Goal: Task Accomplishment & Management: Complete application form

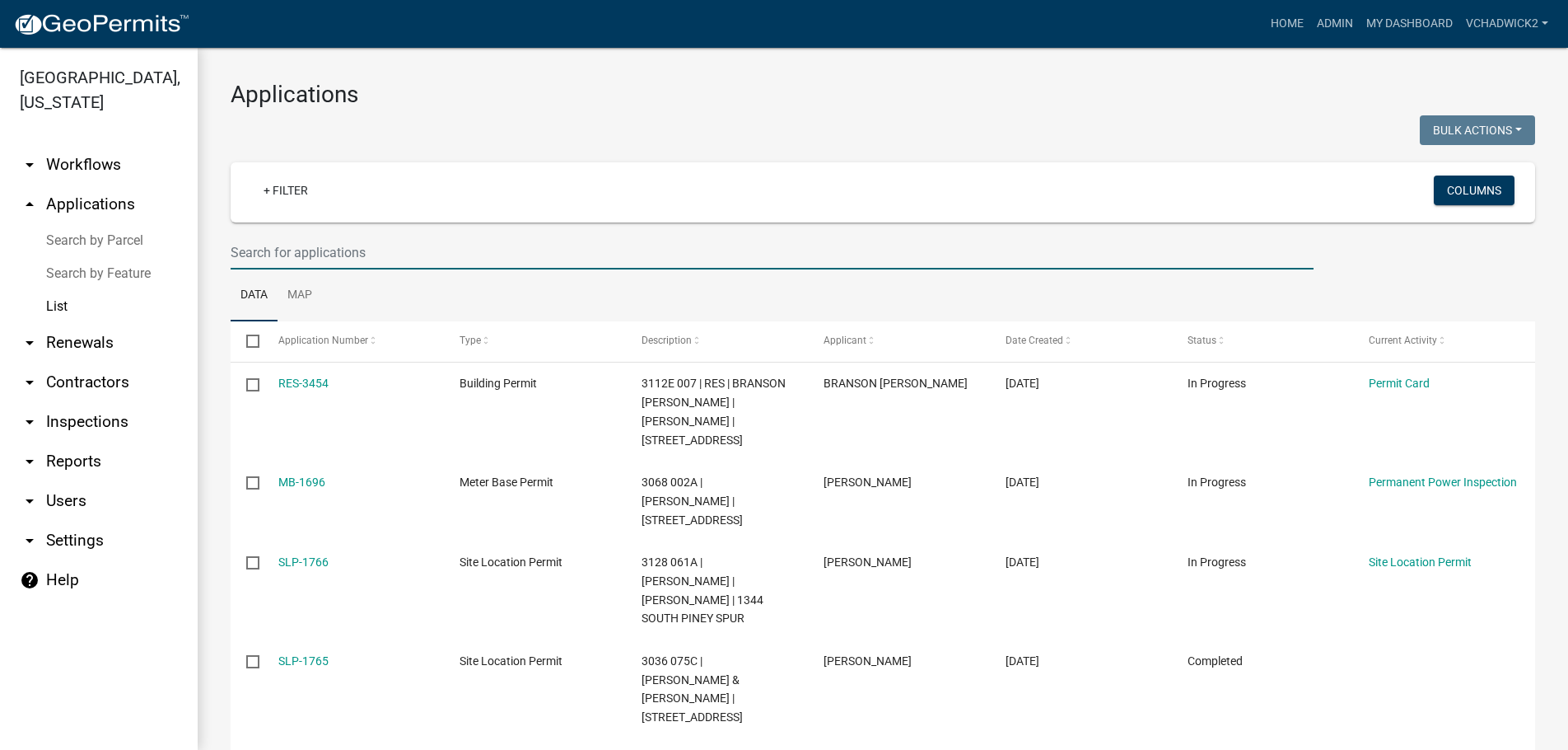
click at [469, 253] on input "text" at bounding box center [772, 253] width 1083 height 34
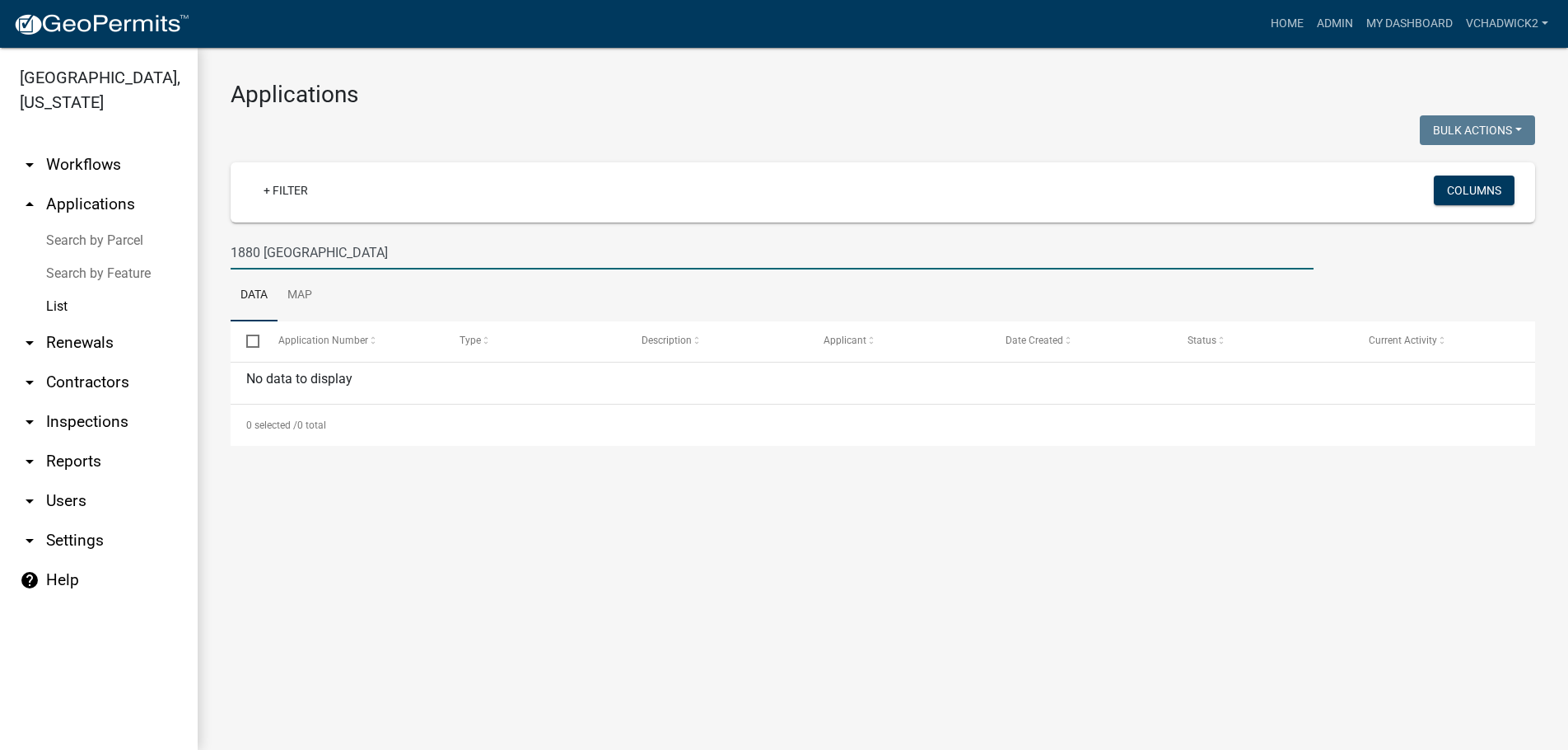
drag, startPoint x: 330, startPoint y: 249, endPoint x: 129, endPoint y: 263, distance: 201.5
click at [231, 263] on input "1880 [GEOGRAPHIC_DATA]" at bounding box center [772, 253] width 1083 height 34
type input "1830 mt. zion"
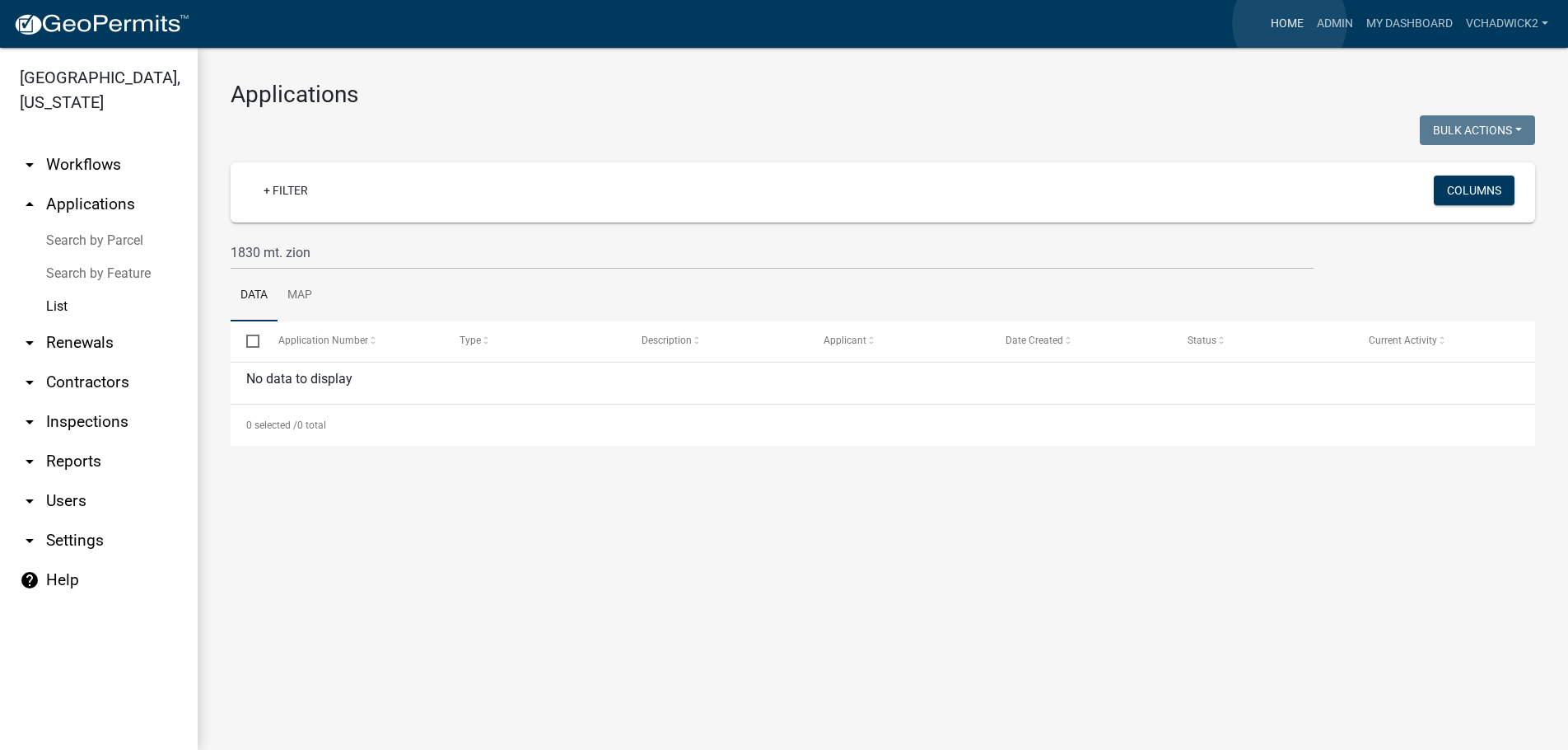
click at [1290, 23] on link "Home" at bounding box center [1287, 24] width 46 height 31
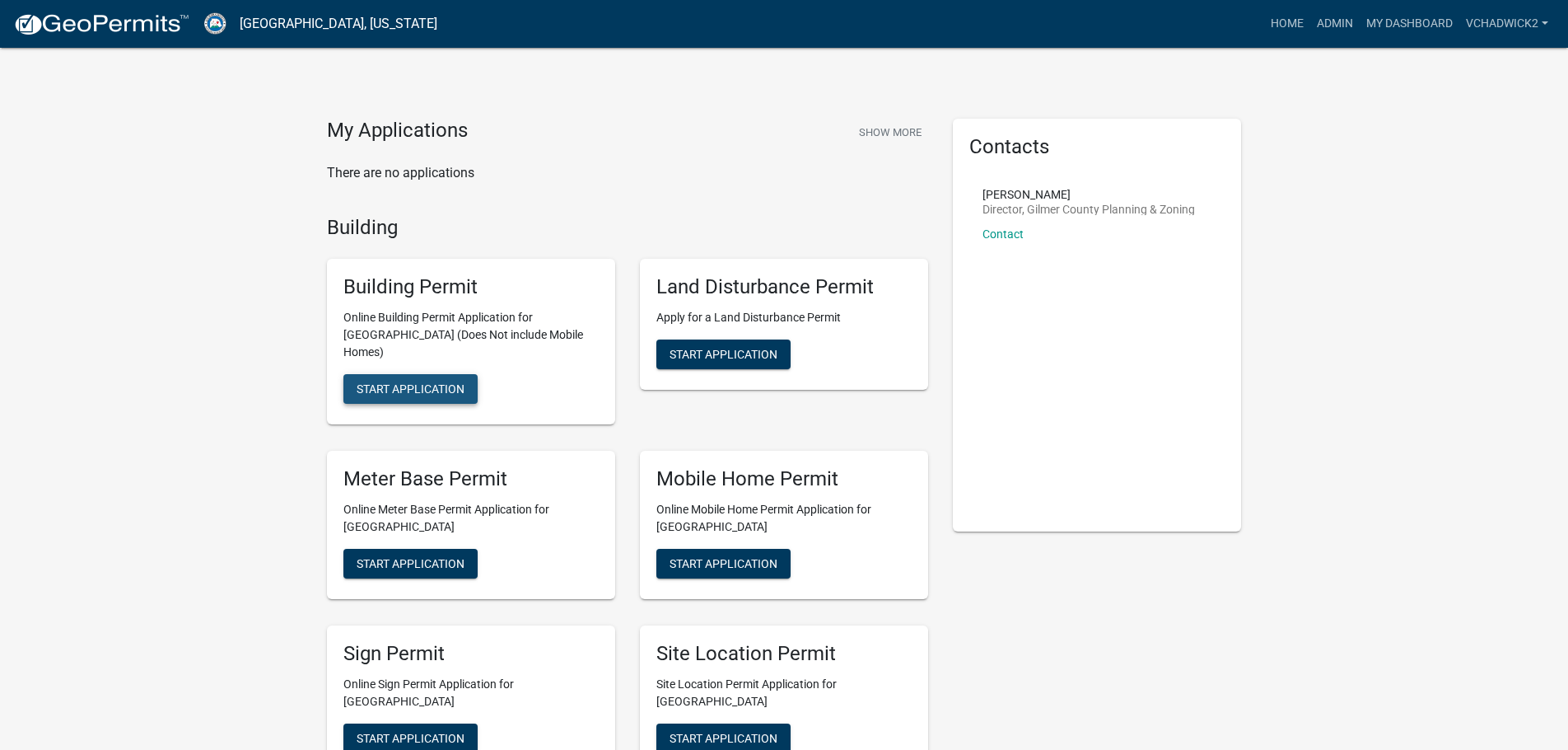
click at [398, 382] on span "Start Application" at bounding box center [410, 389] width 108 height 13
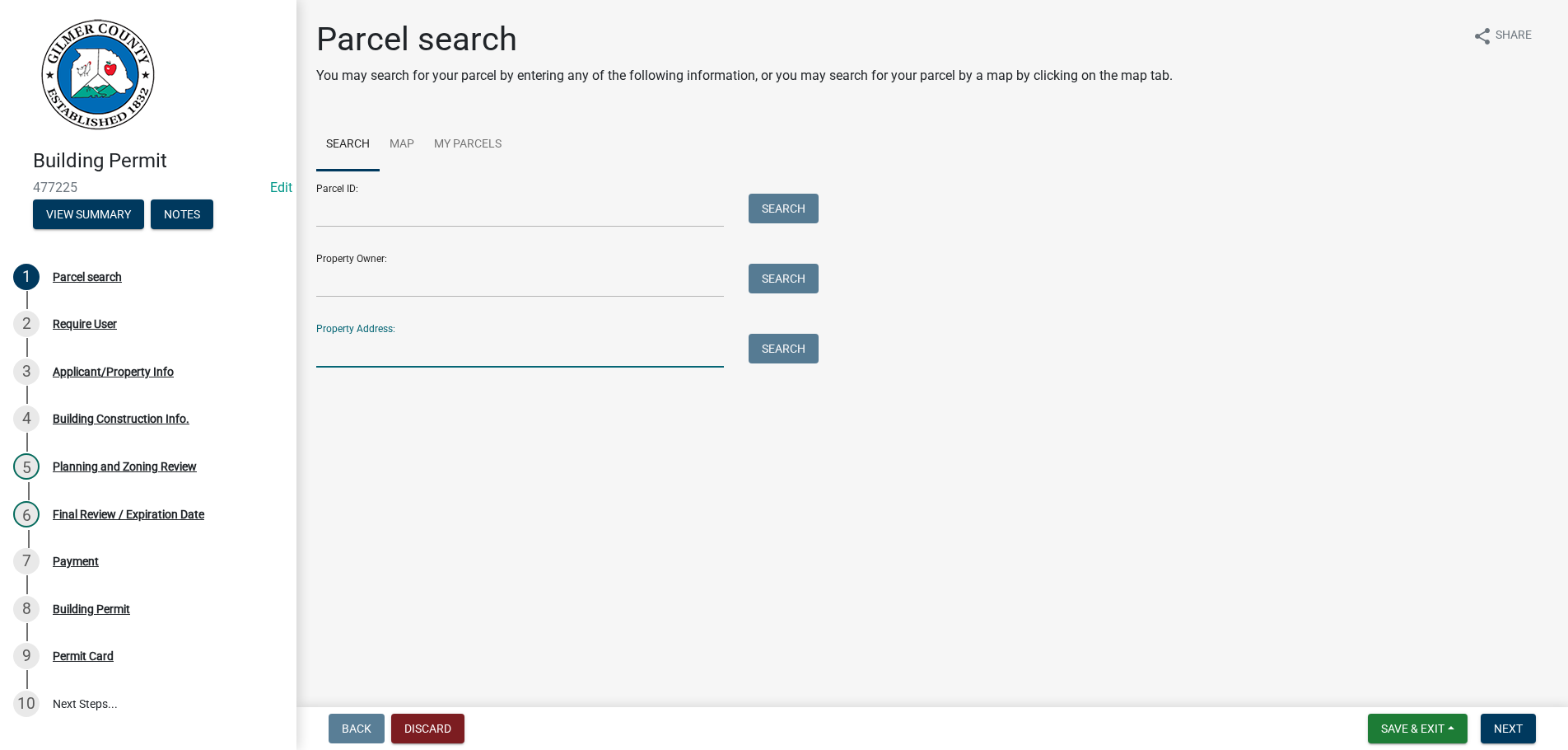
click at [369, 342] on input "Property Address:" at bounding box center [519, 351] width 408 height 34
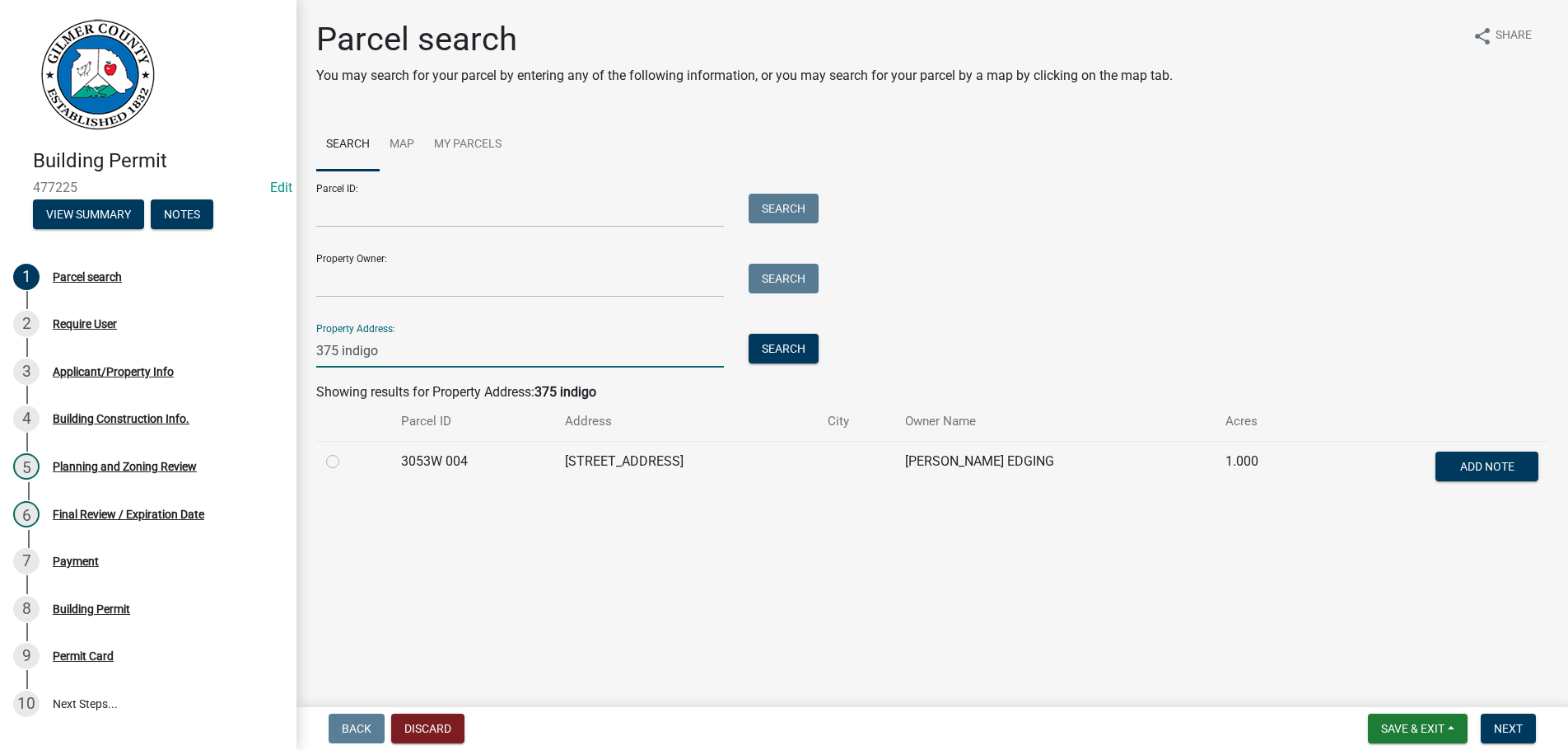
type input "375 indigo"
click at [346, 451] on label at bounding box center [346, 451] width 0 height 0
click at [346, 462] on 004 "radio" at bounding box center [351, 456] width 10 height 10
radio 004 "true"
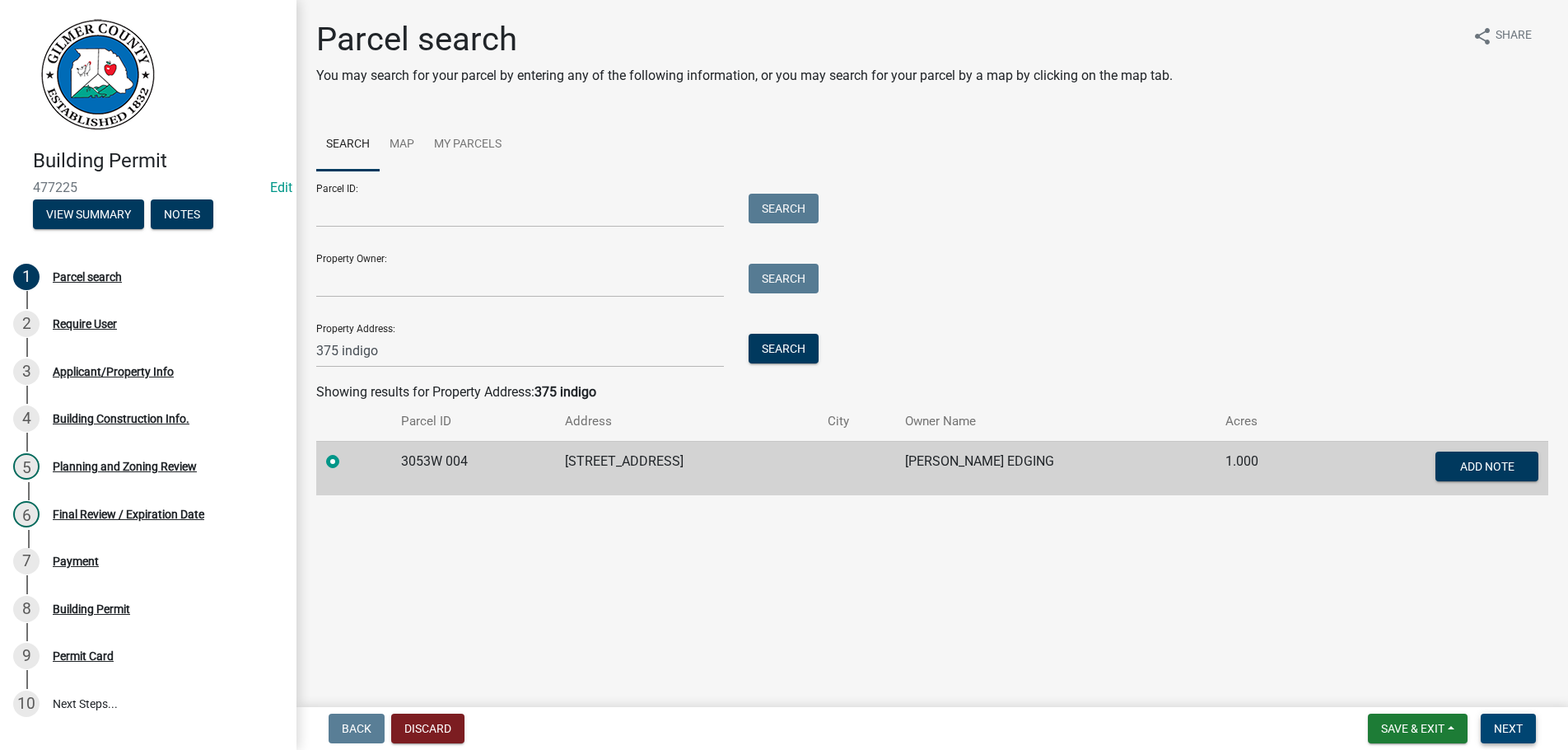
click at [1504, 725] on span "Next" at bounding box center [1508, 728] width 28 height 13
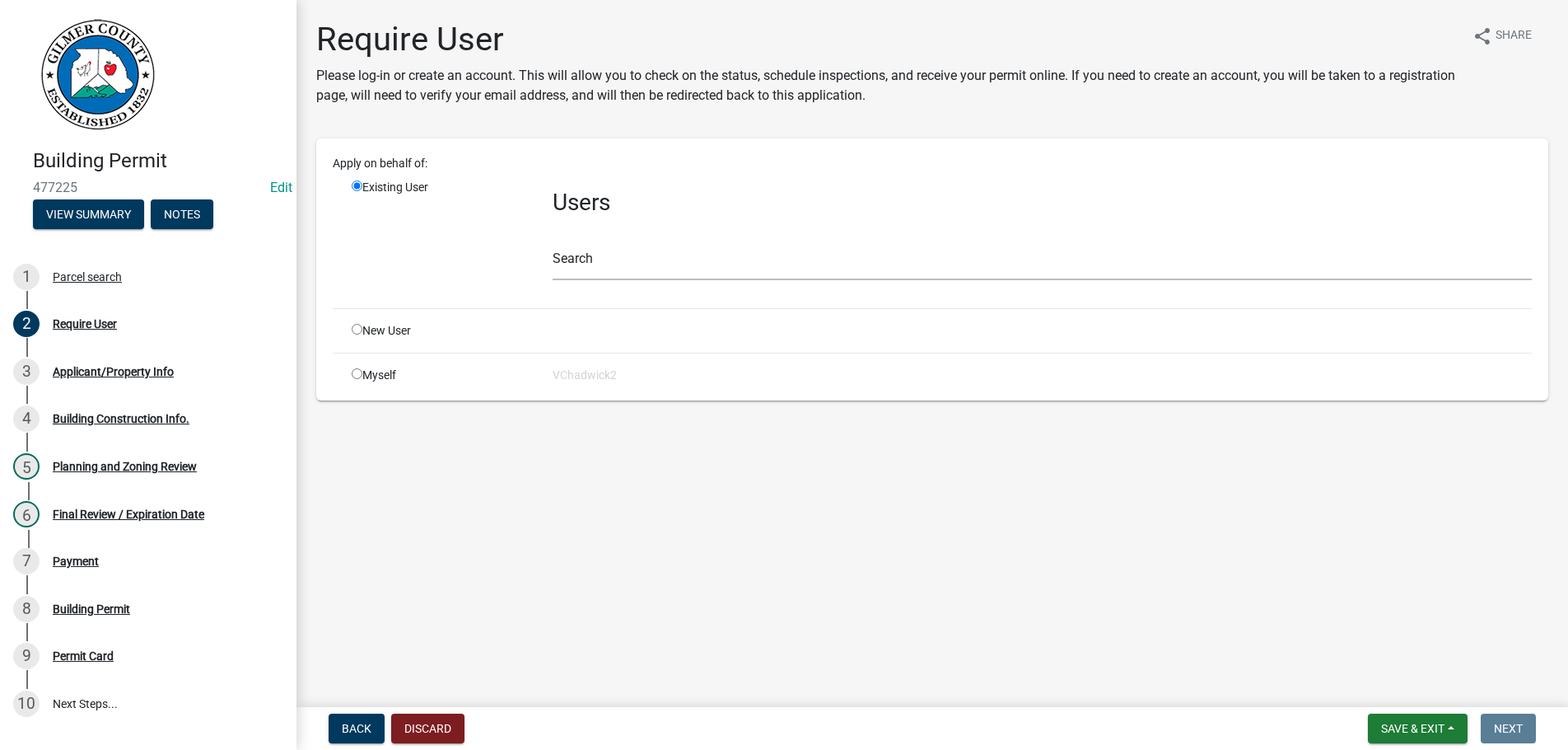
click at [359, 328] on input "radio" at bounding box center [357, 328] width 10 height 10
radio input "true"
radio input "false"
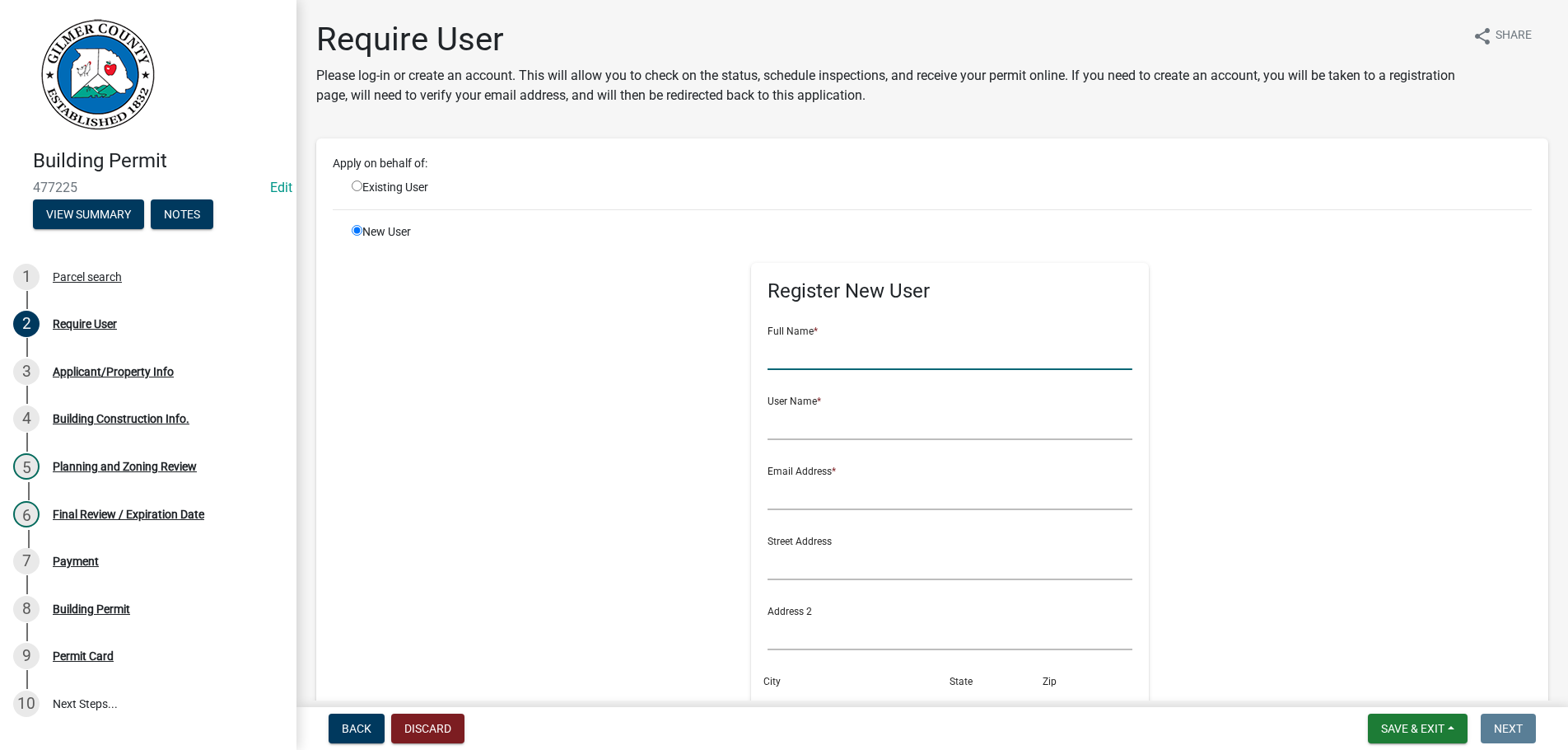
click at [824, 351] on input "text" at bounding box center [950, 353] width 365 height 34
type input "d"
type input "D"
type input "[PERSON_NAME]"
type input "[PERSON_NAME]*"
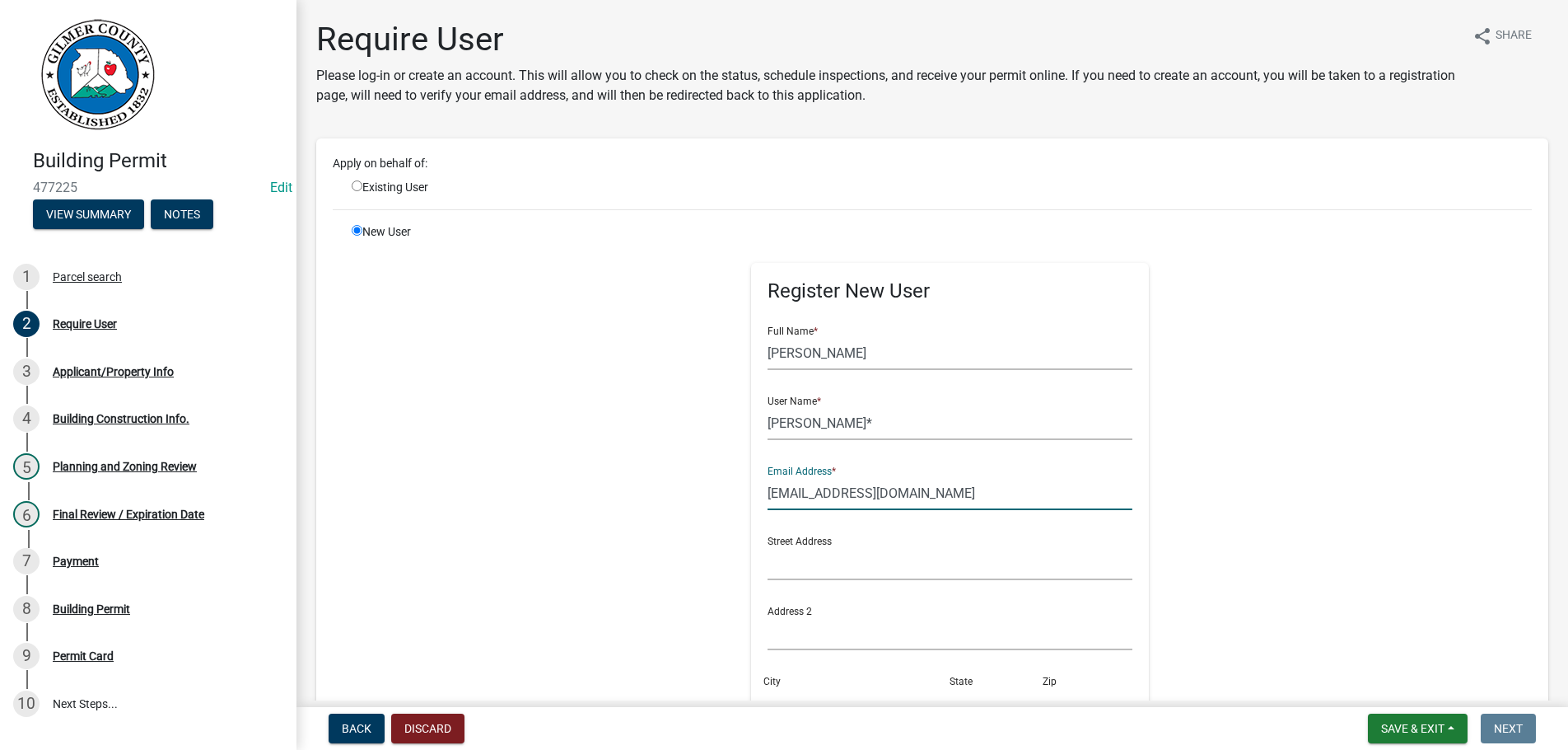
type input "[EMAIL_ADDRESS][DOMAIN_NAME]"
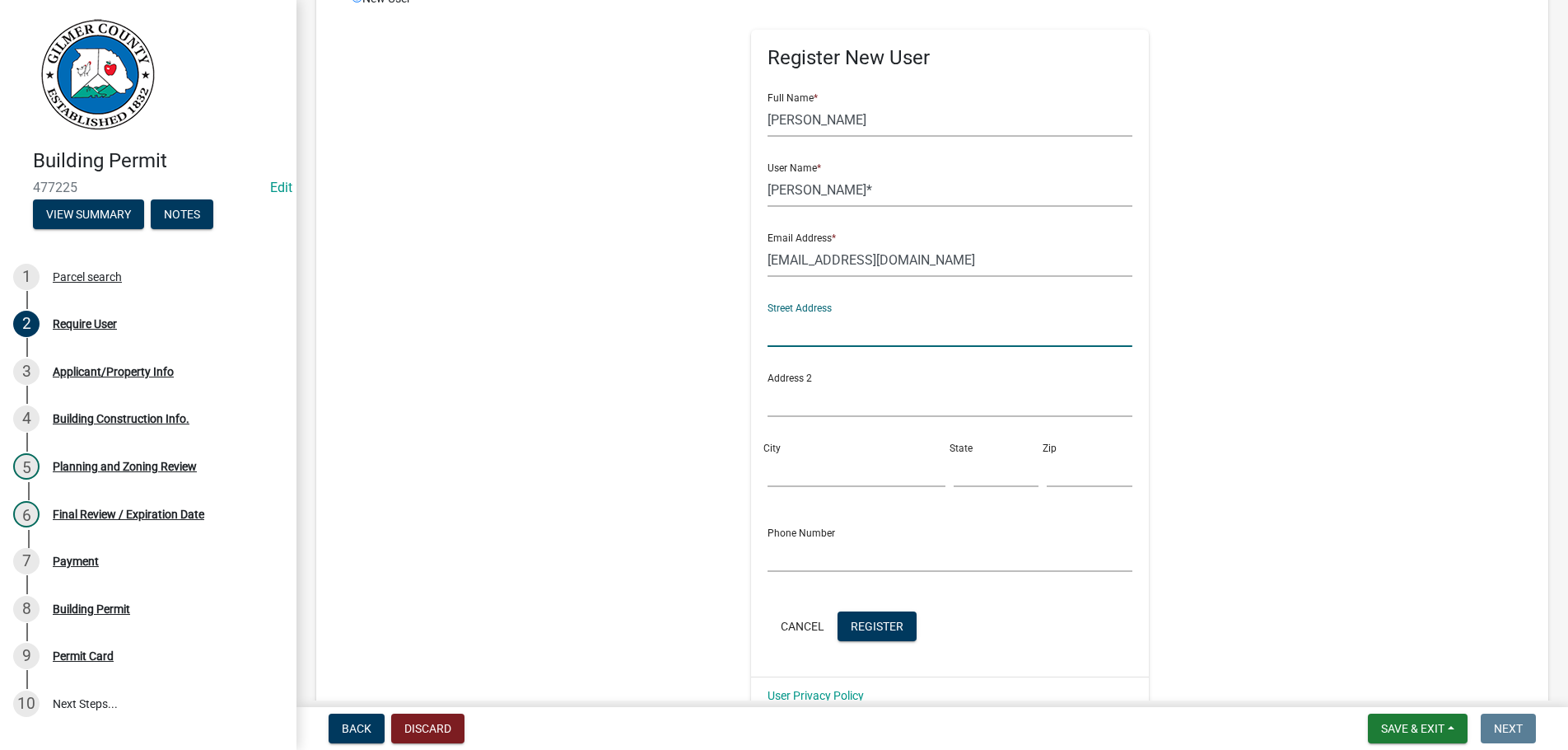
scroll to position [375, 0]
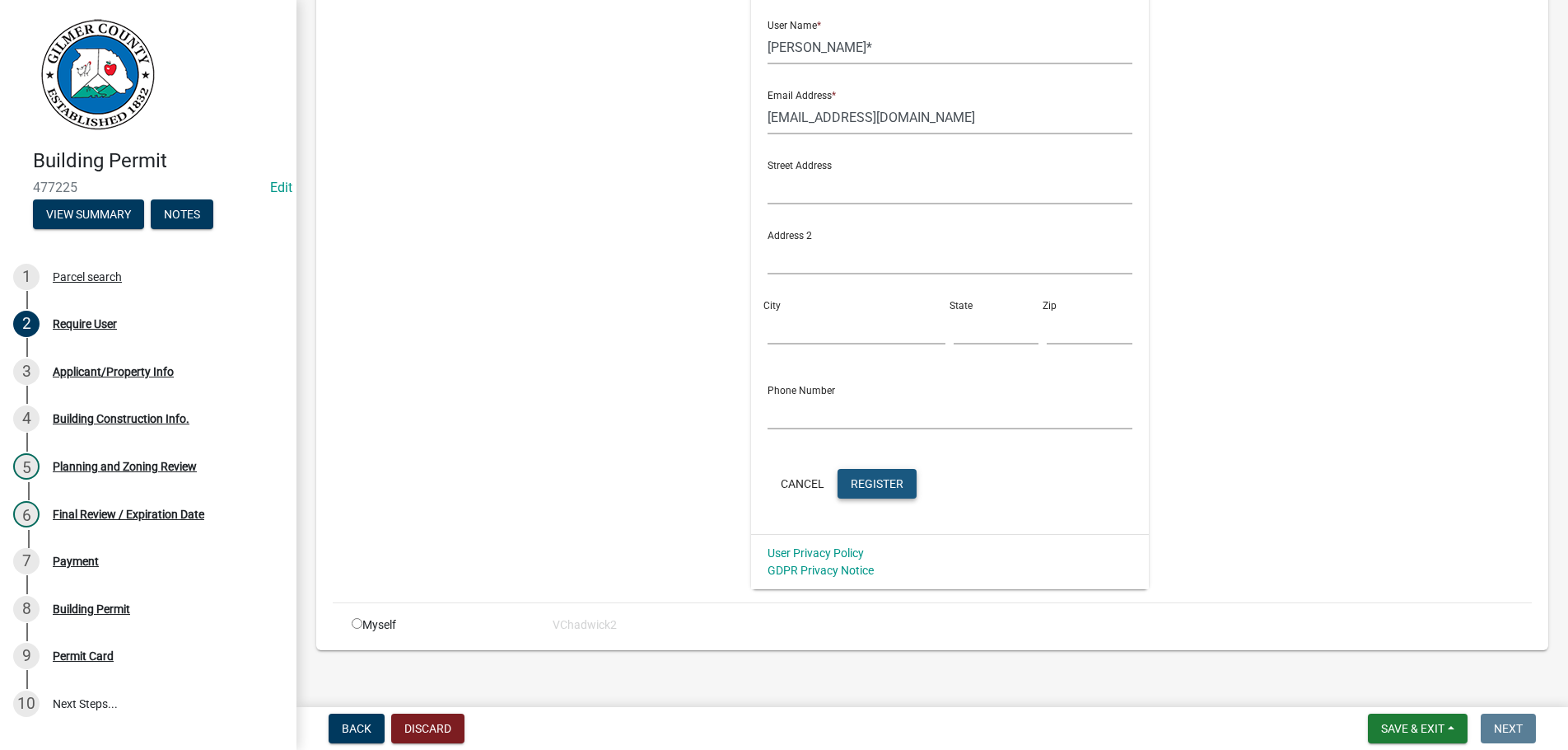
click at [901, 481] on span "Register" at bounding box center [878, 482] width 53 height 13
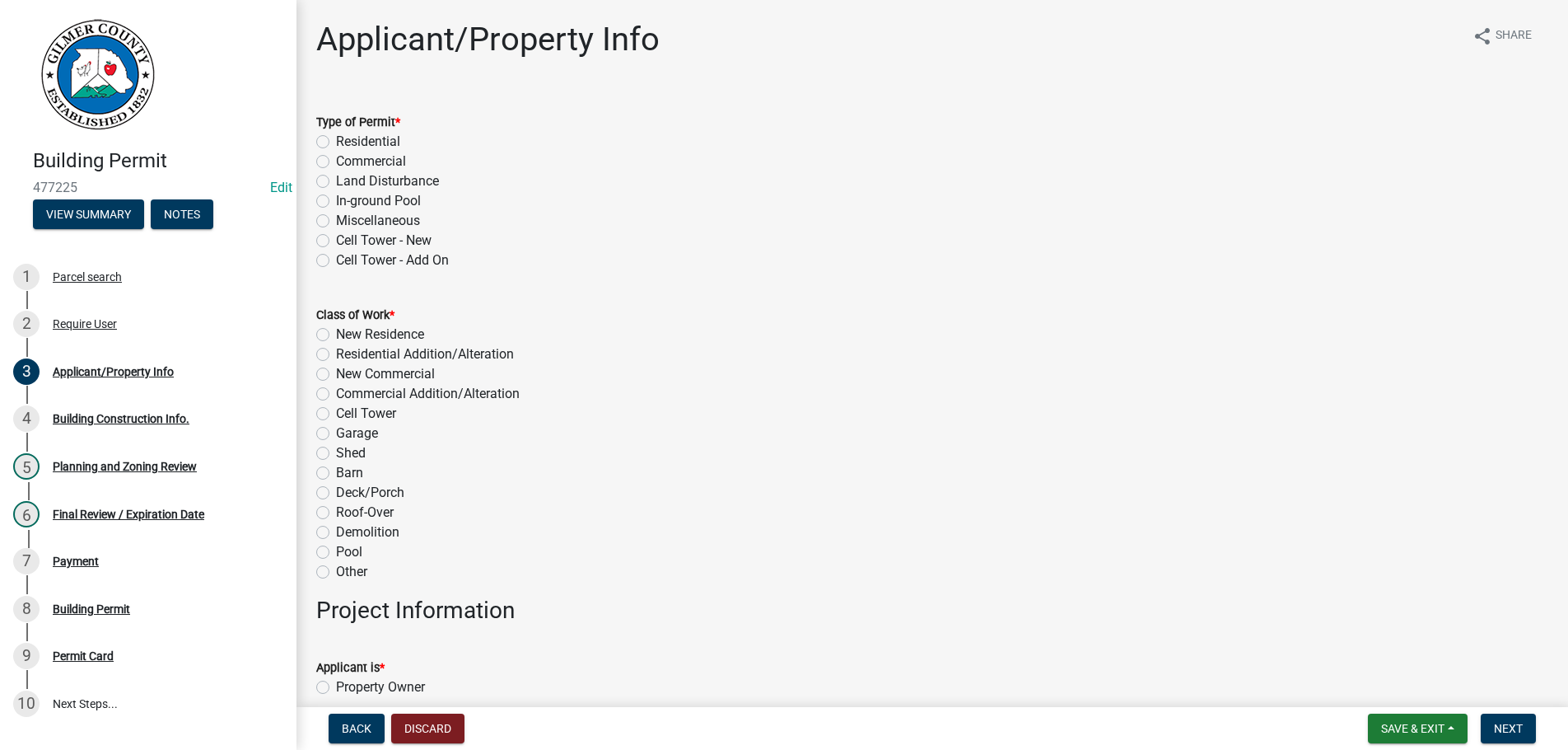
click at [336, 138] on label "Residential" at bounding box center [368, 141] width 64 height 20
click at [336, 138] on input "Residential" at bounding box center [340, 136] width 10 height 10
radio input "true"
click at [336, 351] on label "Residential Addition/Alteration" at bounding box center [425, 354] width 178 height 20
click at [336, 351] on input "Residential Addition/Alteration" at bounding box center [340, 349] width 10 height 10
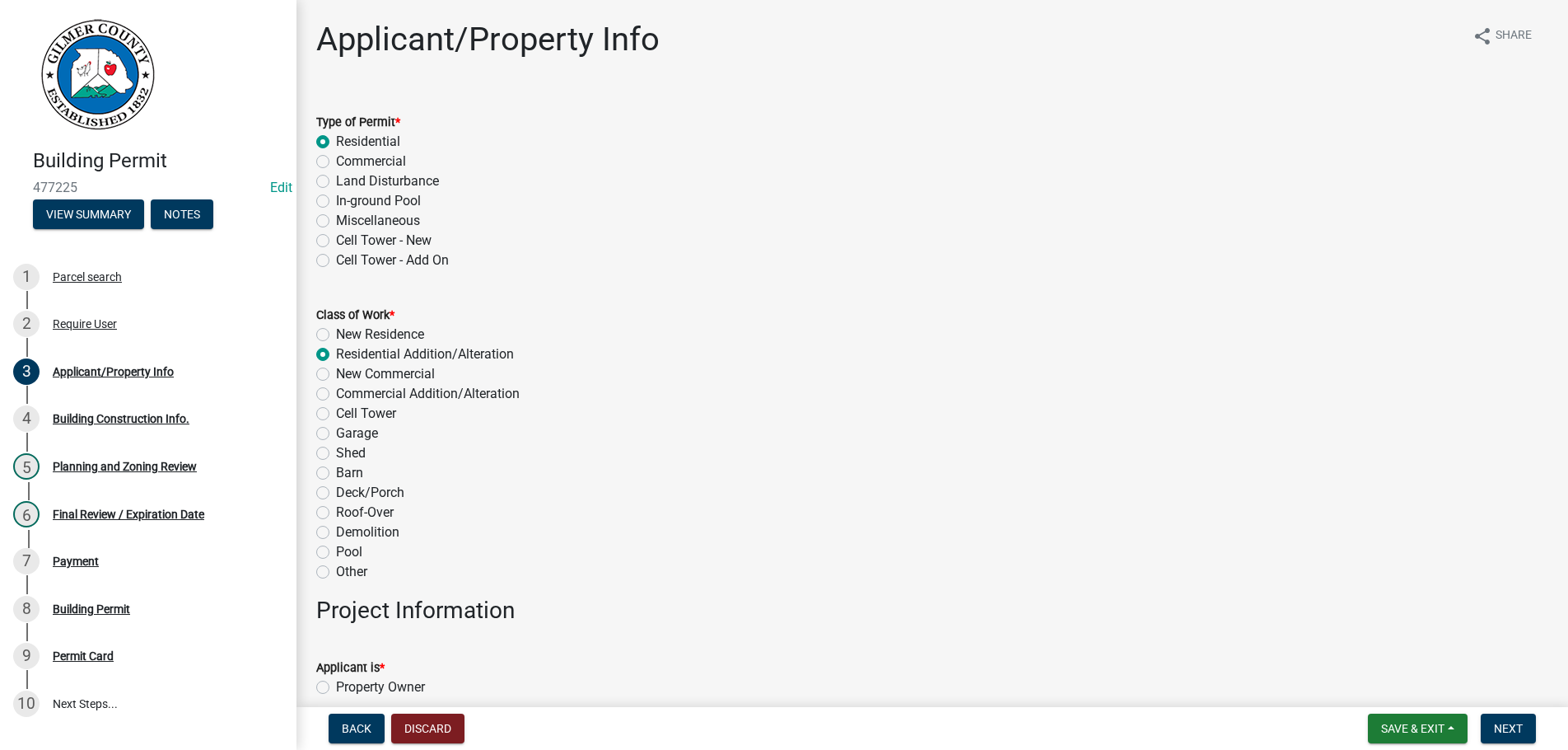
radio input "true"
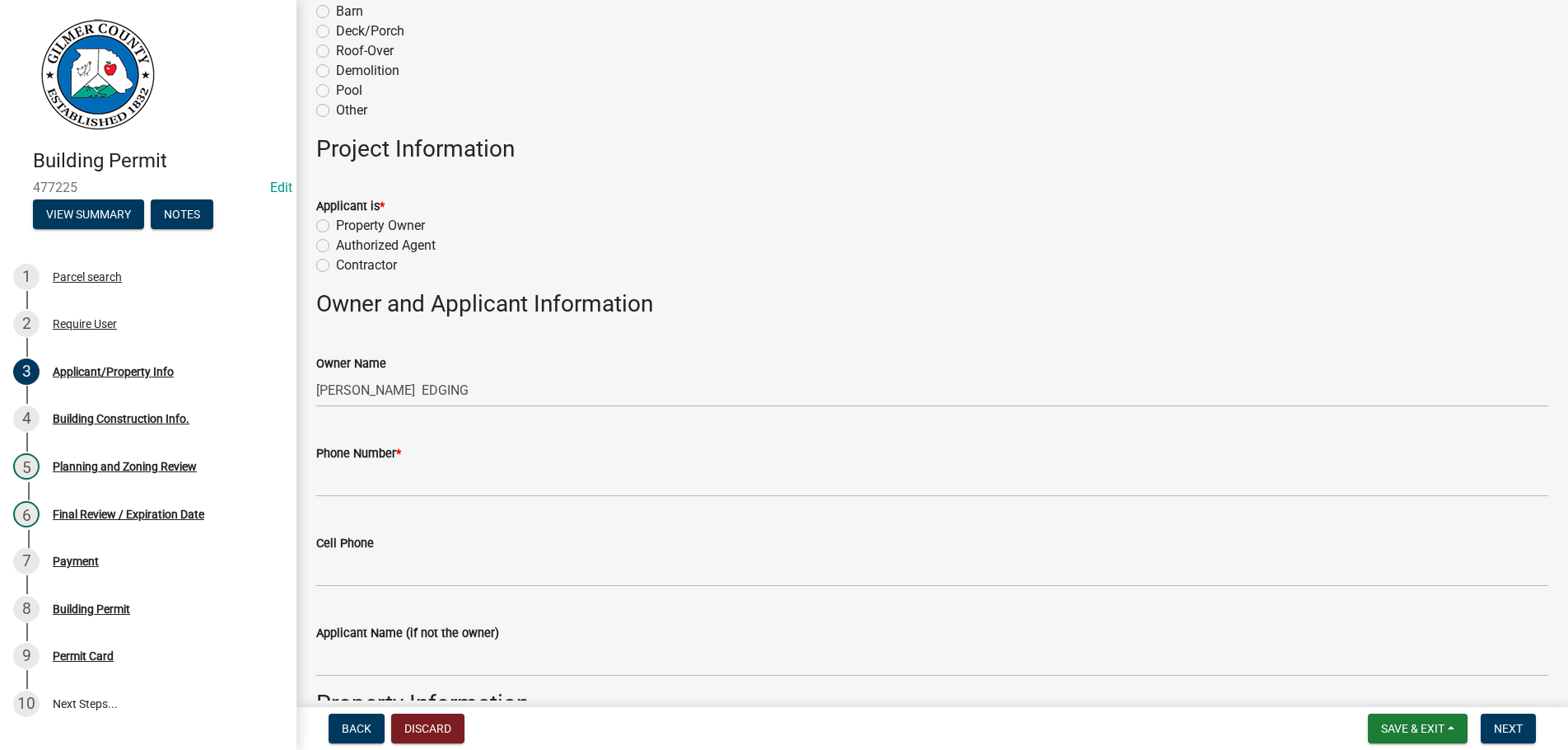
scroll to position [469, 0]
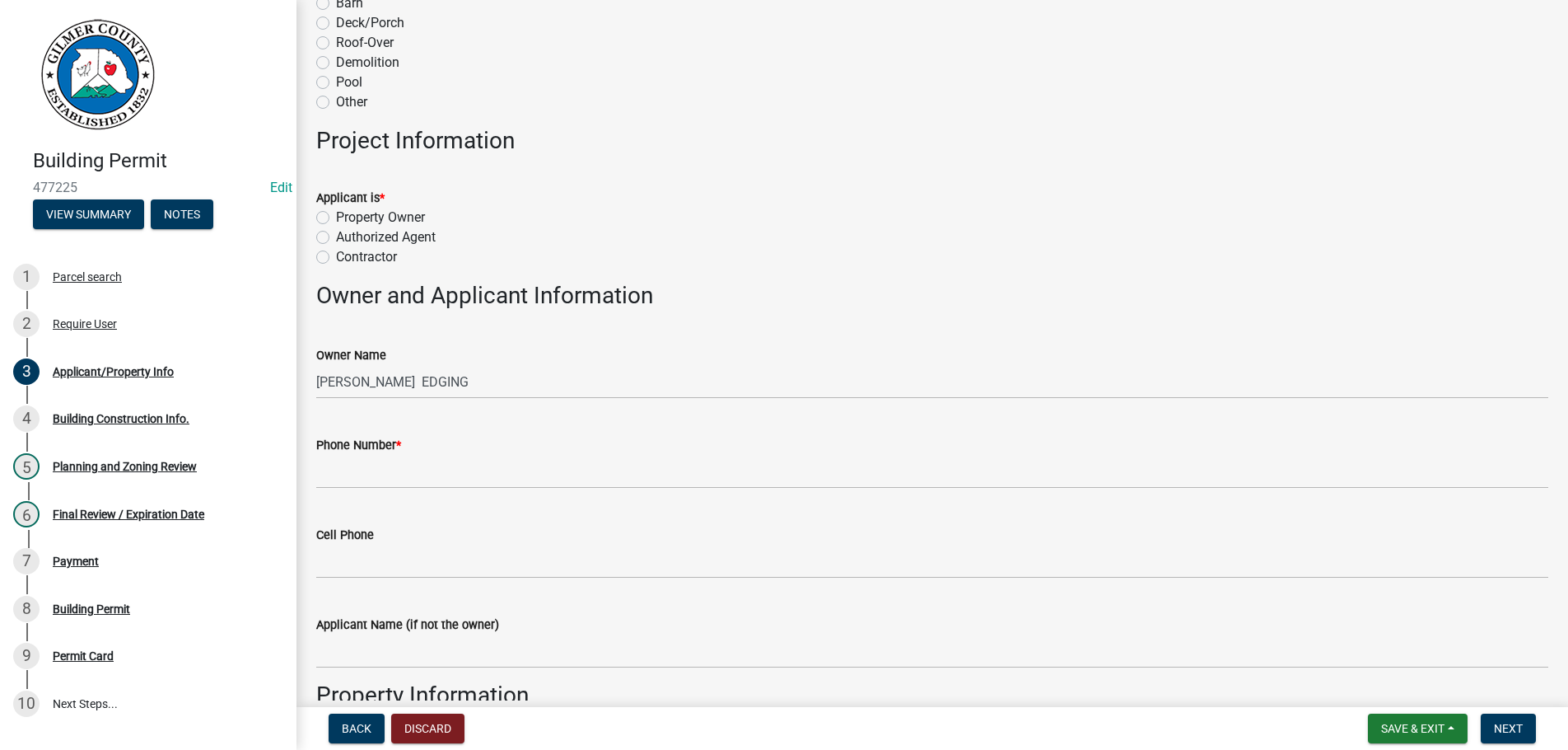
click at [336, 258] on label "Contractor" at bounding box center [366, 256] width 61 height 20
click at [336, 258] on input "Contractor" at bounding box center [340, 252] width 10 height 10
radio input "true"
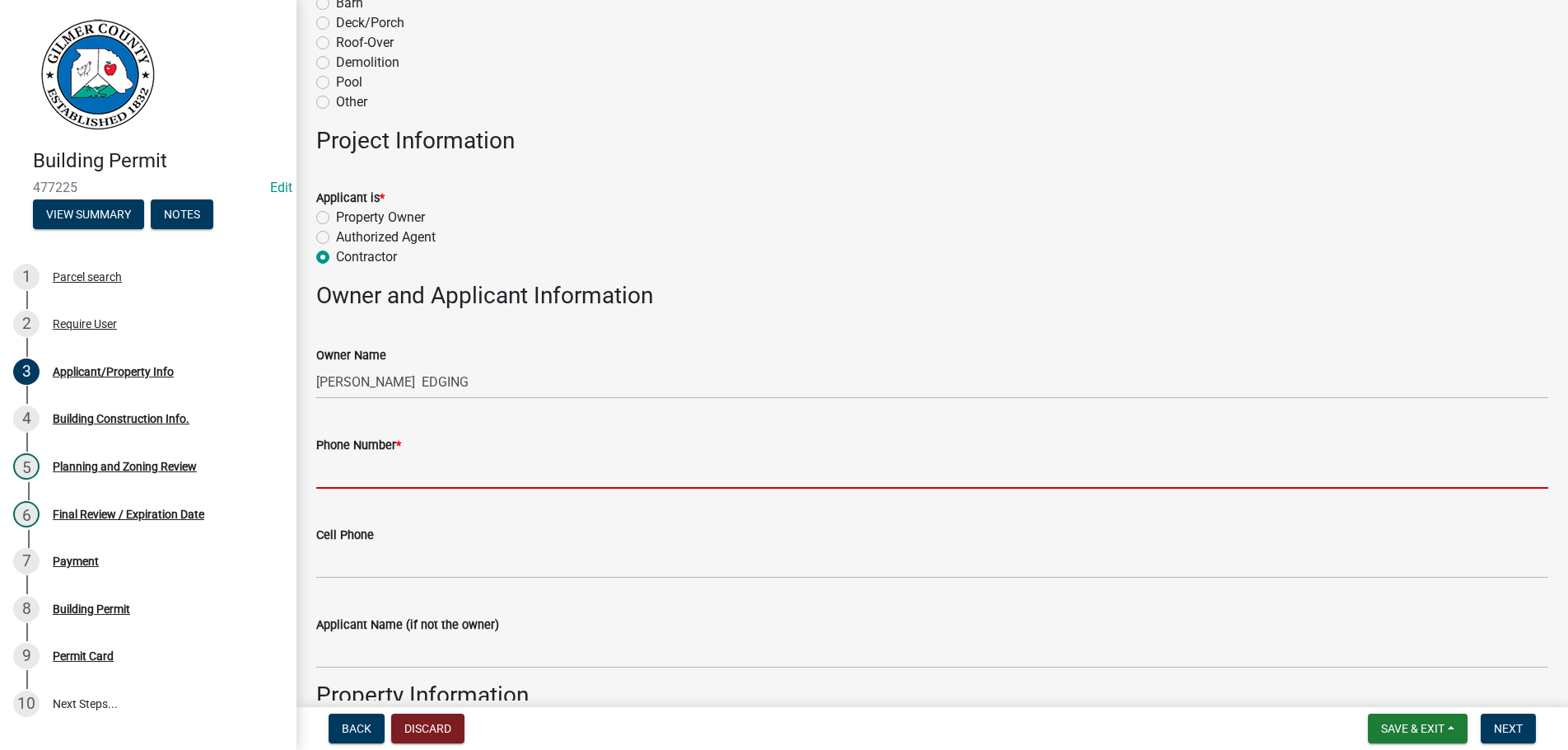
click at [389, 471] on input "Phone Number *" at bounding box center [932, 472] width 1232 height 34
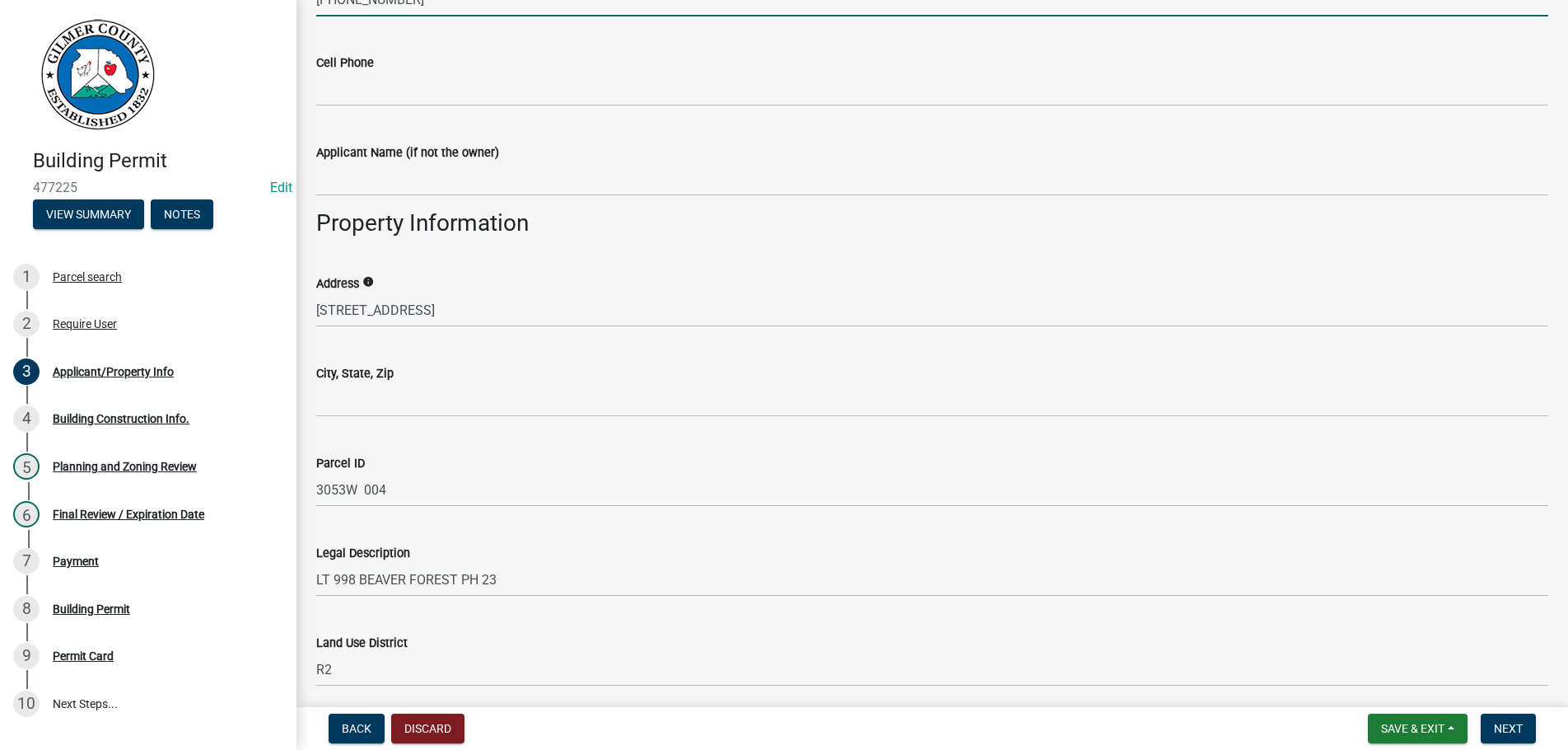
scroll to position [1033, 0]
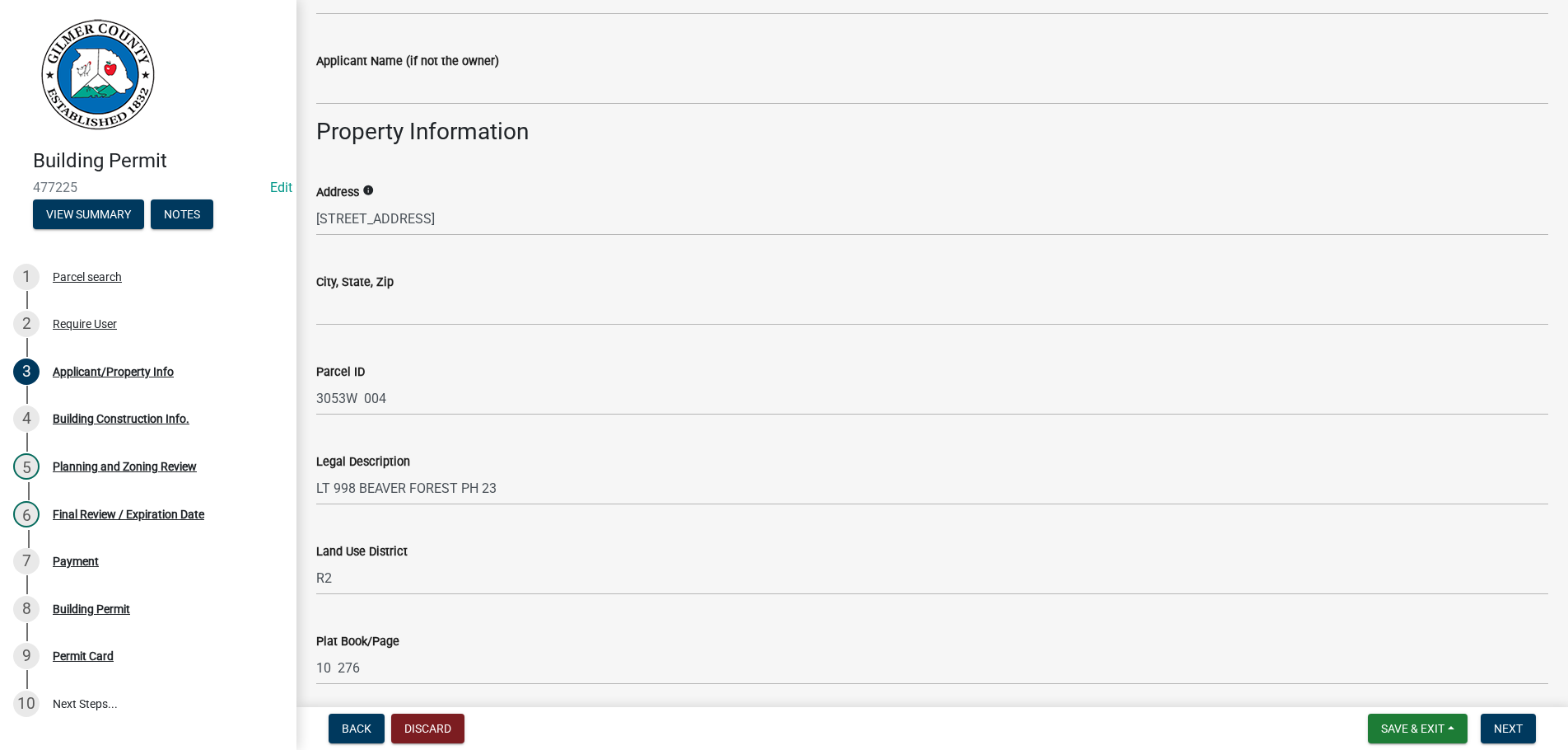
type input "[PHONE_NUMBER]"
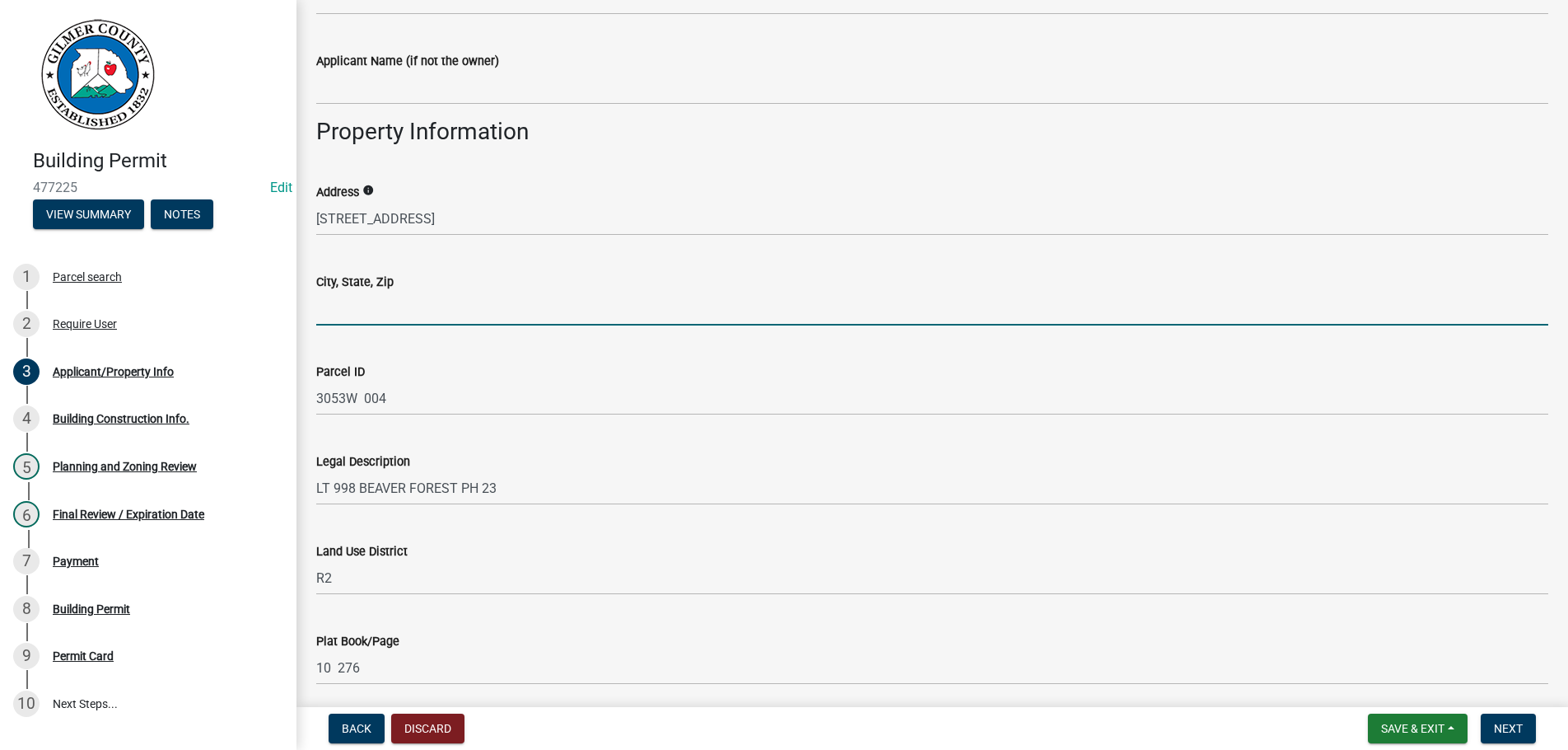
click at [385, 305] on input "City, State, Zip" at bounding box center [932, 308] width 1232 height 34
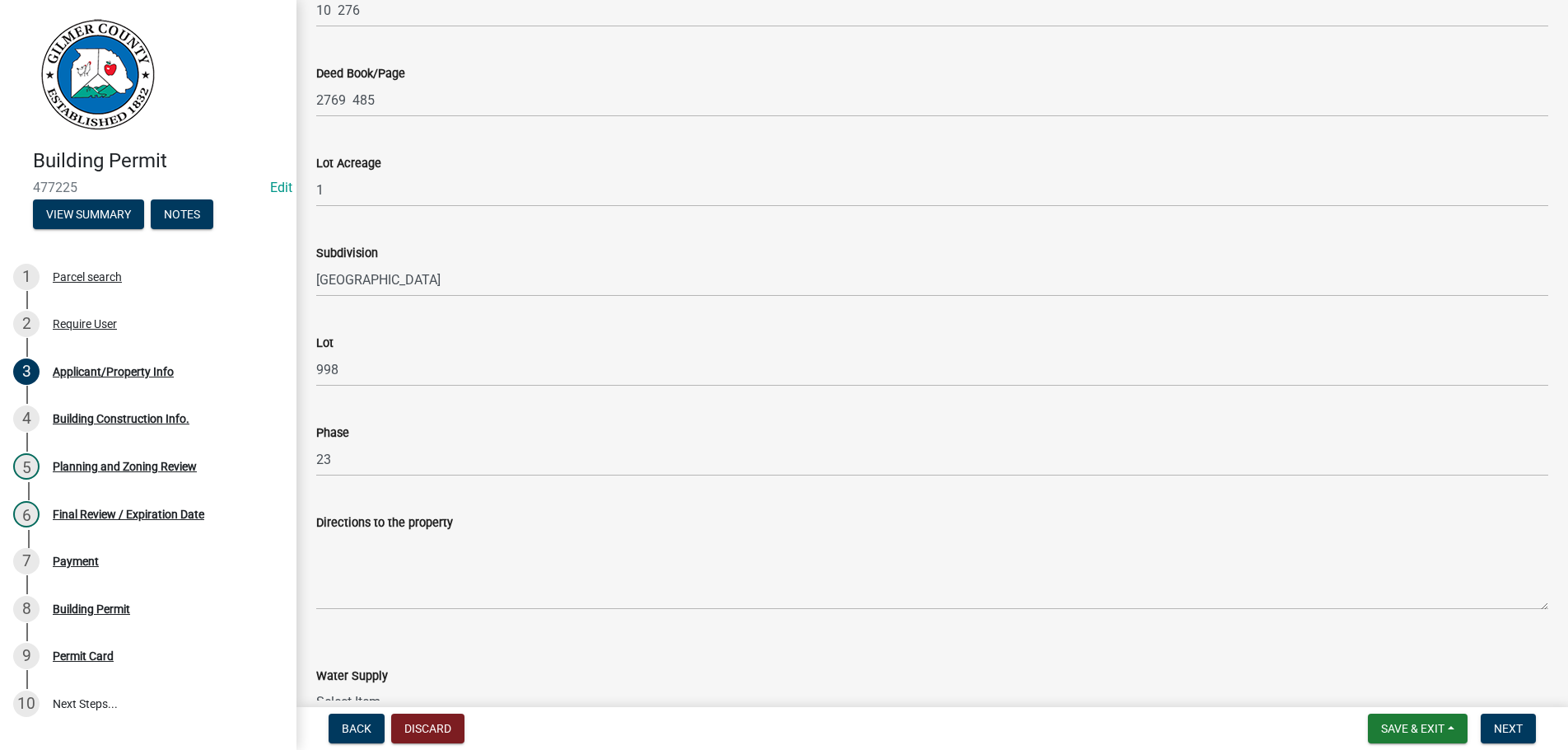
scroll to position [2067, 0]
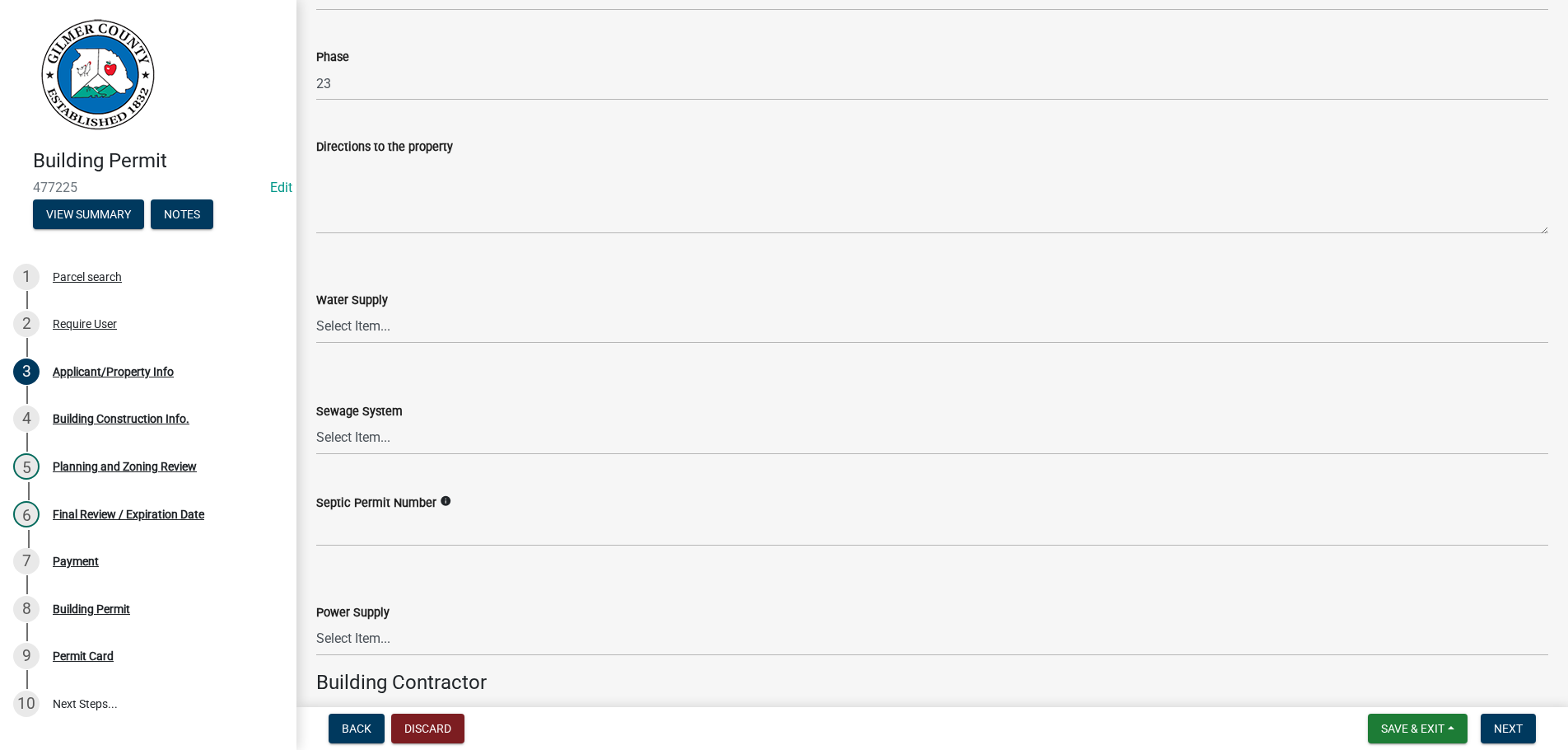
type input "ELLIJAY GA 30540"
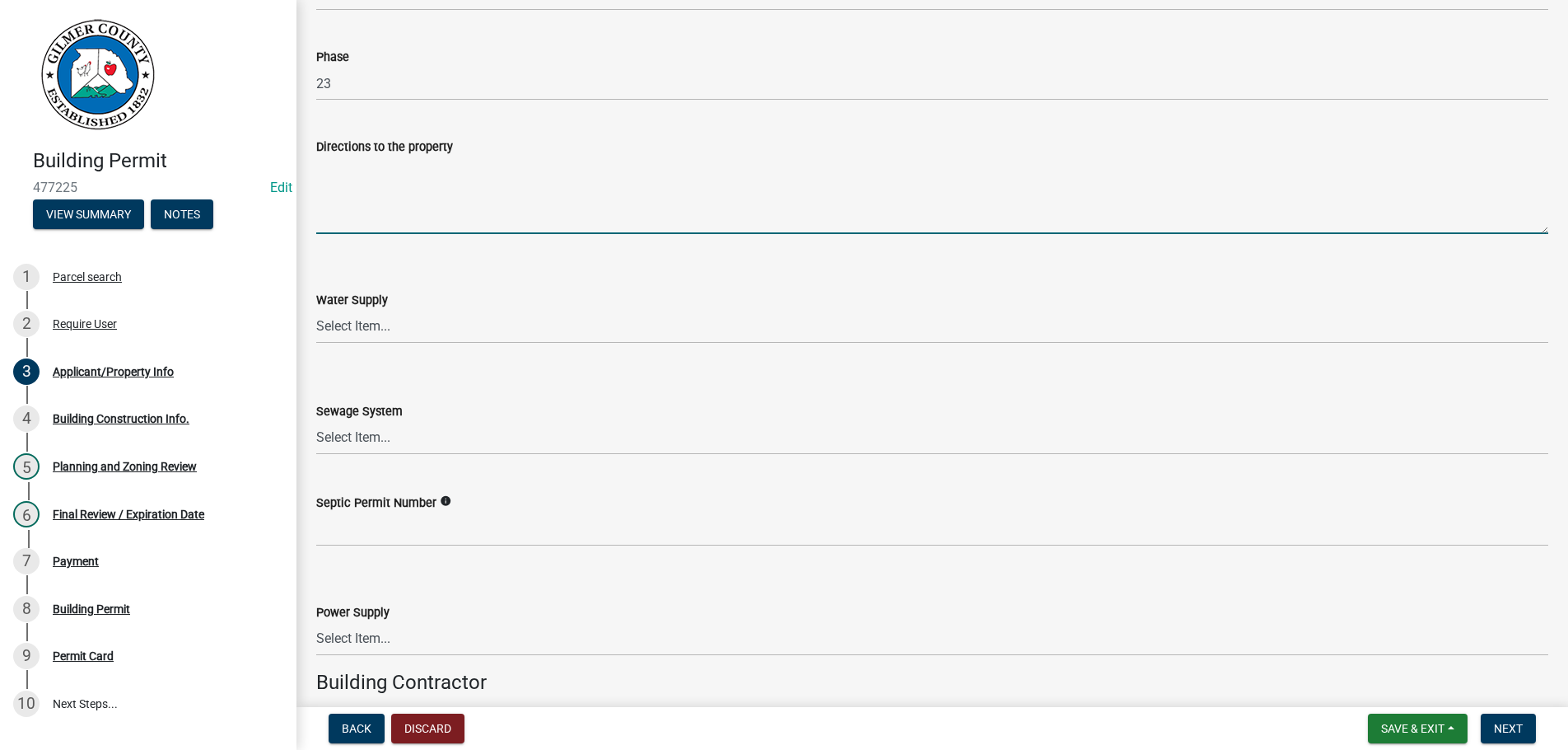
click at [479, 182] on textarea "Directions to the property" at bounding box center [932, 195] width 1232 height 78
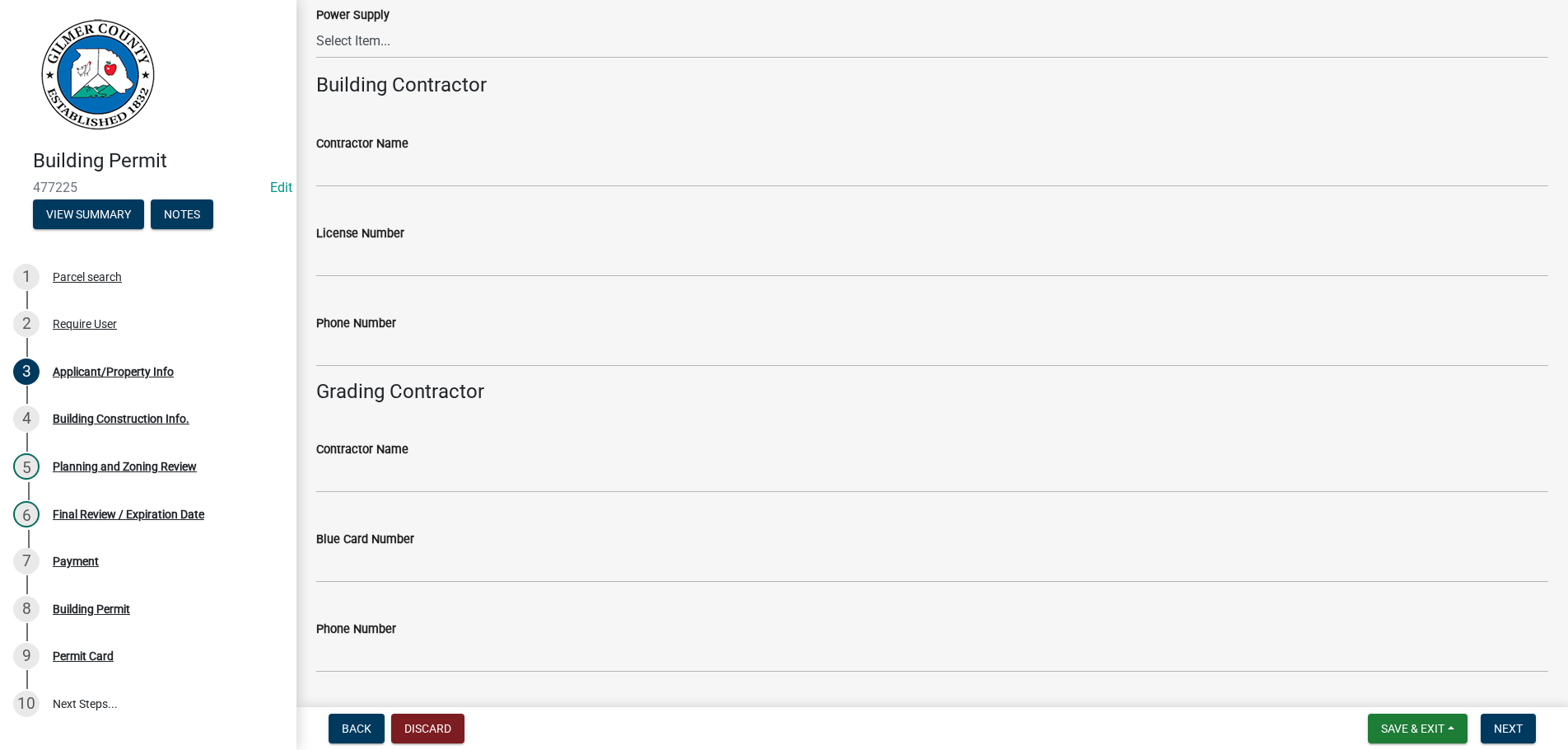
scroll to position [2712, 0]
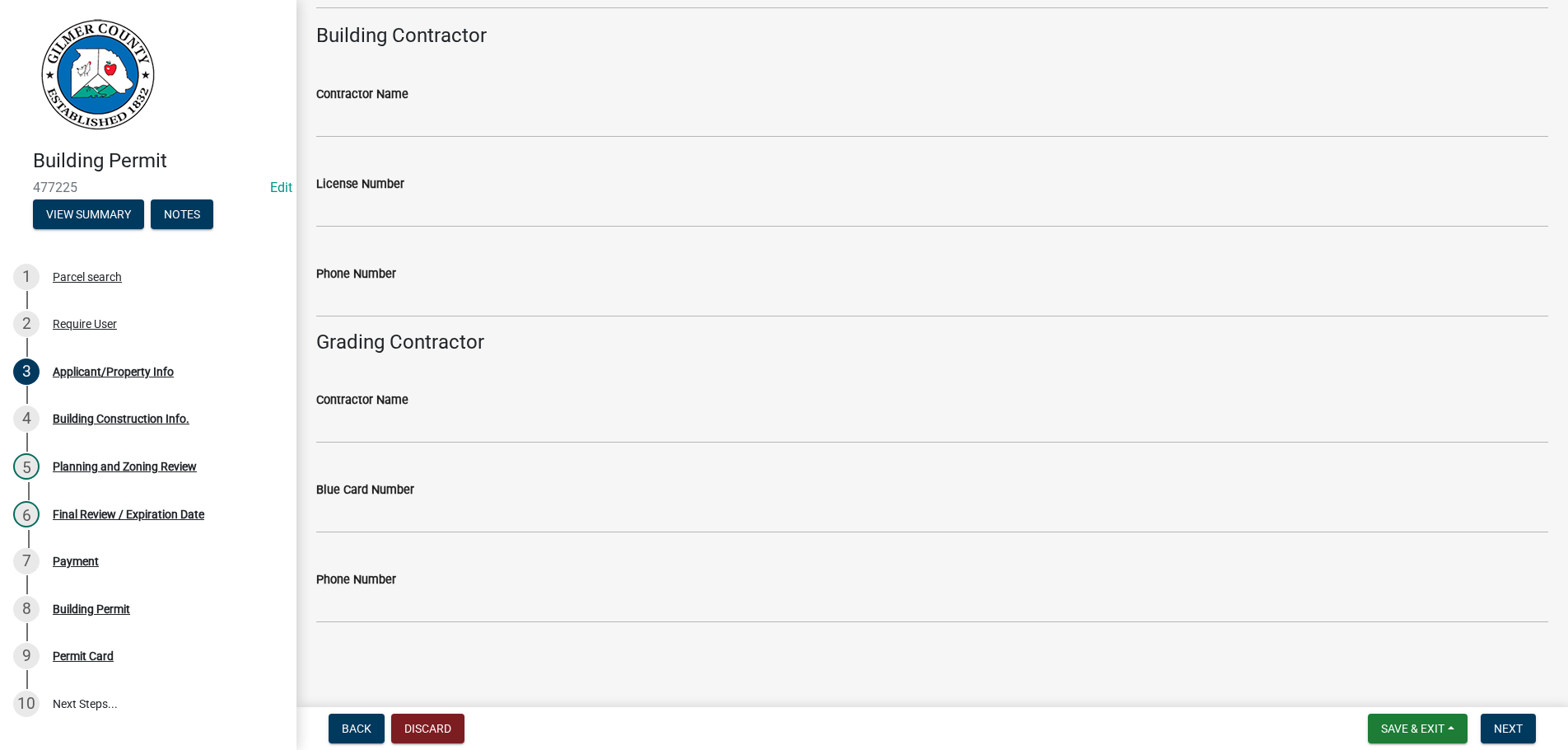
type textarea "[STREET_ADDRESS] ON VILLA - RT ON INDIGO - TO 375 -ADDRESS IS POSTED."
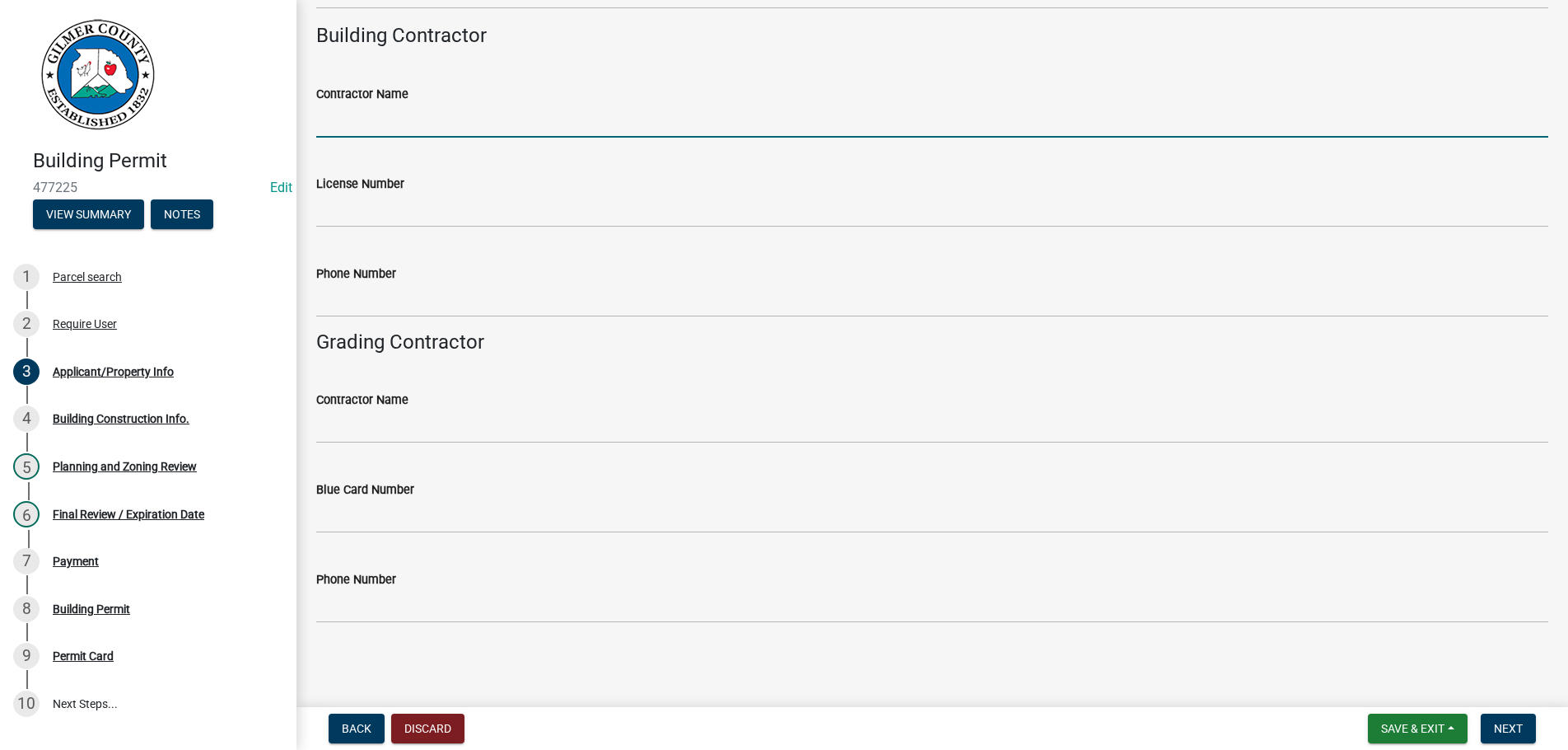
click at [352, 127] on input "Contractor Name" at bounding box center [932, 121] width 1232 height 34
type input "[PERSON_NAME]"
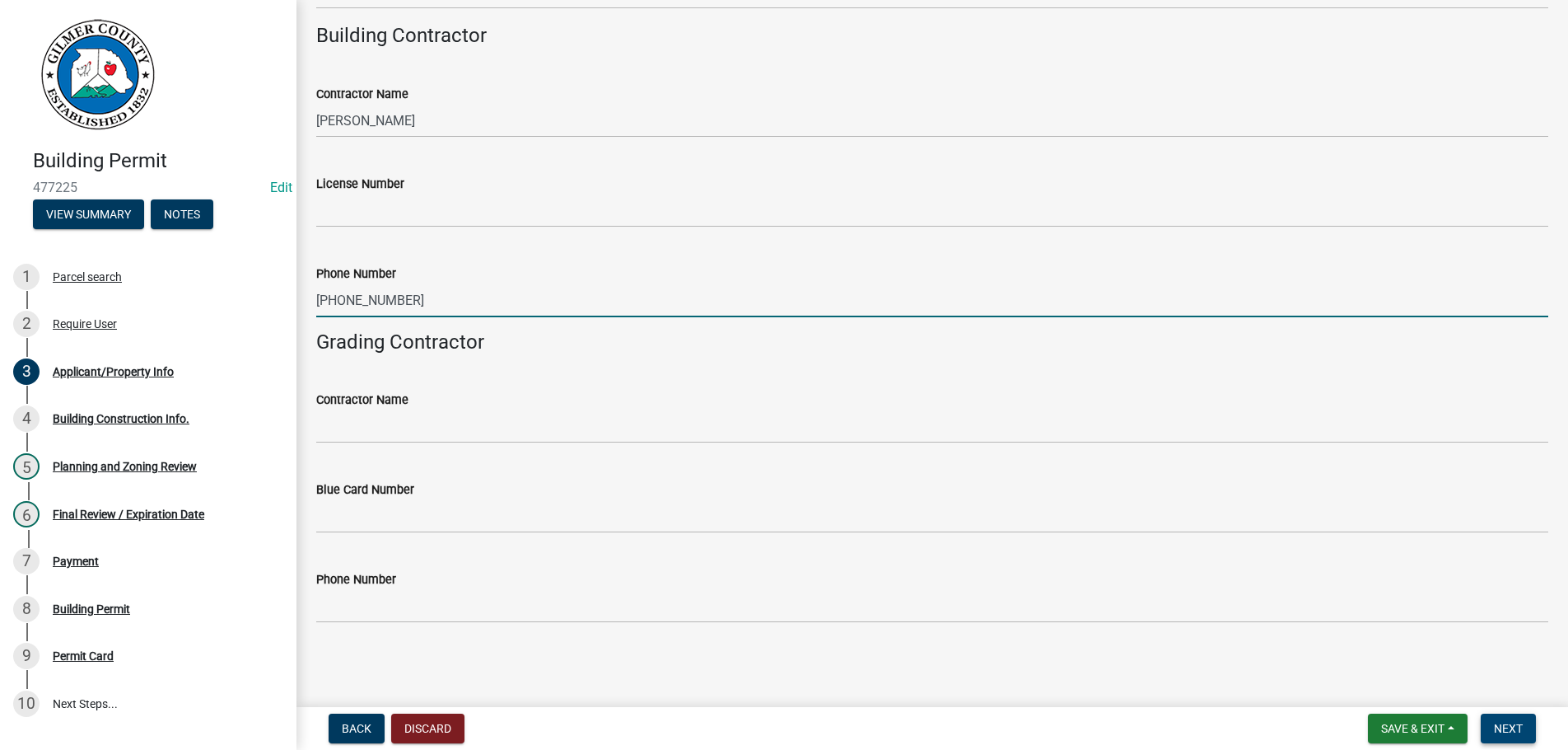
type input "[PHONE_NUMBER]"
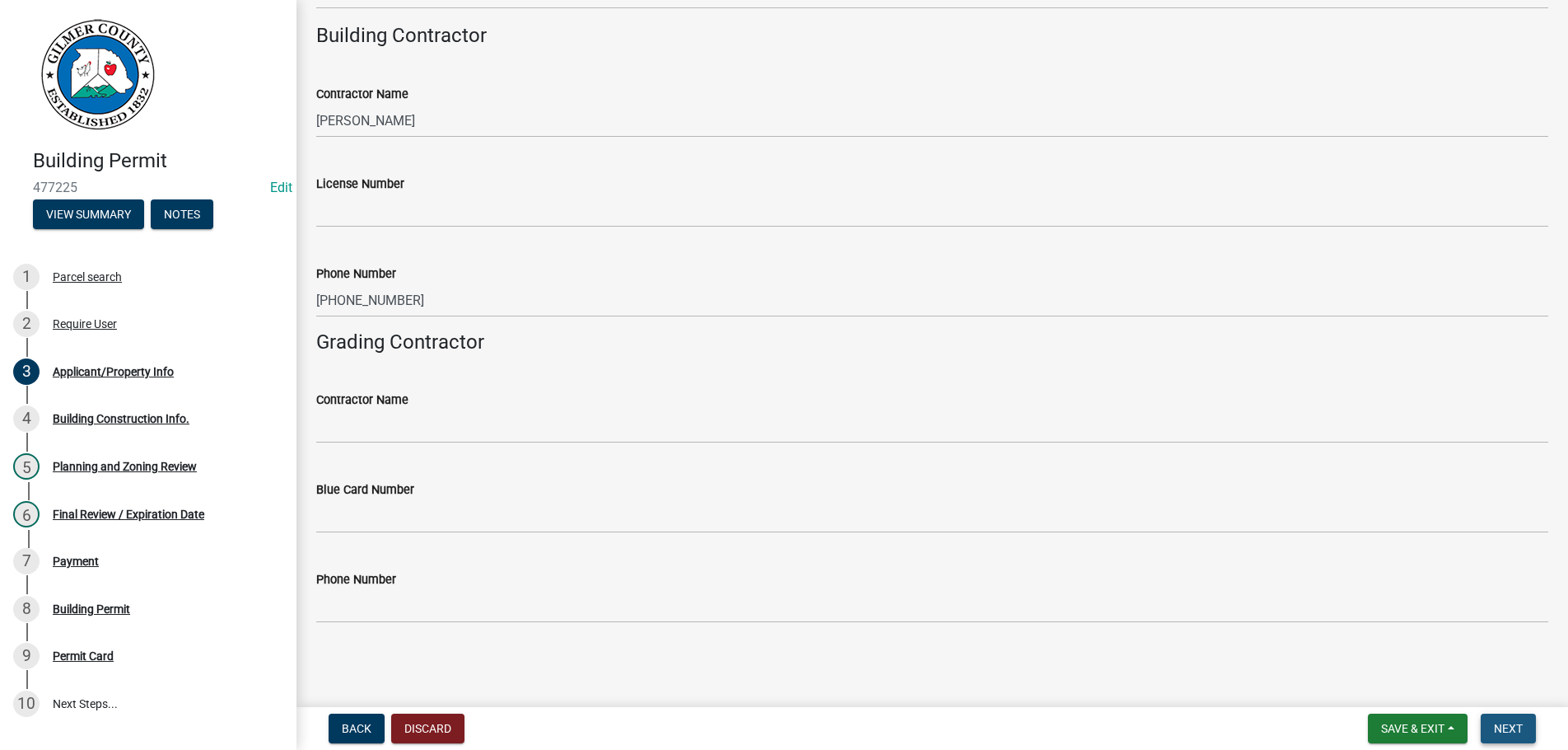
click at [1502, 715] on button "Next" at bounding box center [1508, 727] width 55 height 29
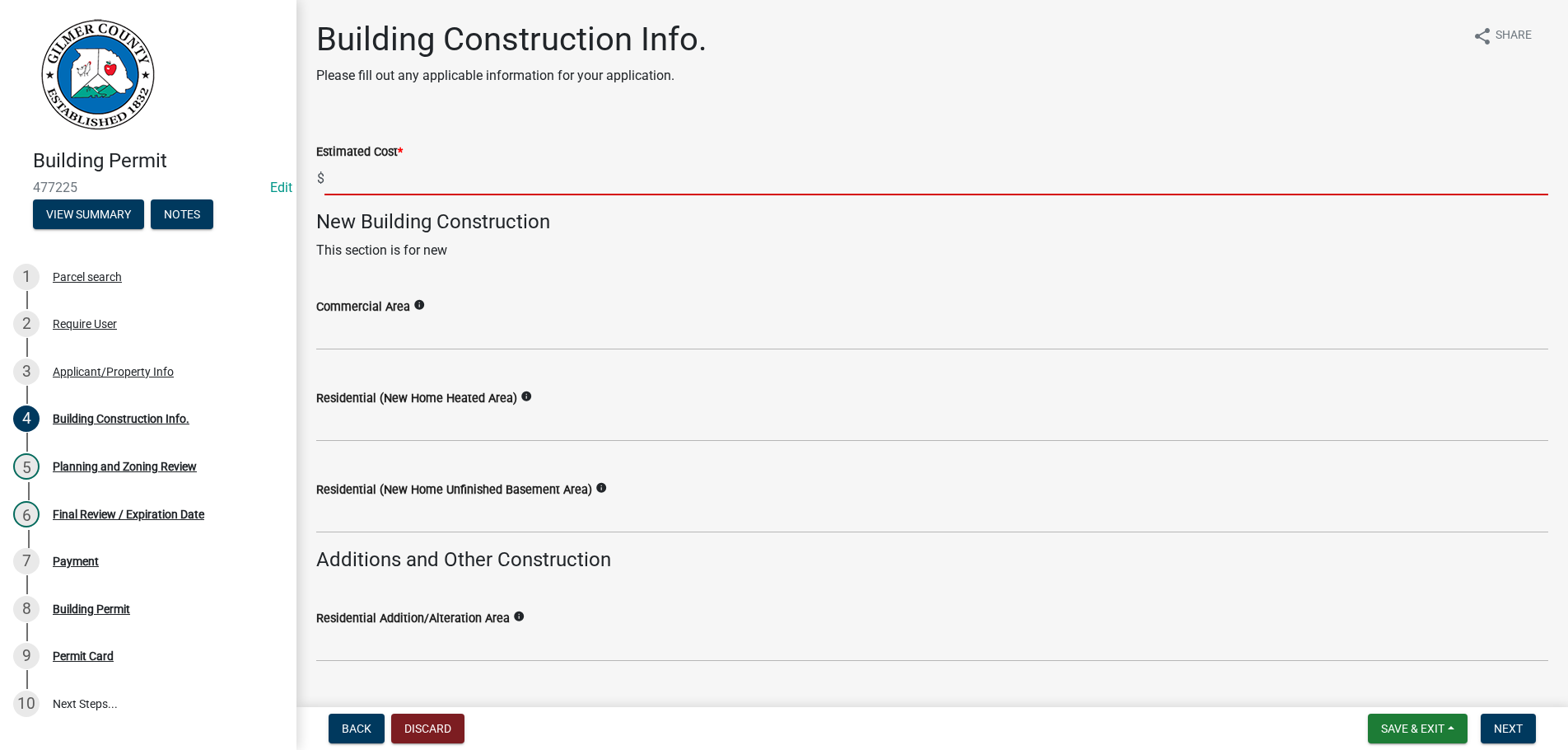
click at [382, 178] on input "text" at bounding box center [936, 179] width 1224 height 34
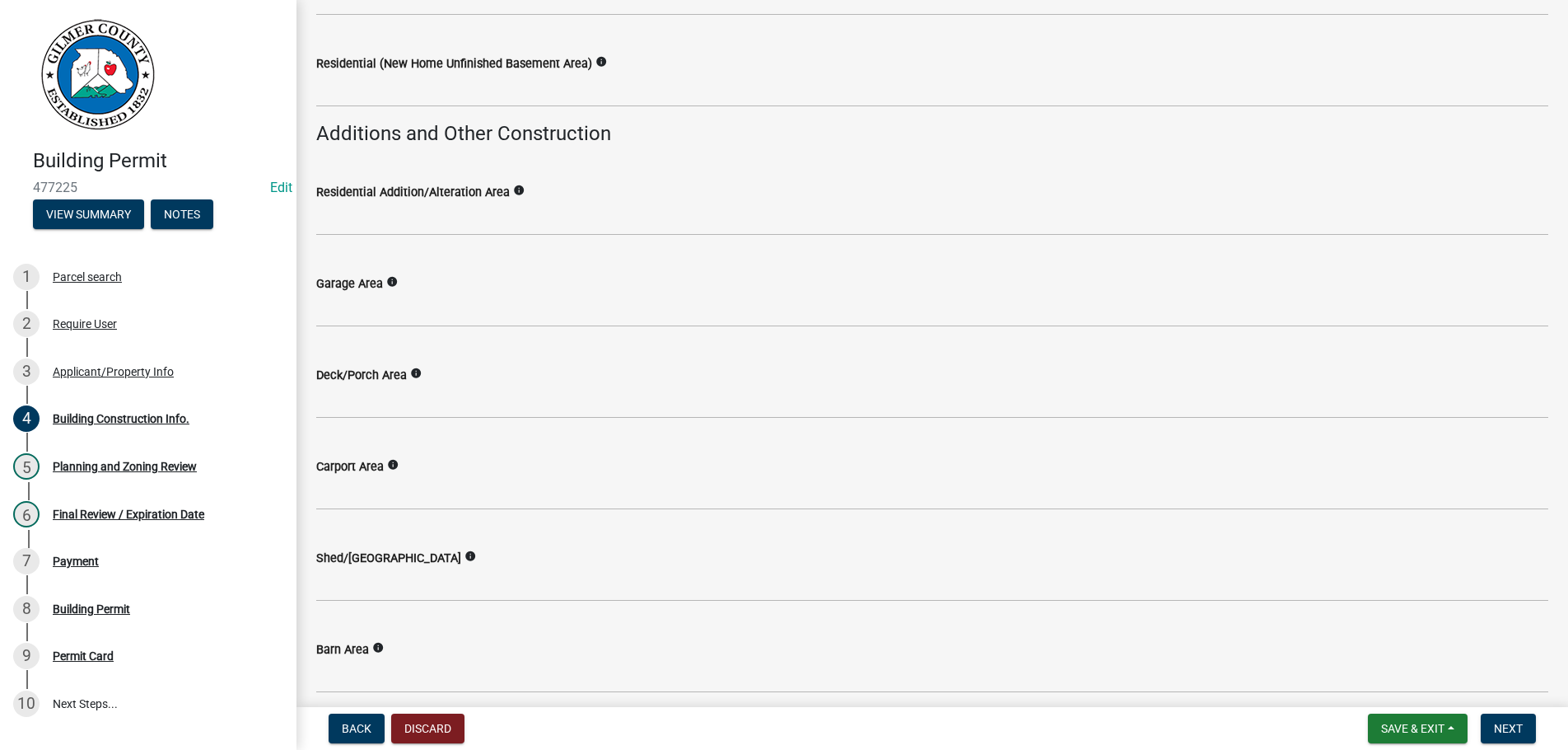
scroll to position [469, 0]
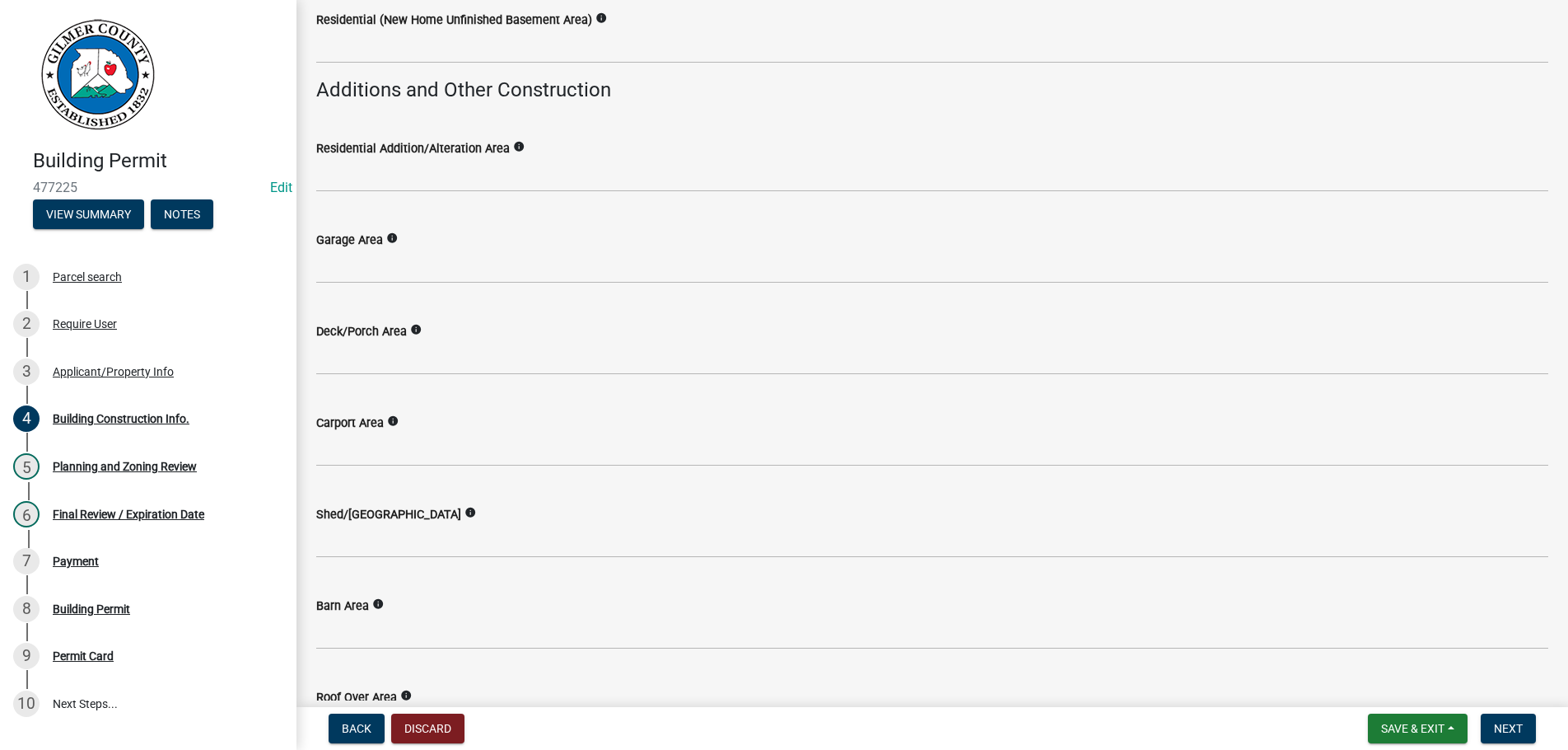
type input "10000"
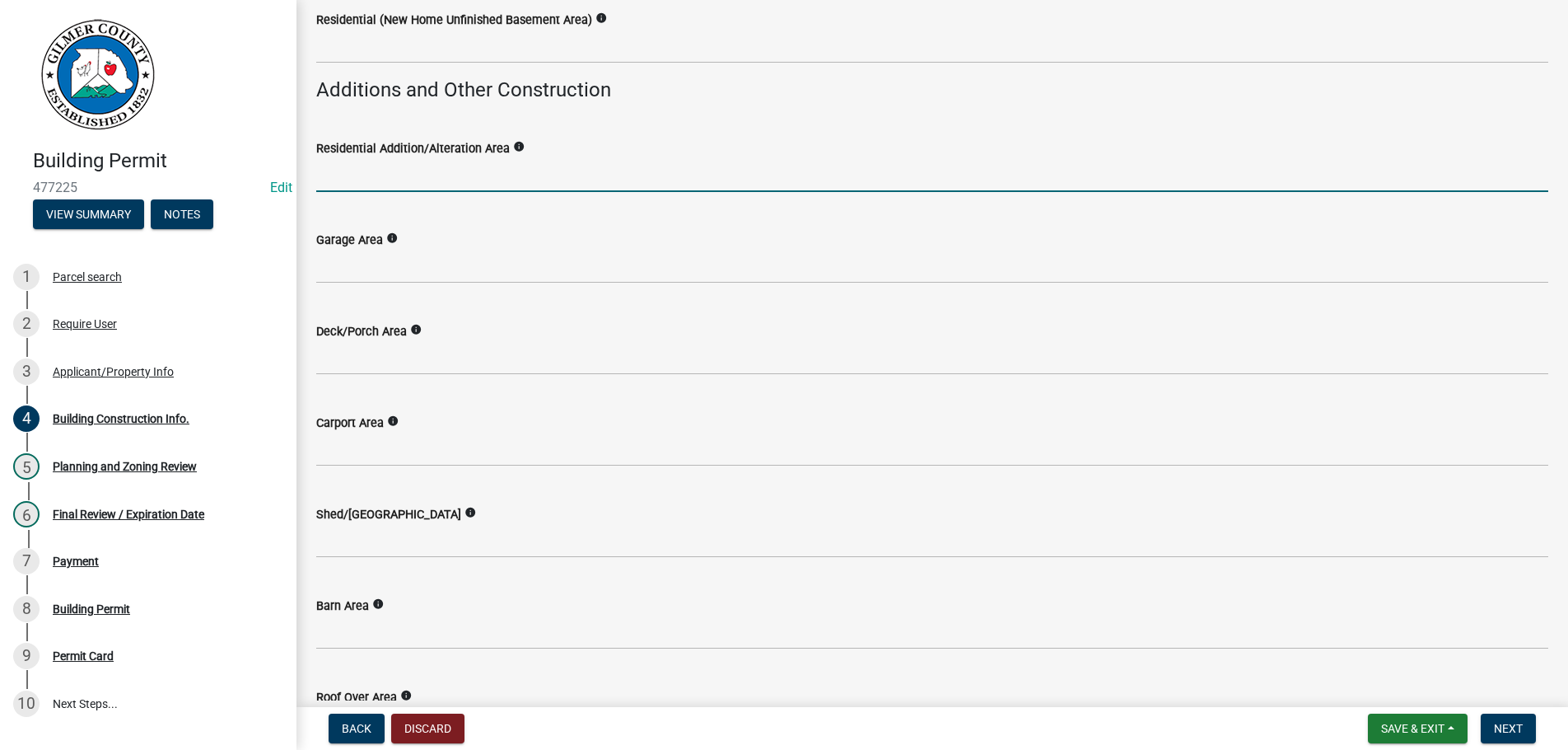
click at [461, 176] on input "text" at bounding box center [932, 175] width 1232 height 34
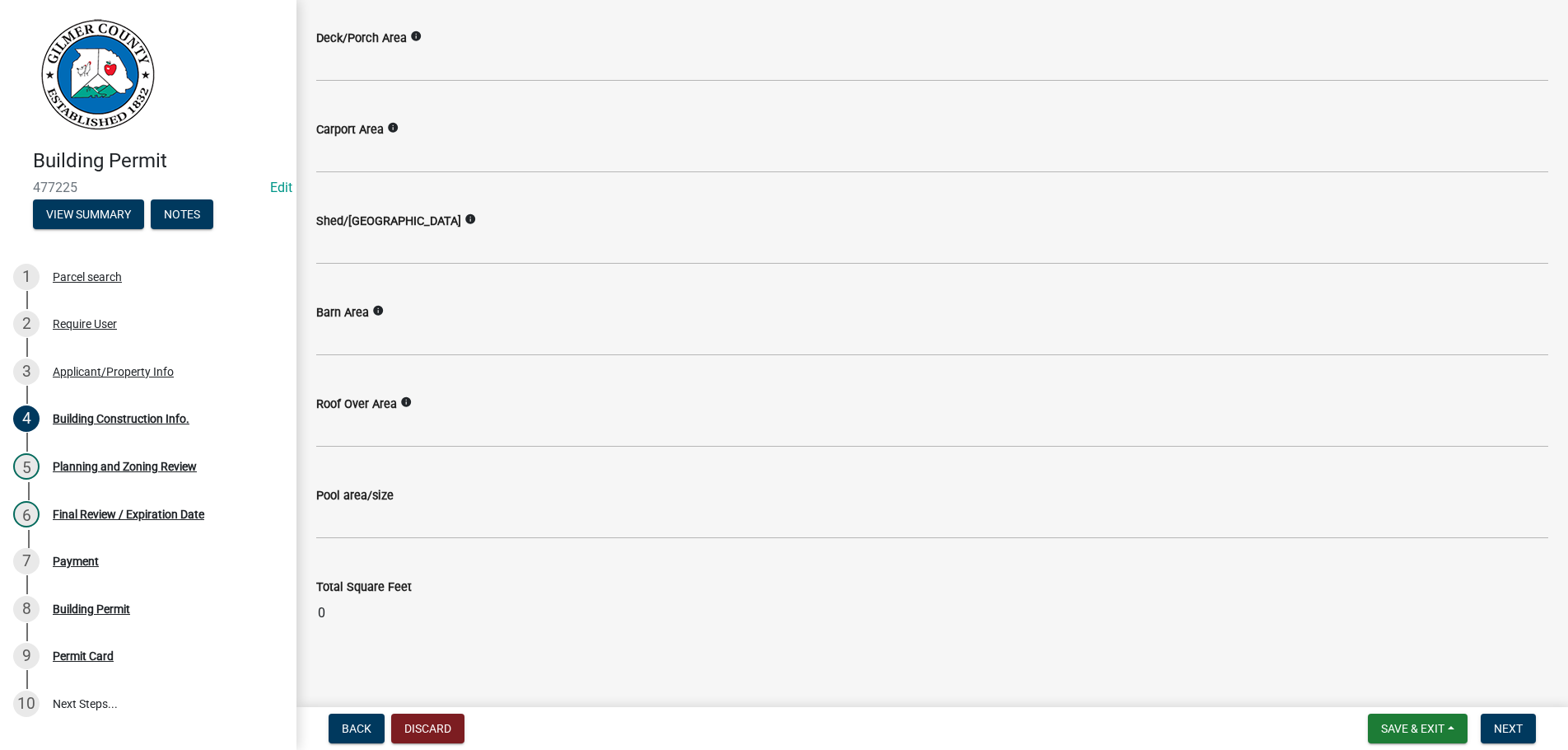
scroll to position [771, 0]
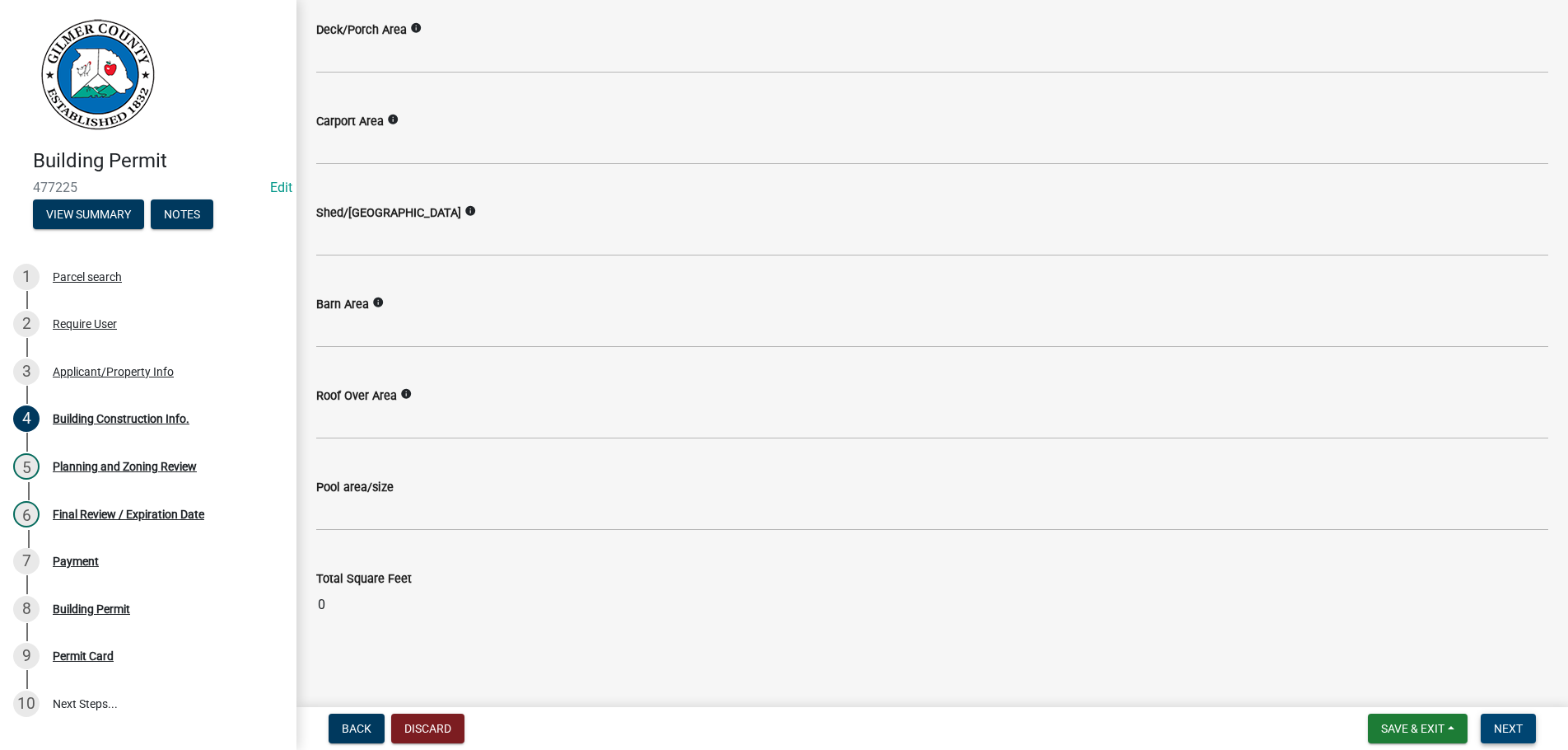
type input "375"
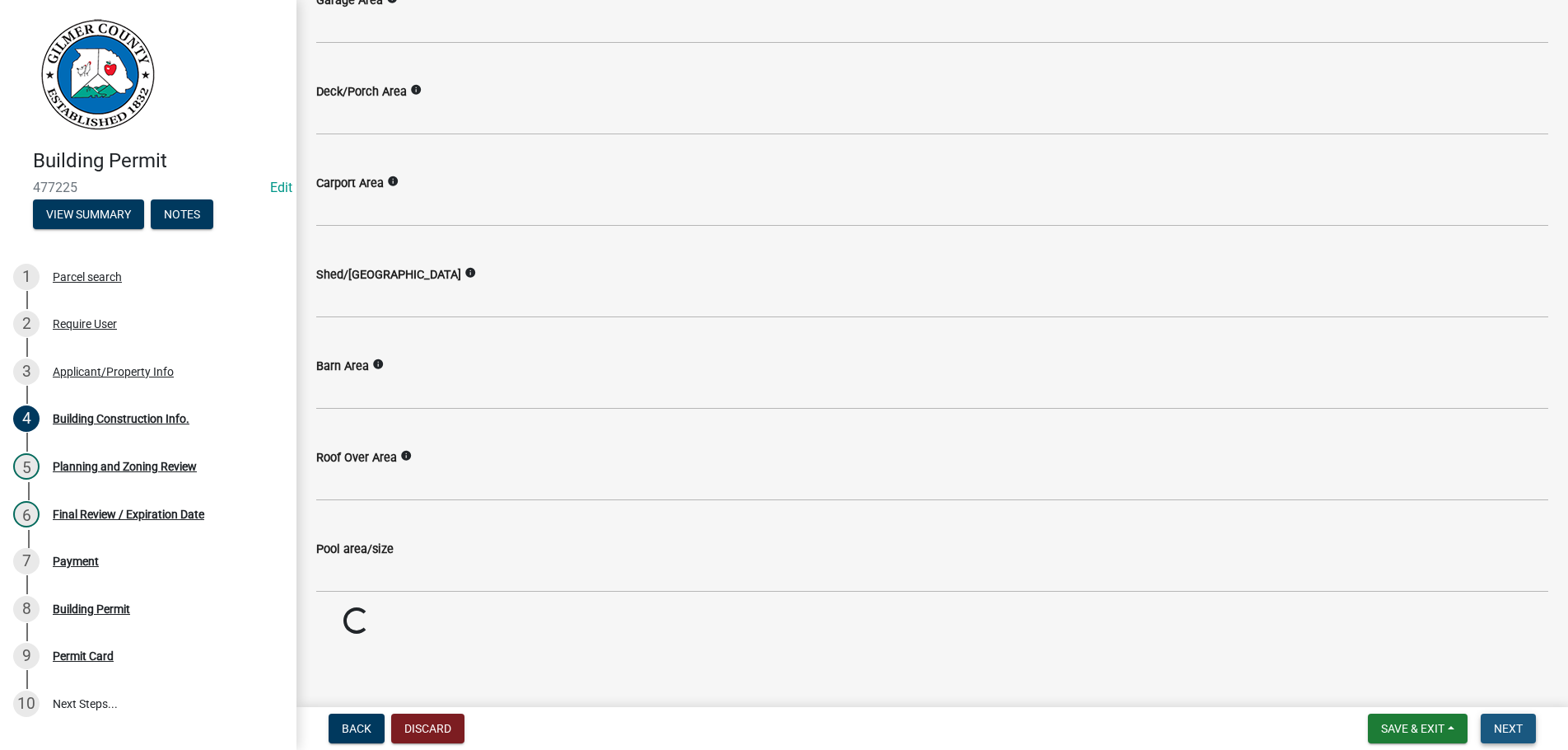
scroll to position [708, 0]
click at [1505, 723] on span "Next" at bounding box center [1508, 728] width 28 height 13
click at [1497, 717] on button "Next" at bounding box center [1508, 727] width 55 height 29
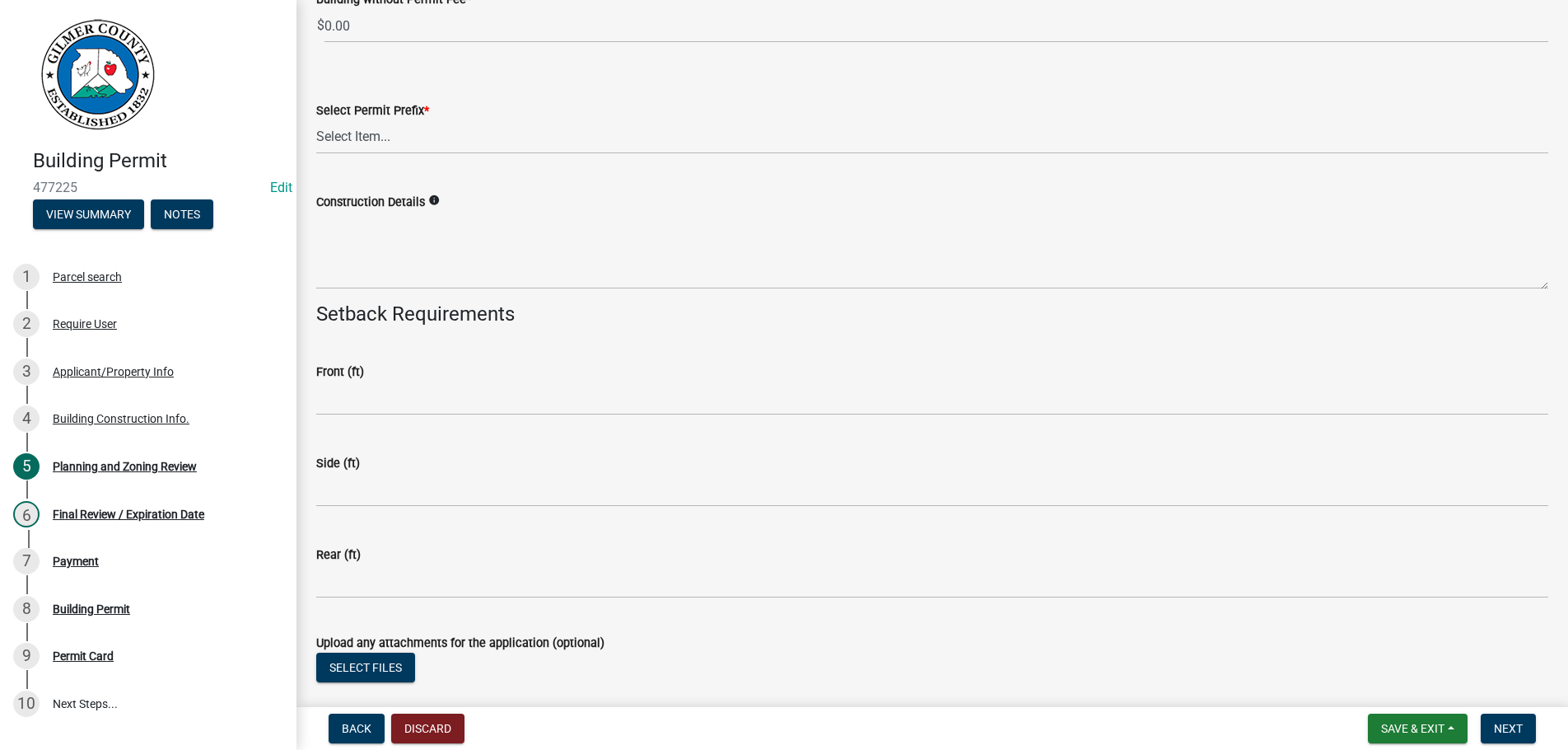
scroll to position [3381, 0]
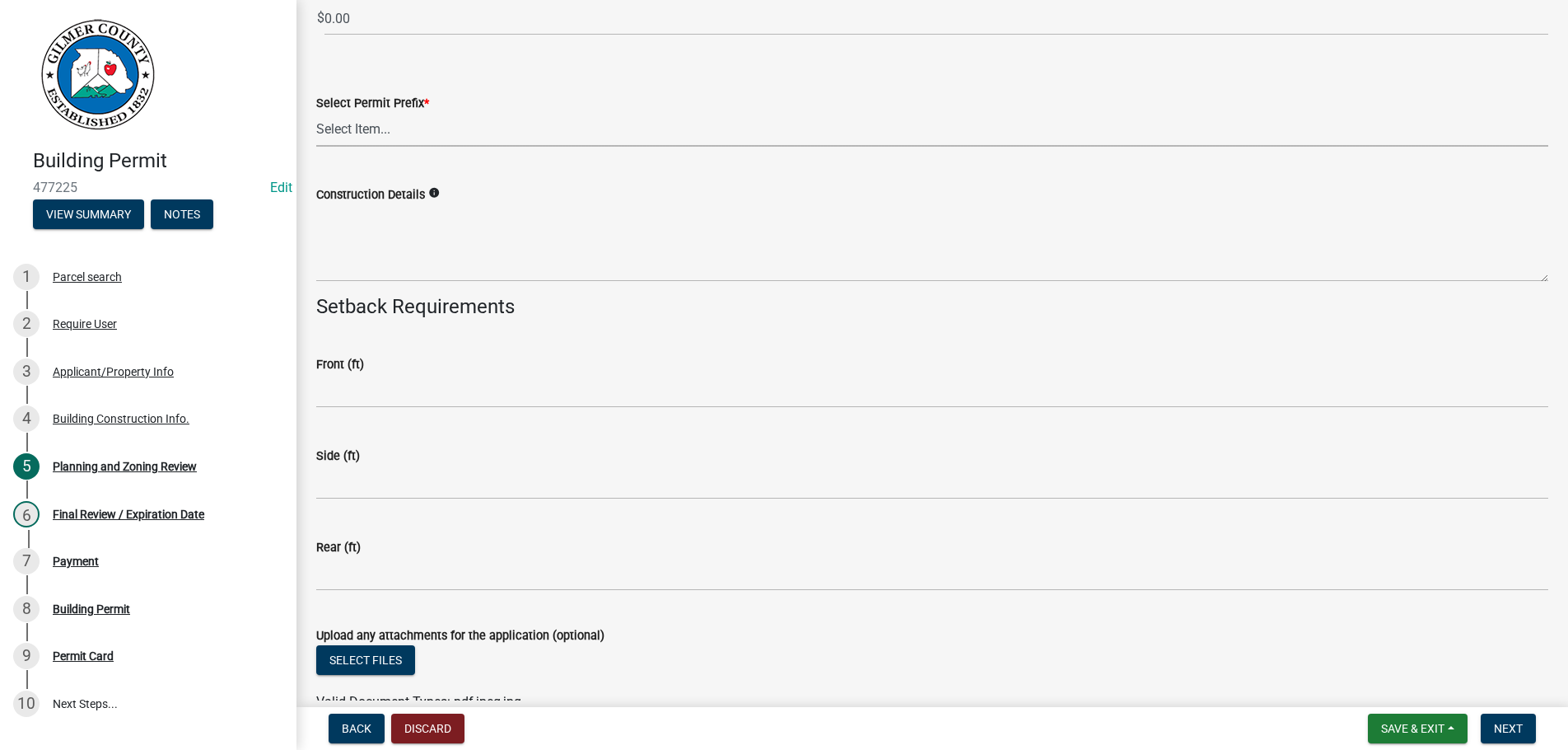
click at [316, 113] on select "Select Item... RES COMM MB LAND POOL MISC CELL TOWER - NEW CELL TOWER - ADD ON" at bounding box center [932, 130] width 1232 height 34
click option "MISC" at bounding box center [0, 0] width 0 height 0
select select "d8142ddf-27f7-42b0-ba1e-04fee764576f"
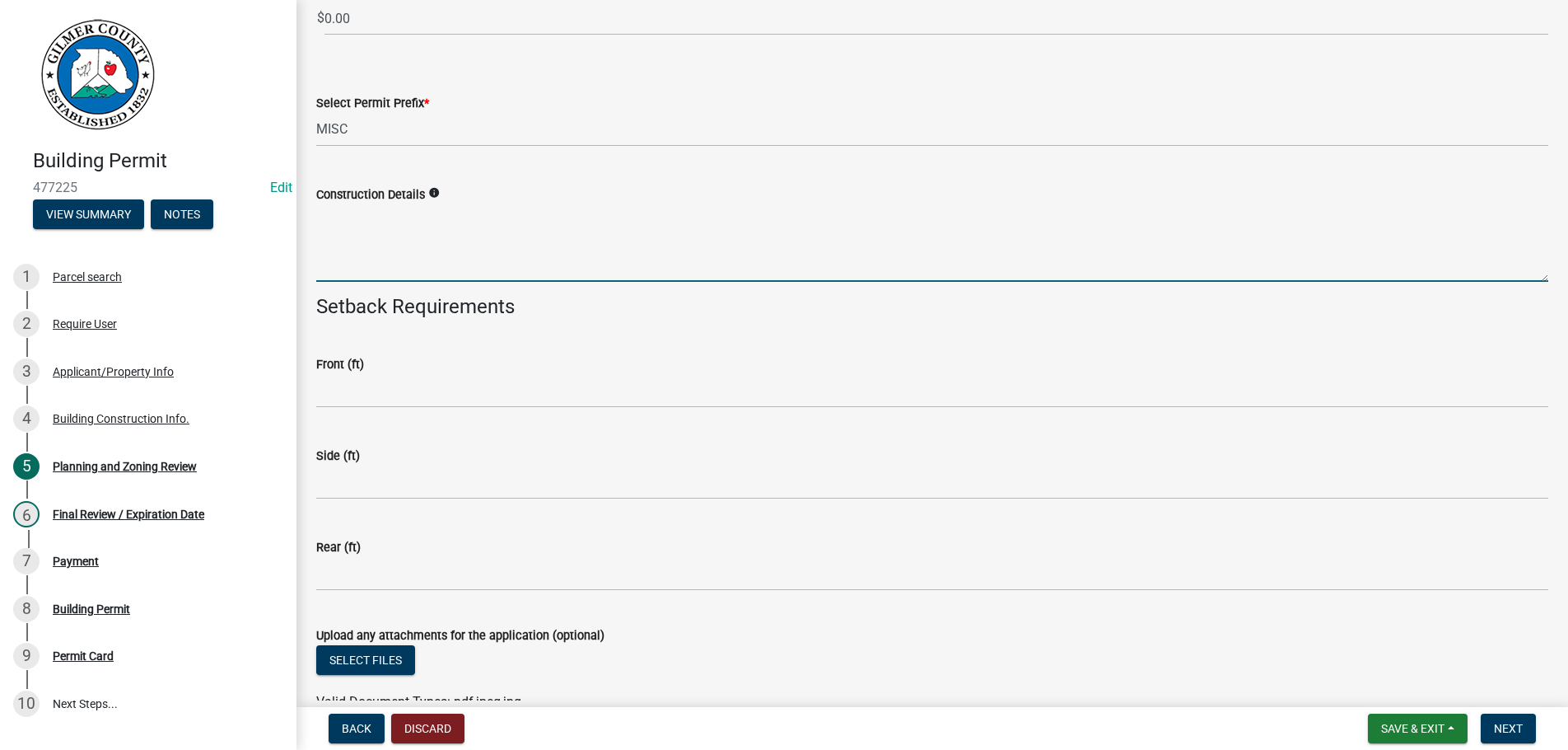
click at [379, 252] on textarea "Construction Details" at bounding box center [932, 243] width 1232 height 78
type textarea "BATHROOM REMODEL"
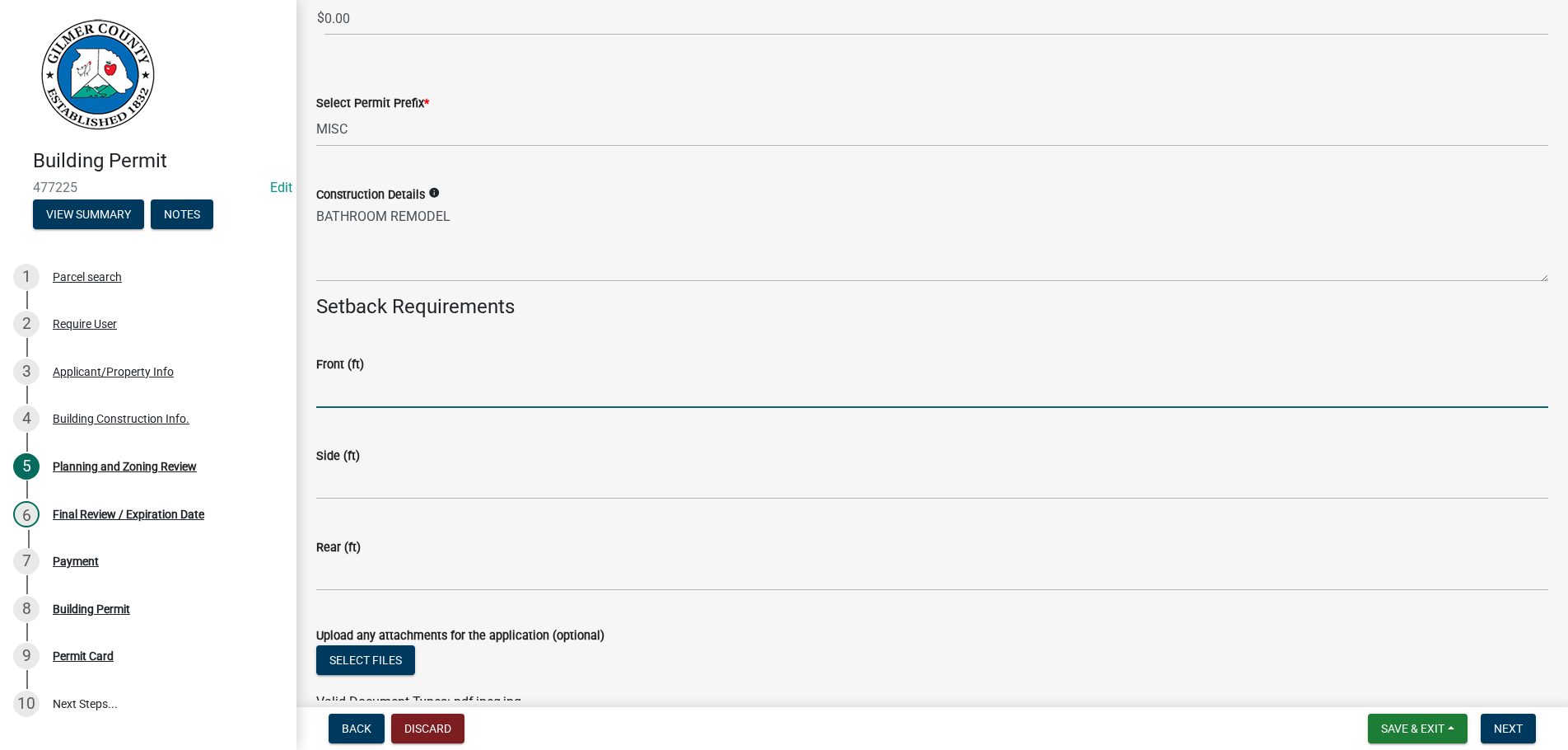
scroll to position [3472, 0]
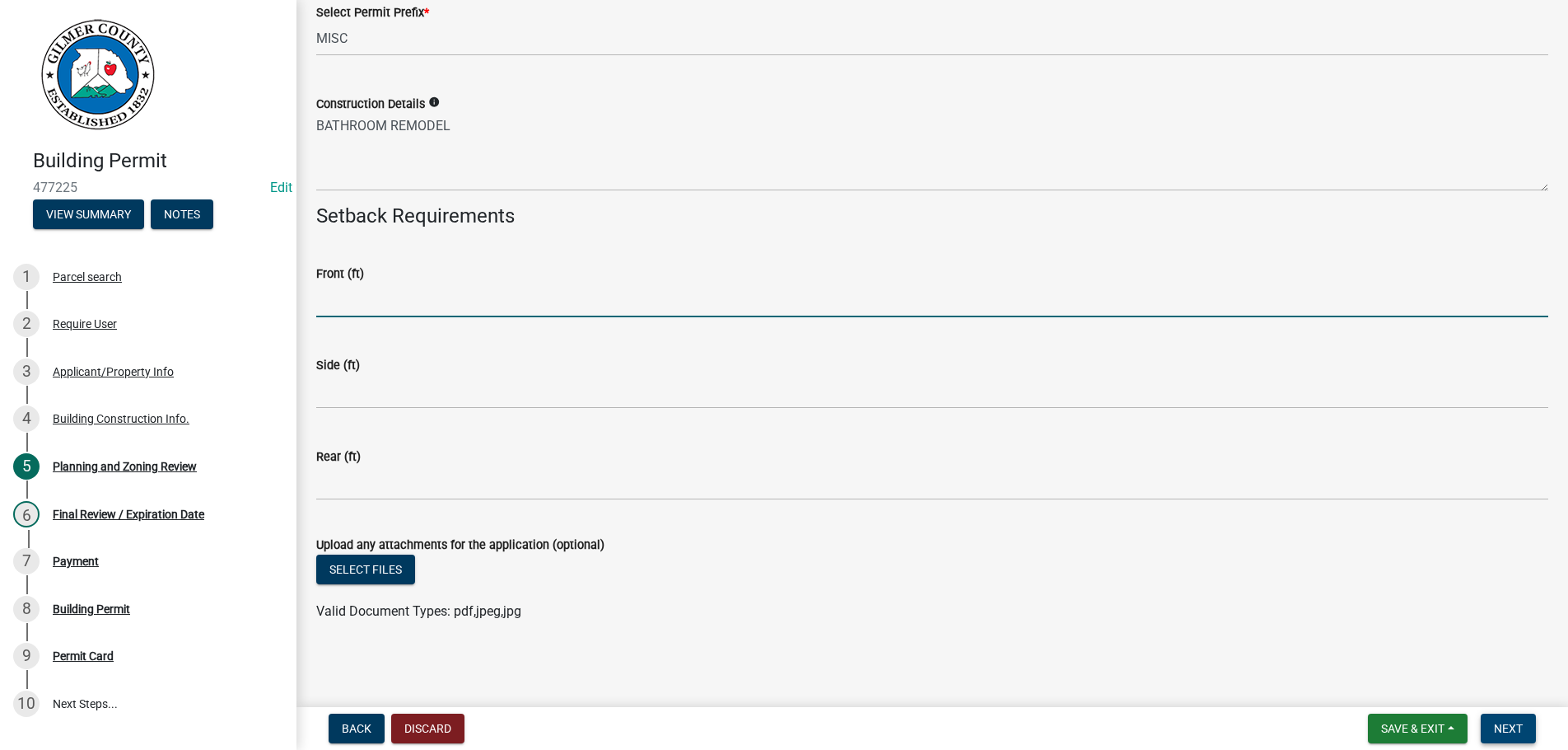
click at [1515, 723] on span "Next" at bounding box center [1508, 728] width 28 height 13
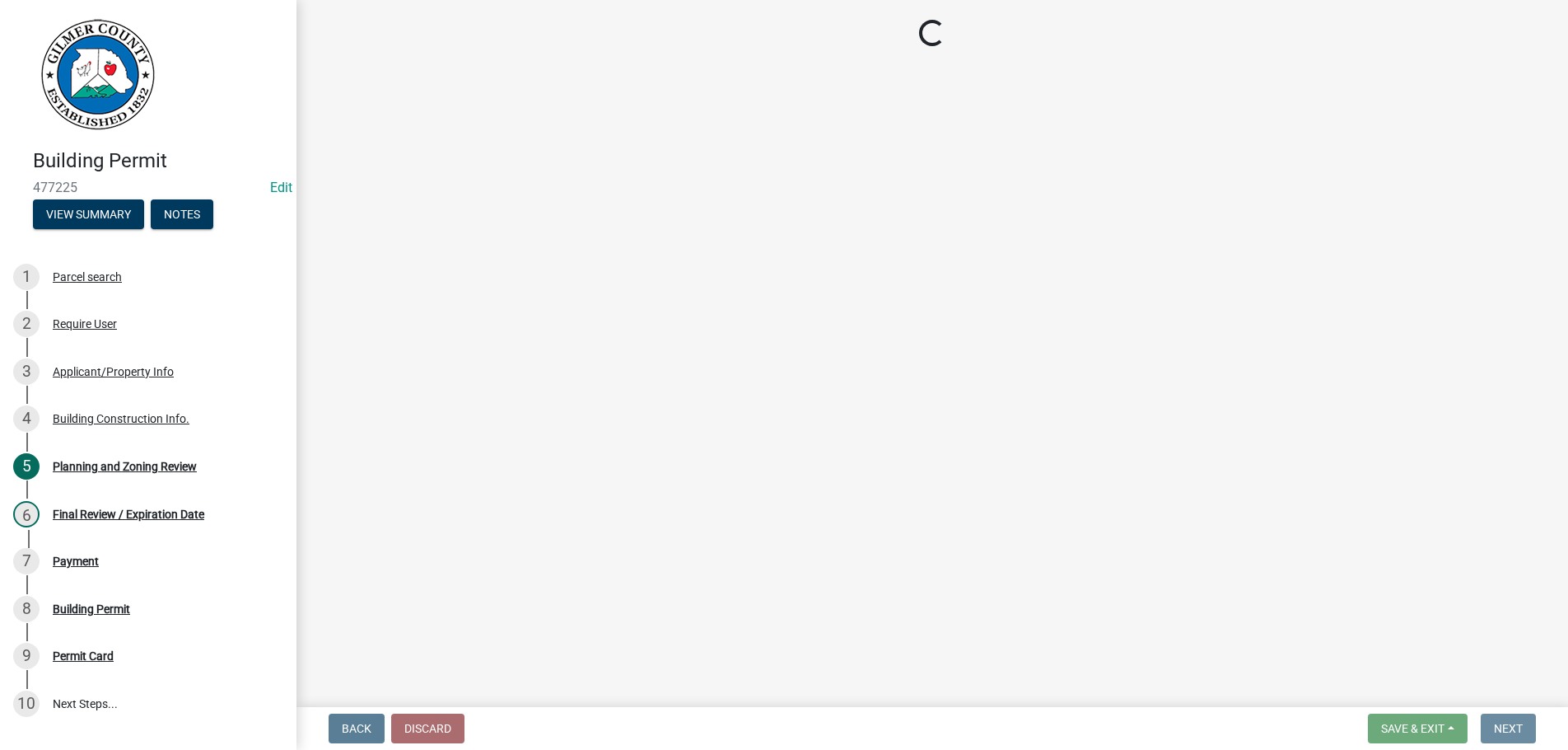
scroll to position [0, 0]
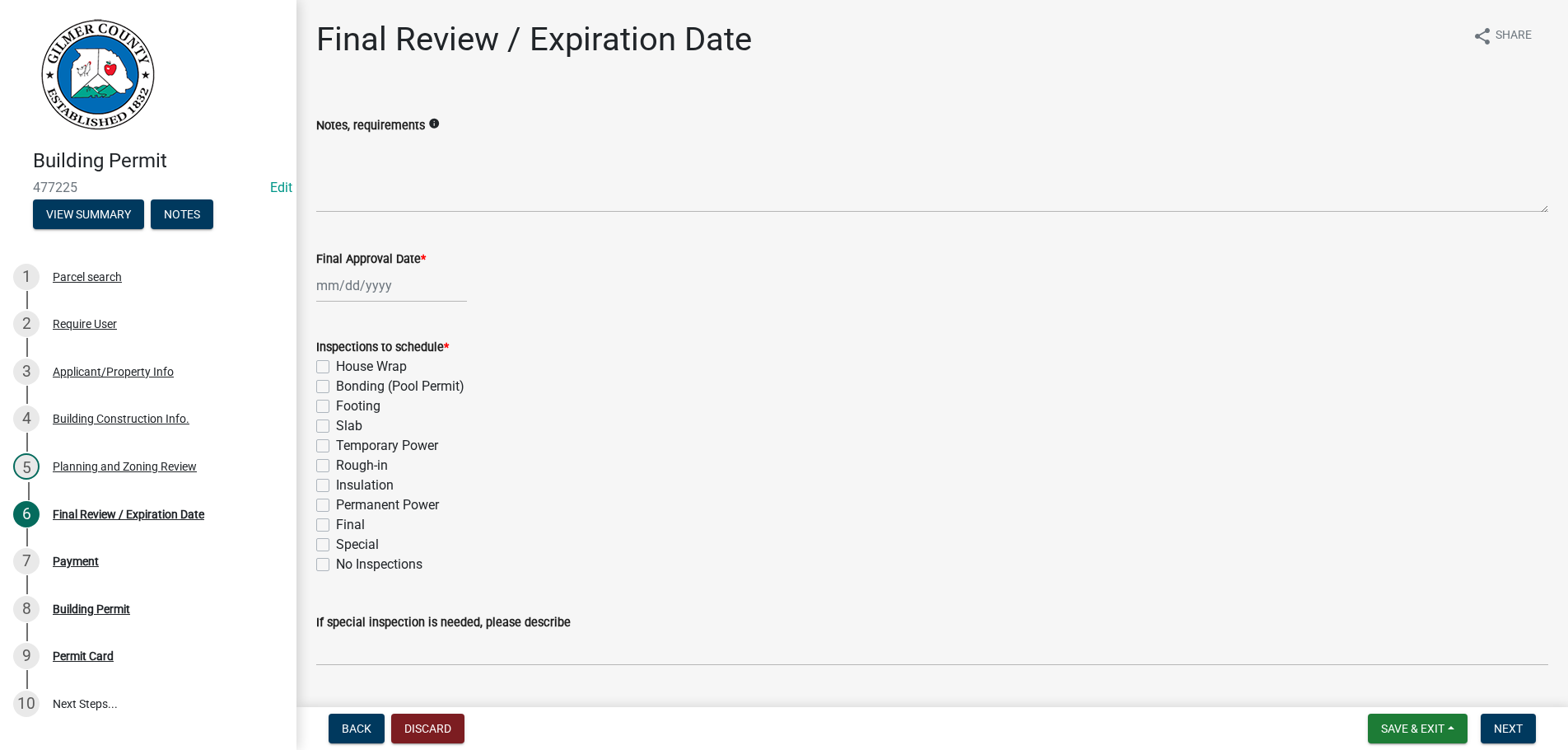
click at [404, 265] on label "Final Approval Date *" at bounding box center [371, 259] width 110 height 11
click at [404, 269] on input "Final Approval Date *" at bounding box center [391, 286] width 150 height 34
select select "9"
select select "2025"
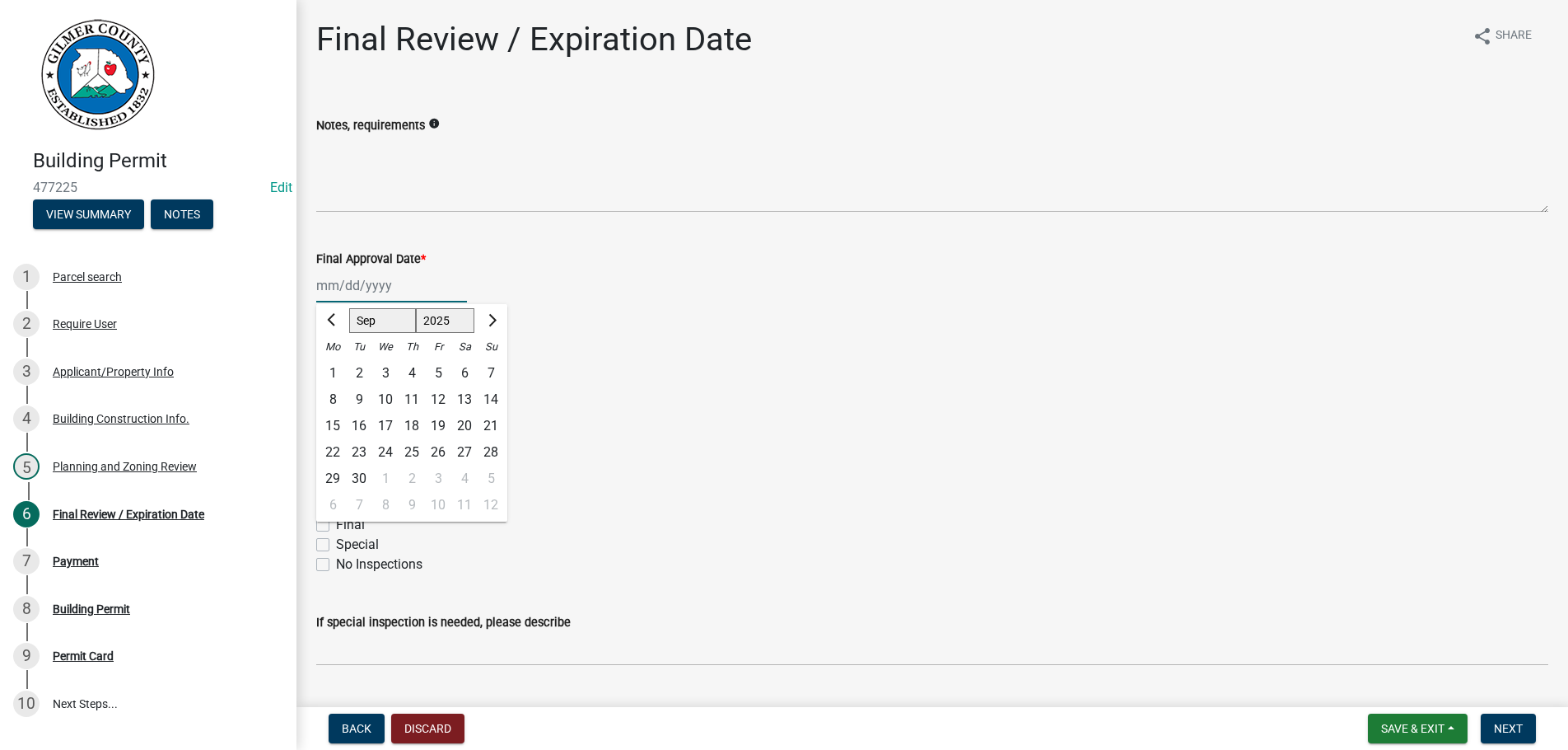
click at [399, 278] on input "Final Approval Date *" at bounding box center [391, 286] width 150 height 34
click at [410, 394] on div "11" at bounding box center [412, 400] width 26 height 26
type input "[DATE]"
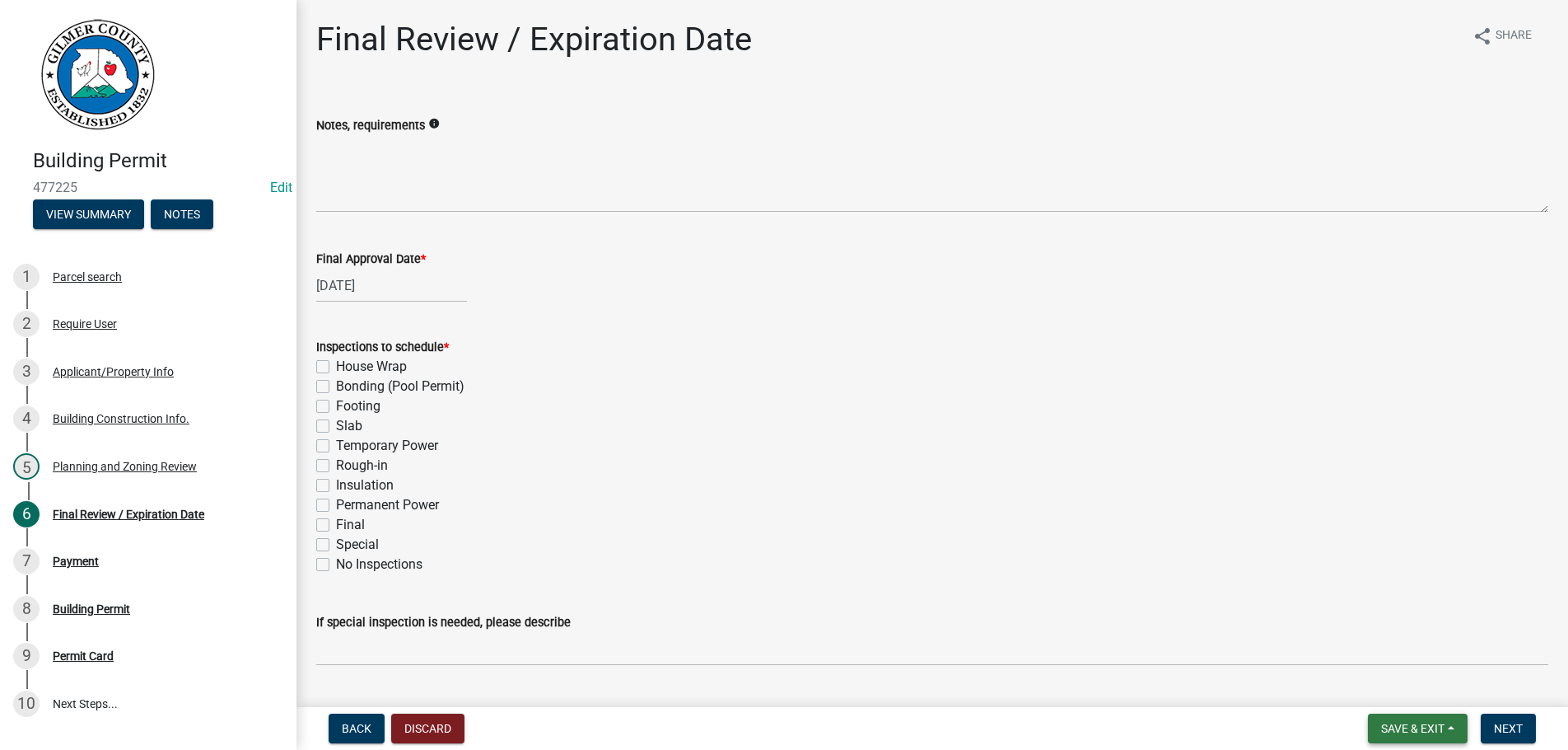
click at [1399, 725] on span "Save & Exit" at bounding box center [1413, 728] width 63 height 13
click at [1394, 685] on button "Save & Exit" at bounding box center [1402, 686] width 131 height 40
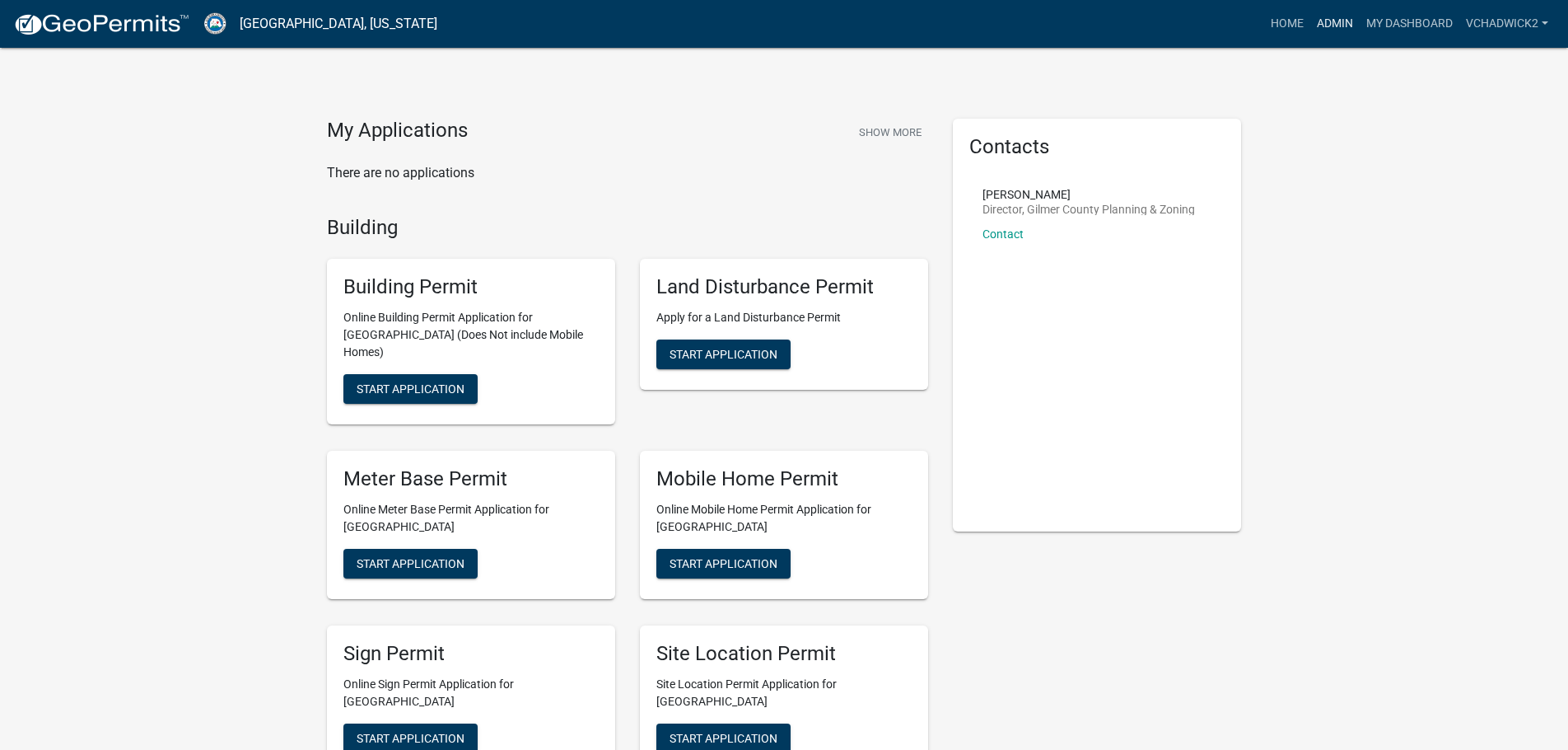
click at [1337, 21] on link "Admin" at bounding box center [1335, 24] width 49 height 31
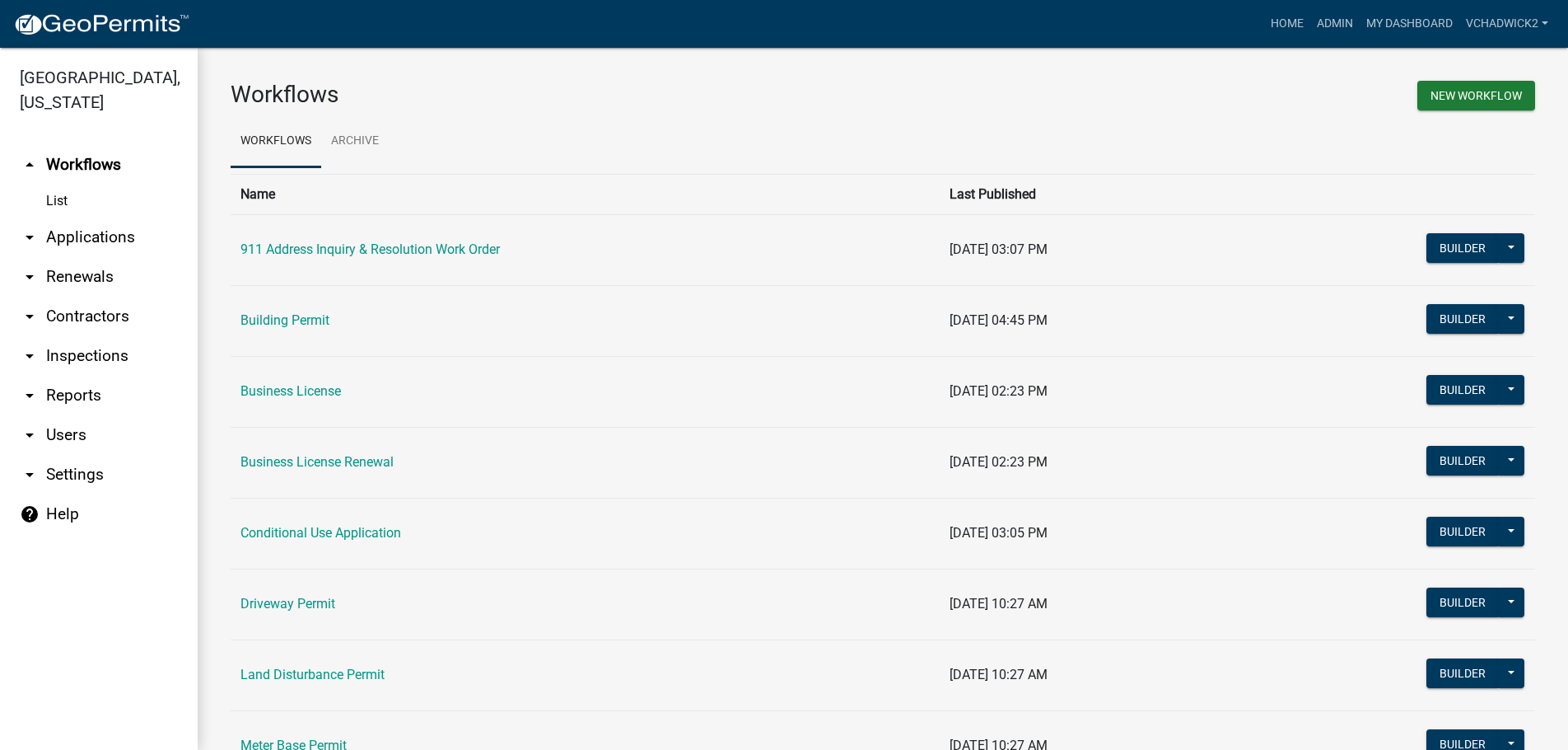
click at [64, 237] on link "arrow_drop_down Applications" at bounding box center [98, 237] width 198 height 40
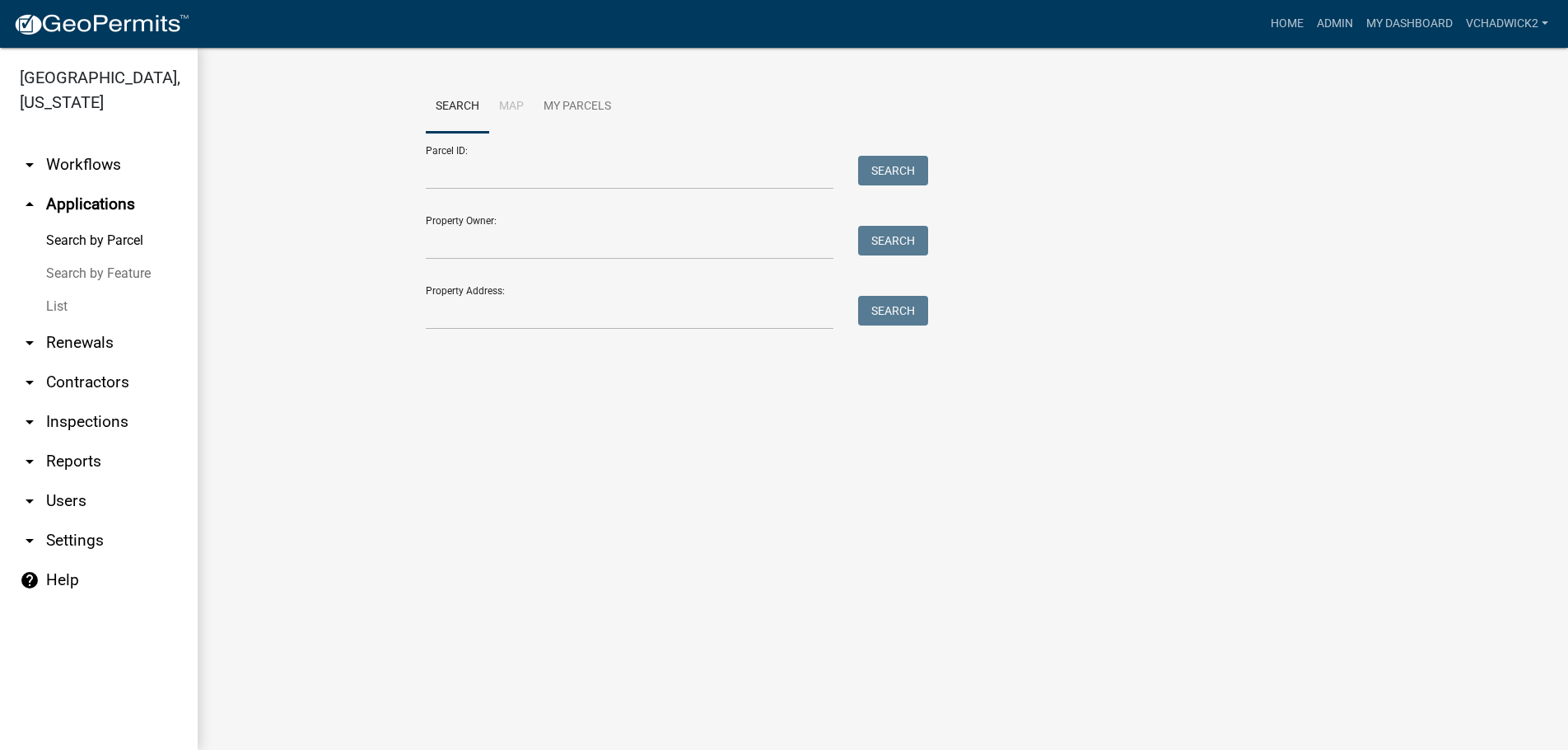
click at [53, 304] on link "List" at bounding box center [98, 306] width 198 height 33
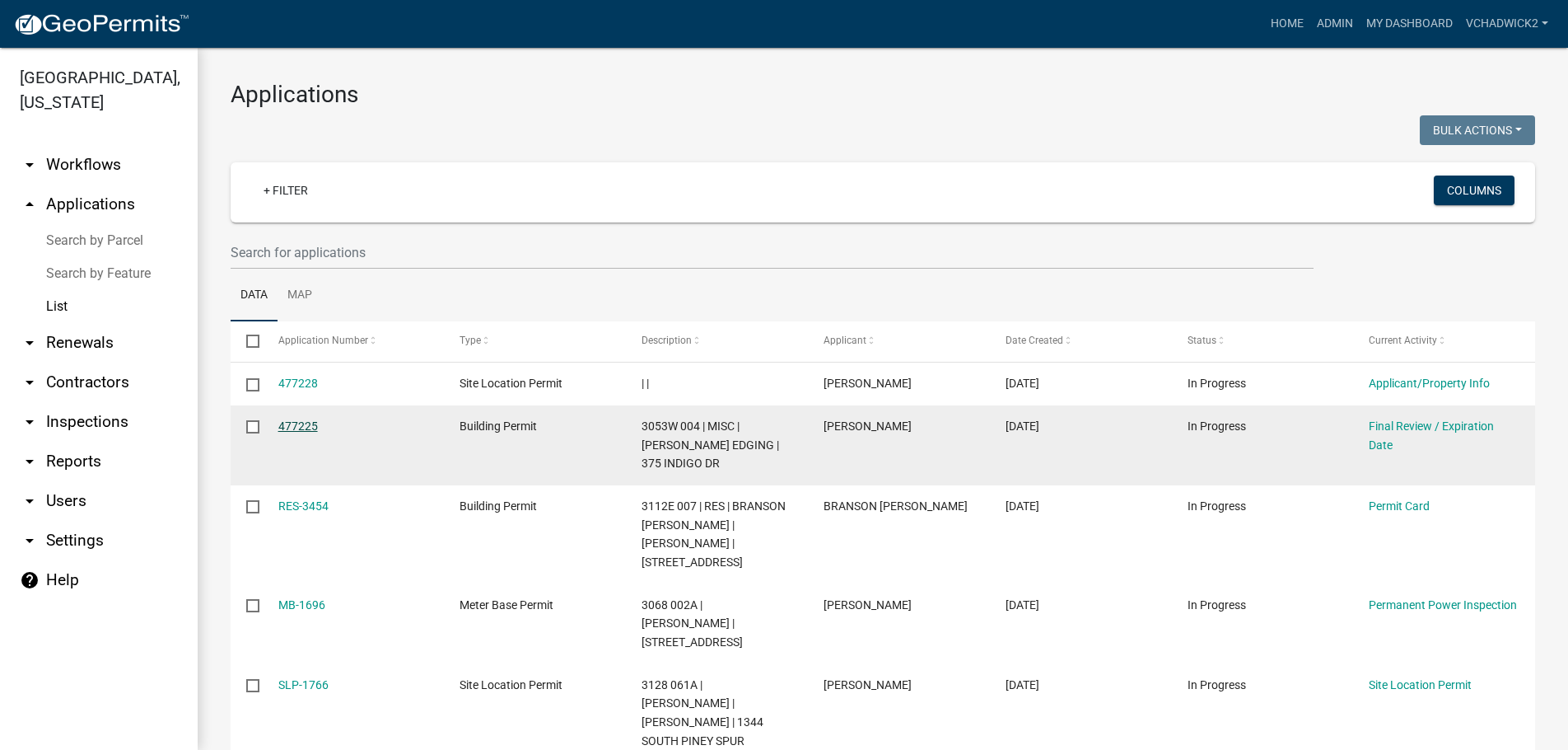
click at [290, 419] on link "477225" at bounding box center [298, 426] width 40 height 13
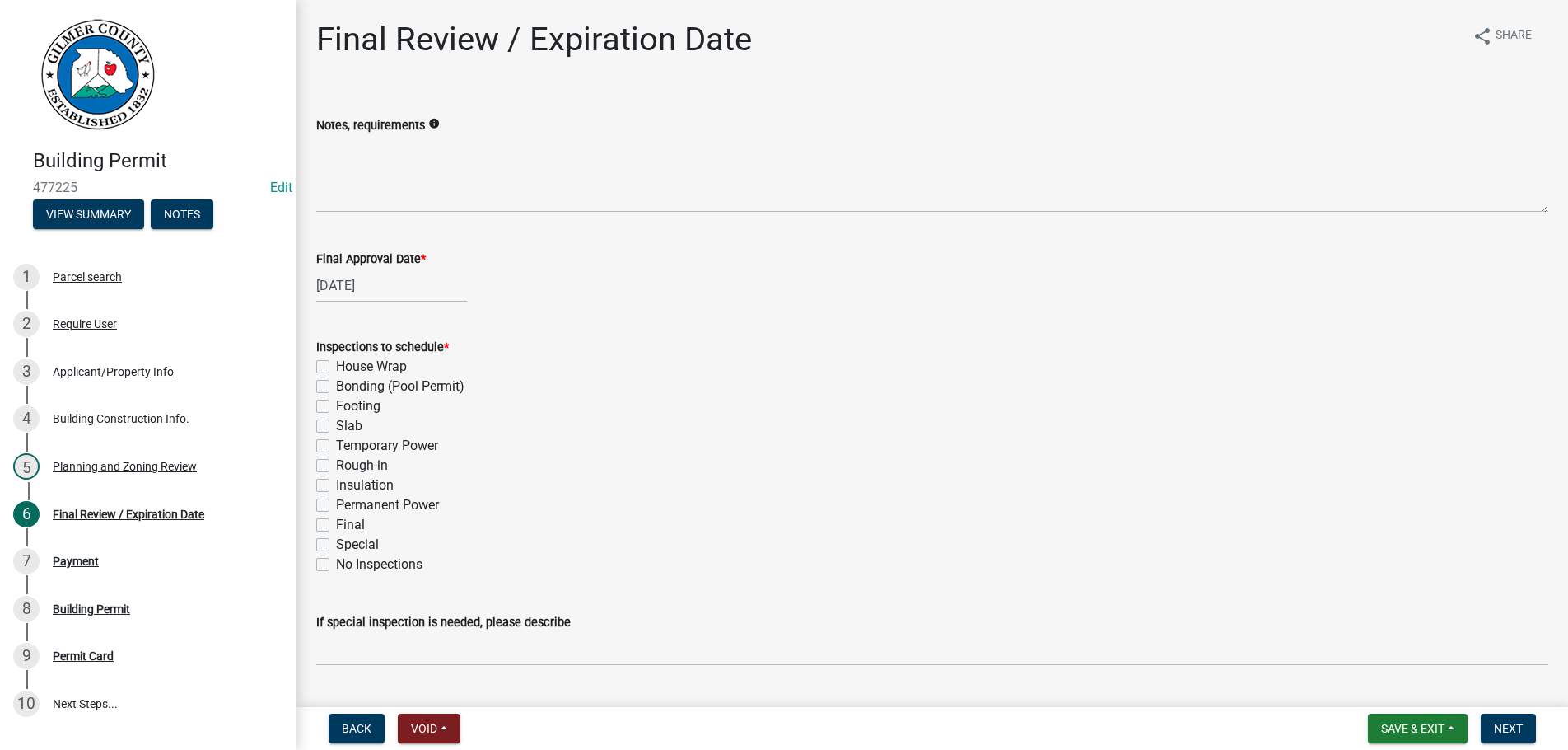
click at [336, 463] on label "Rough-in" at bounding box center [361, 465] width 52 height 20
click at [336, 463] on input "Rough-in" at bounding box center [340, 461] width 10 height 10
checkbox input "true"
checkbox input "false"
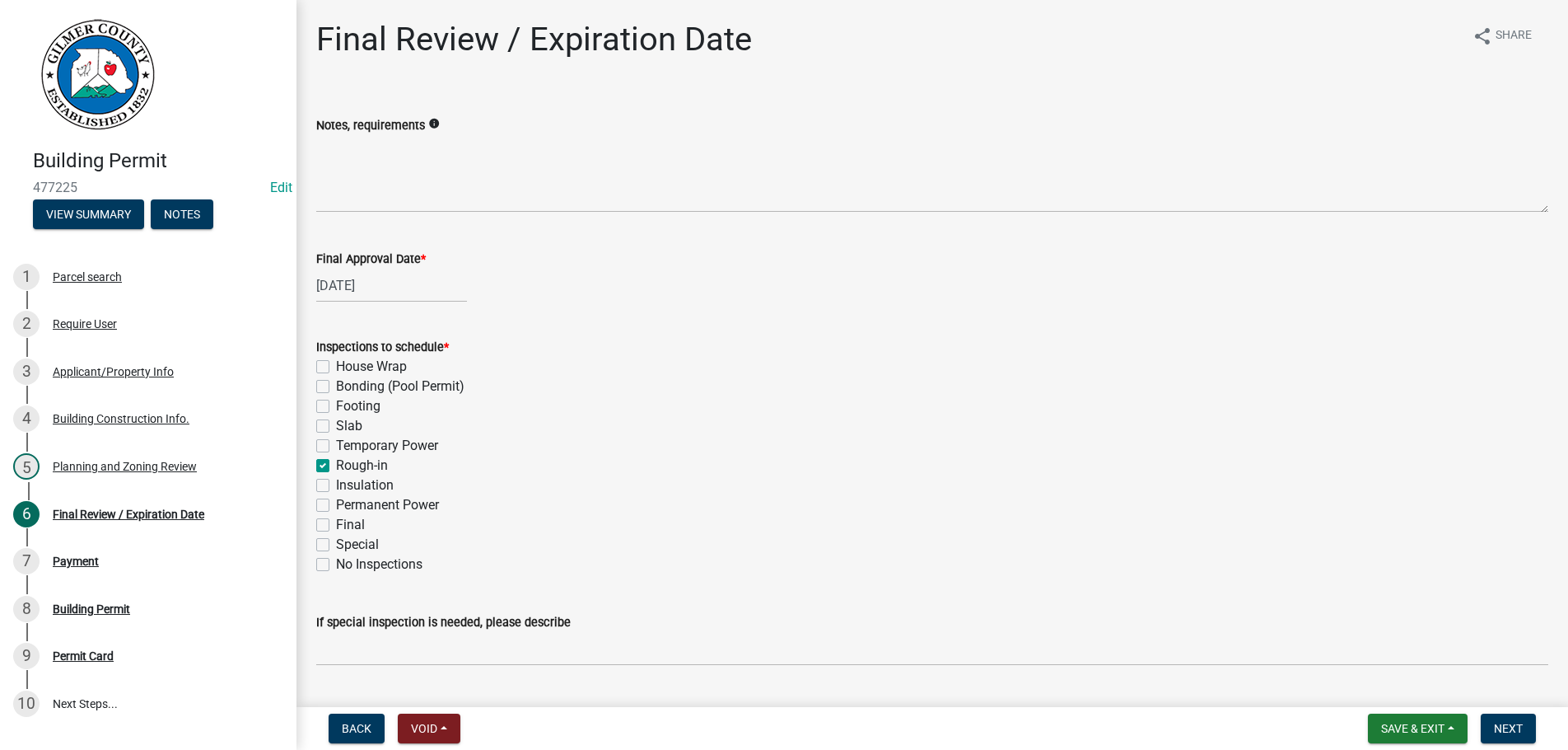
checkbox input "false"
checkbox input "true"
checkbox input "false"
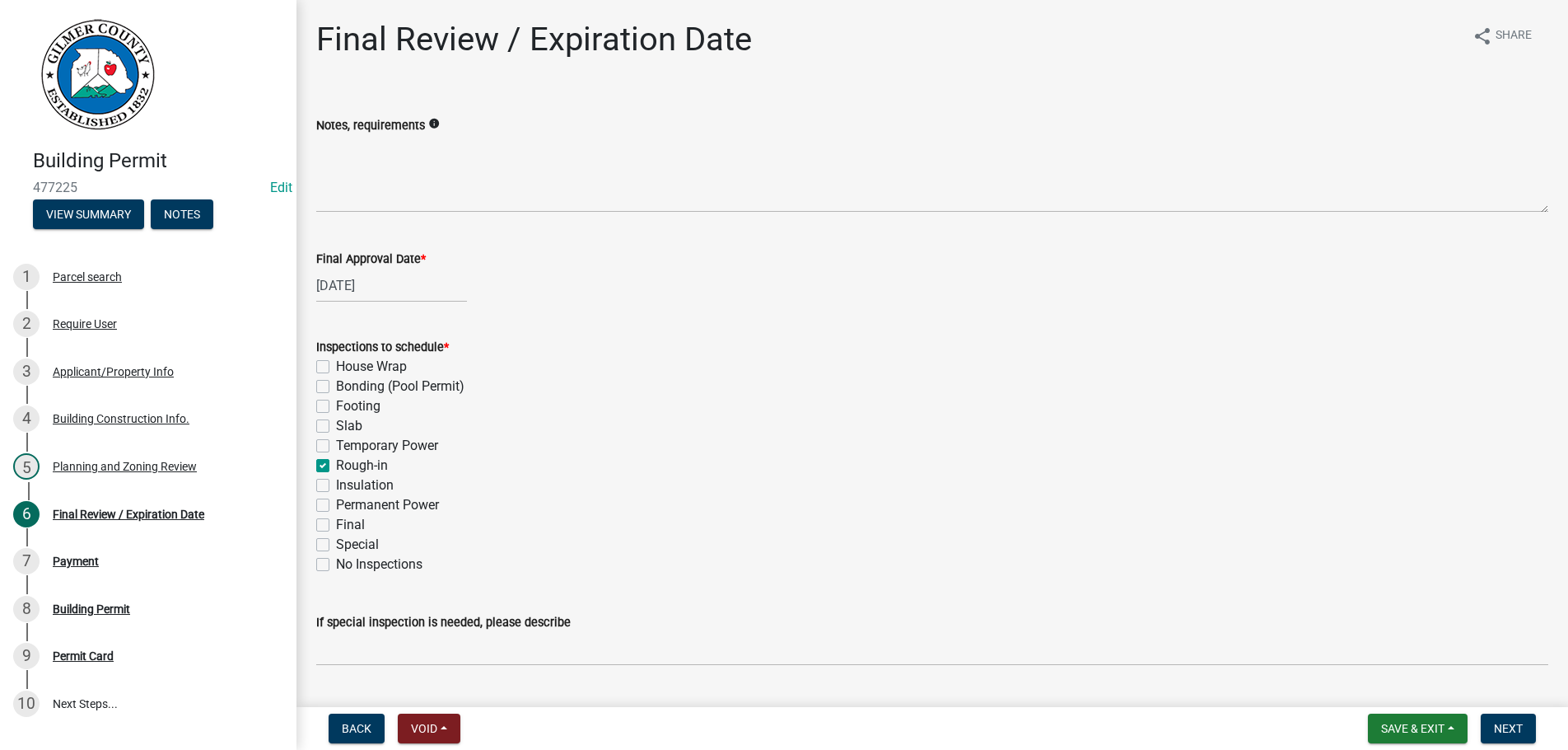
checkbox input "false"
click at [336, 526] on label "Final" at bounding box center [350, 524] width 28 height 20
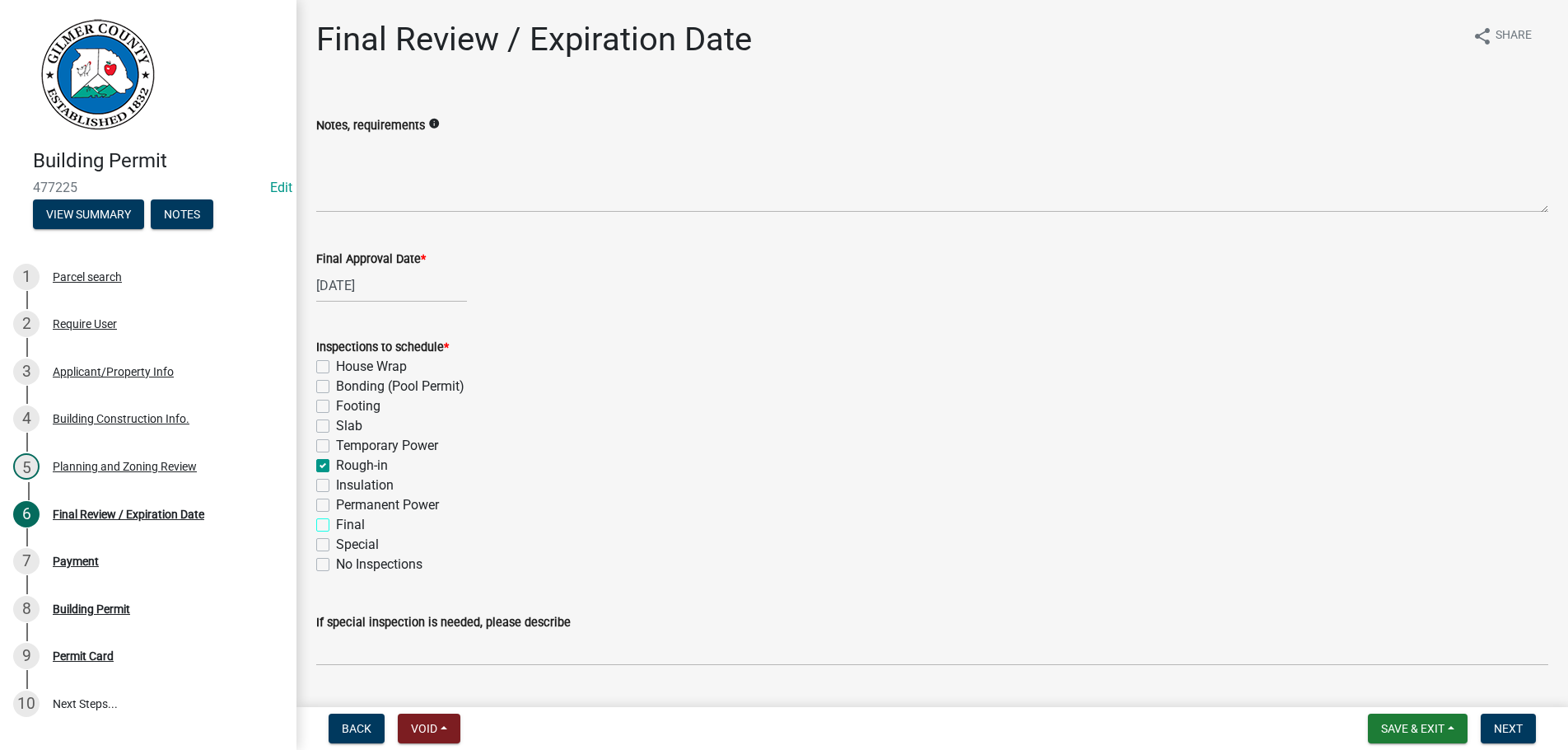
click at [336, 526] on input "Final" at bounding box center [340, 519] width 10 height 10
checkbox input "true"
checkbox input "false"
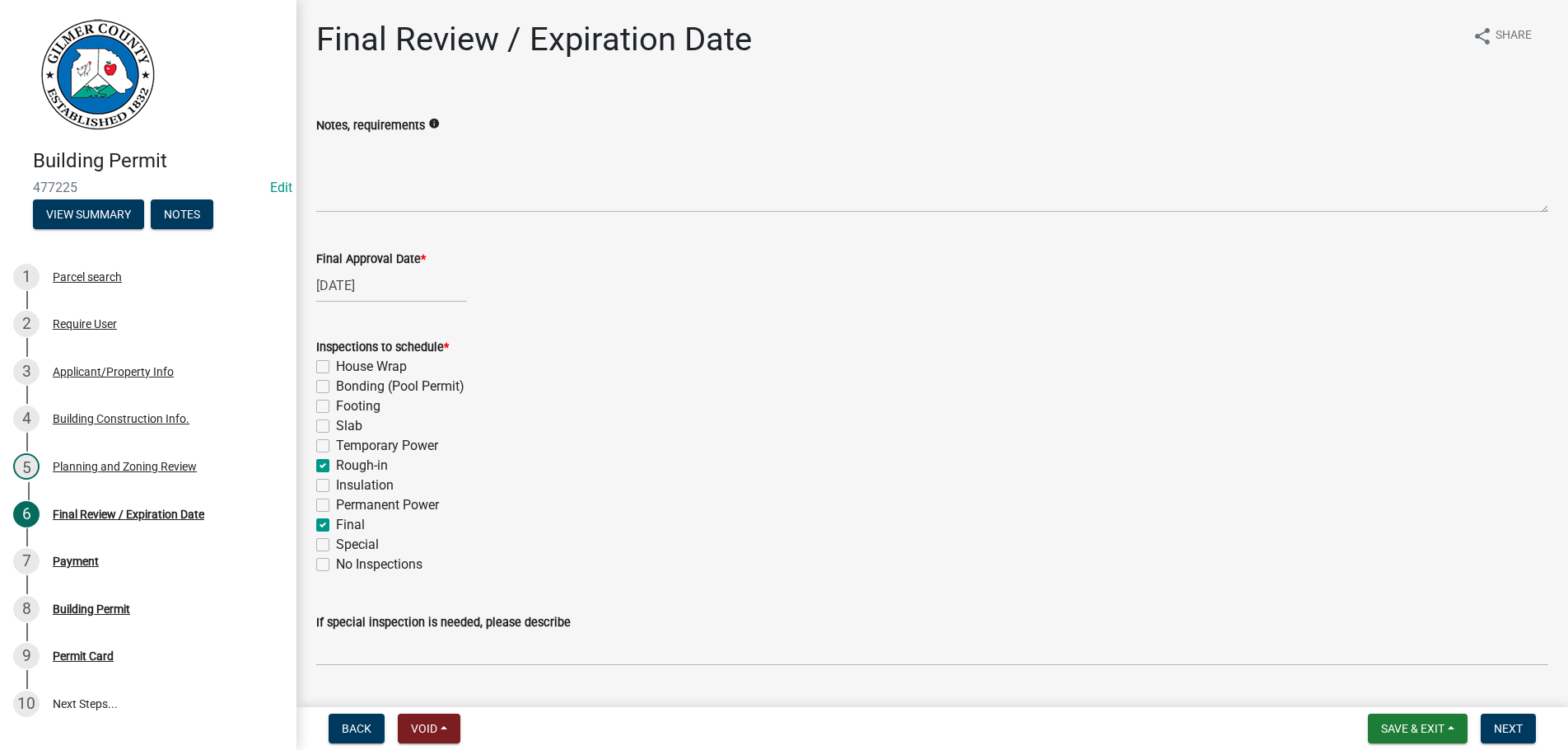
checkbox input "false"
checkbox input "true"
checkbox input "false"
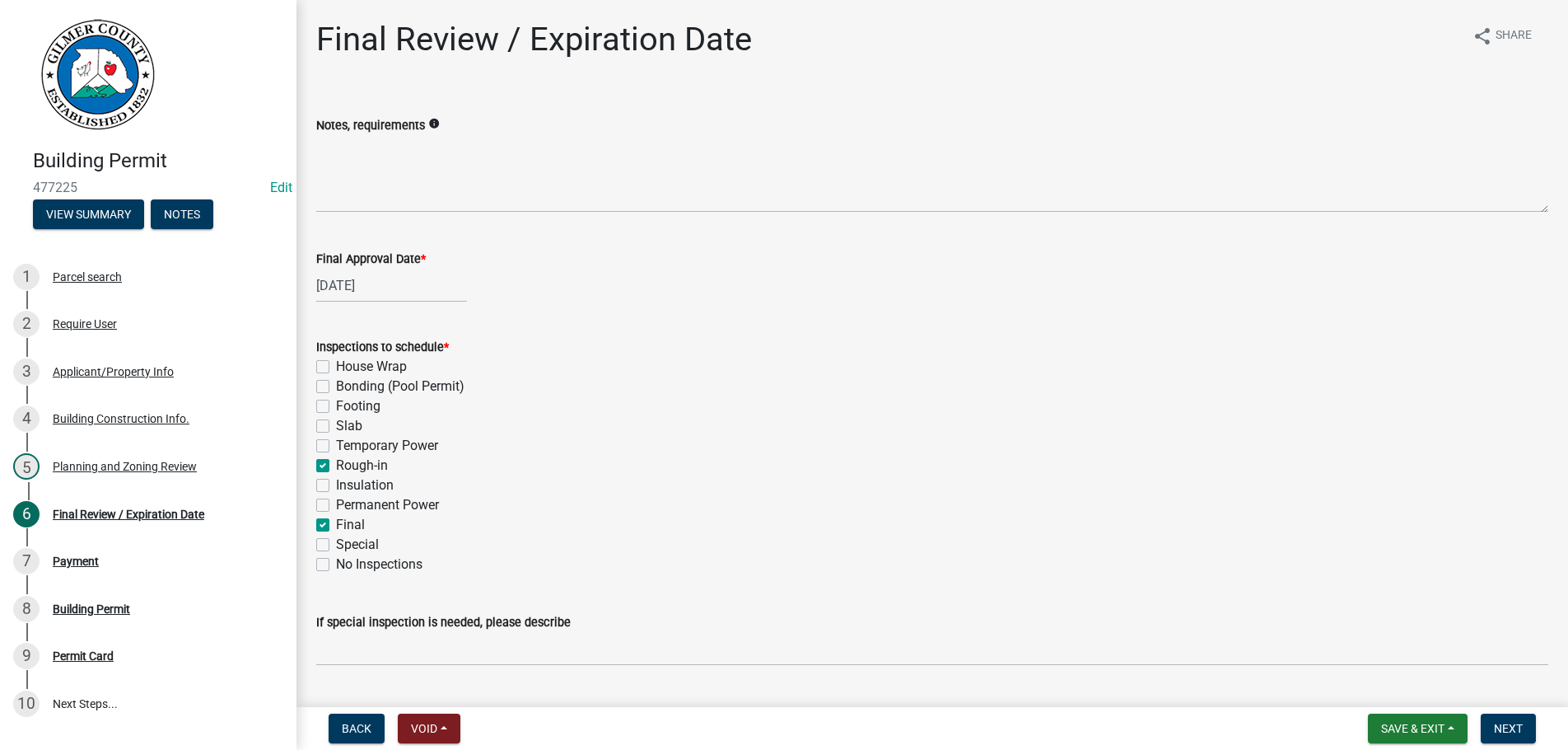
checkbox input "true"
checkbox input "false"
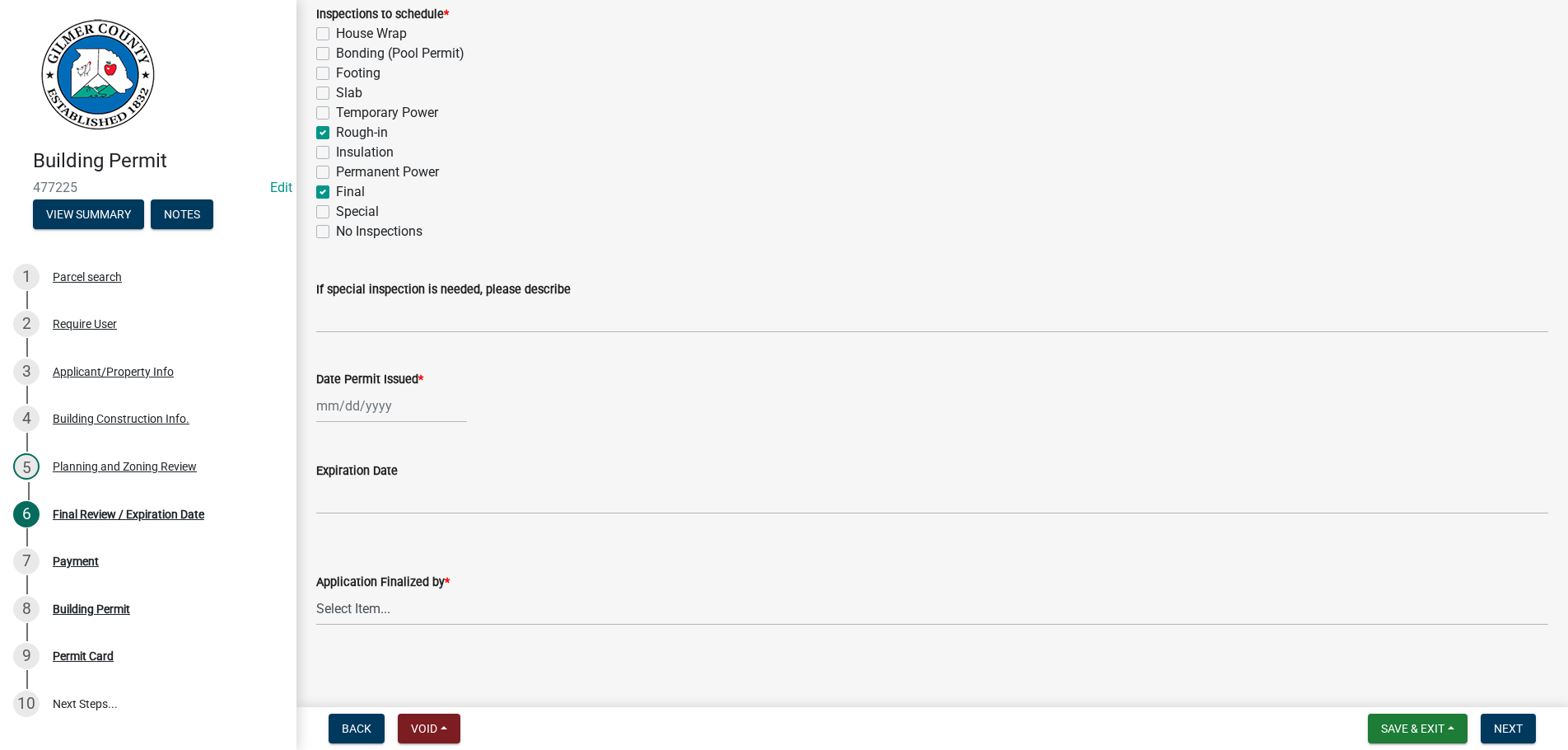
scroll to position [337, 0]
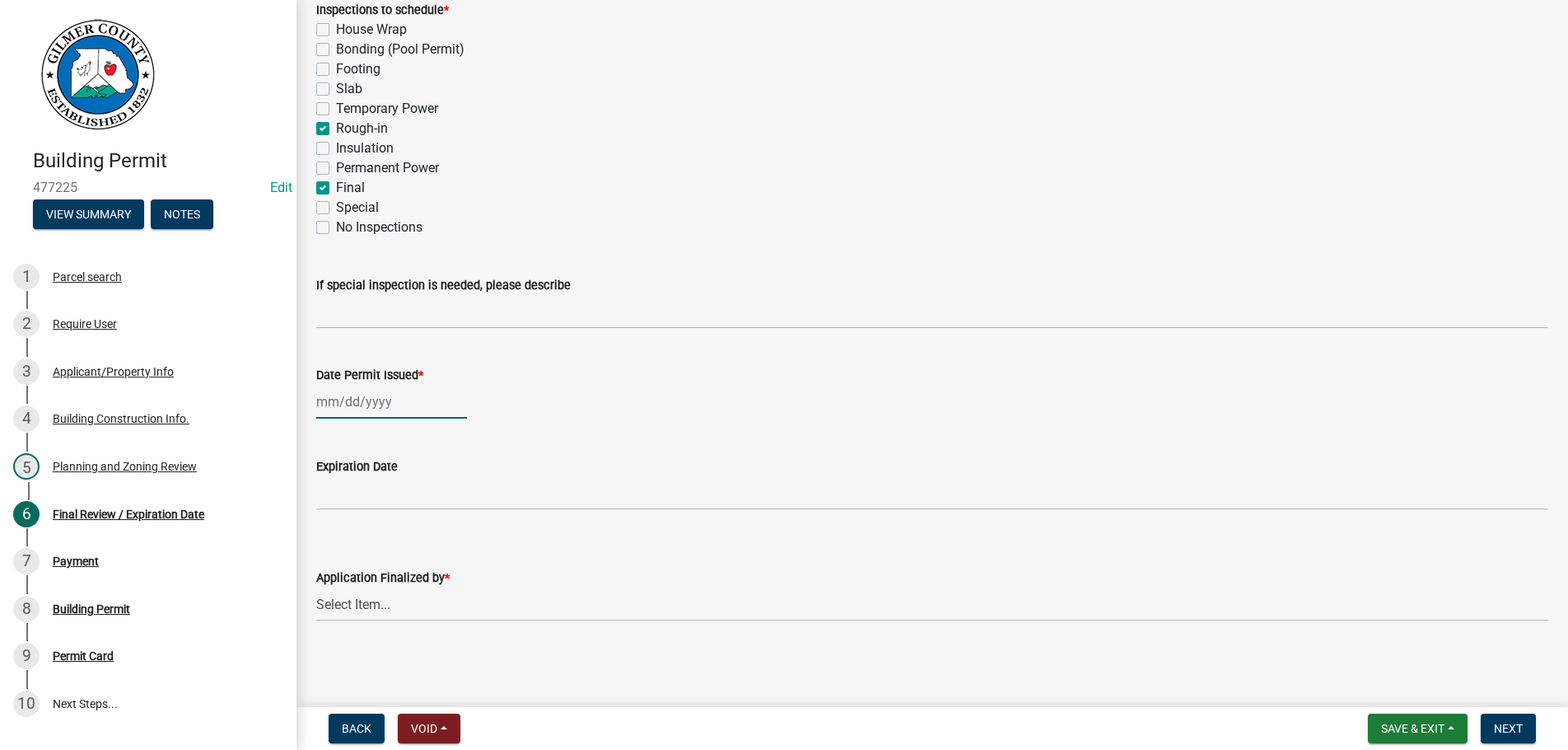
select select "9"
select select "2025"
click at [362, 402] on input "Date Permit Issued *" at bounding box center [391, 402] width 150 height 34
type input "[DATE]"
select select "b44f7338-8171-40f4-83dd-b8ba3065c966"
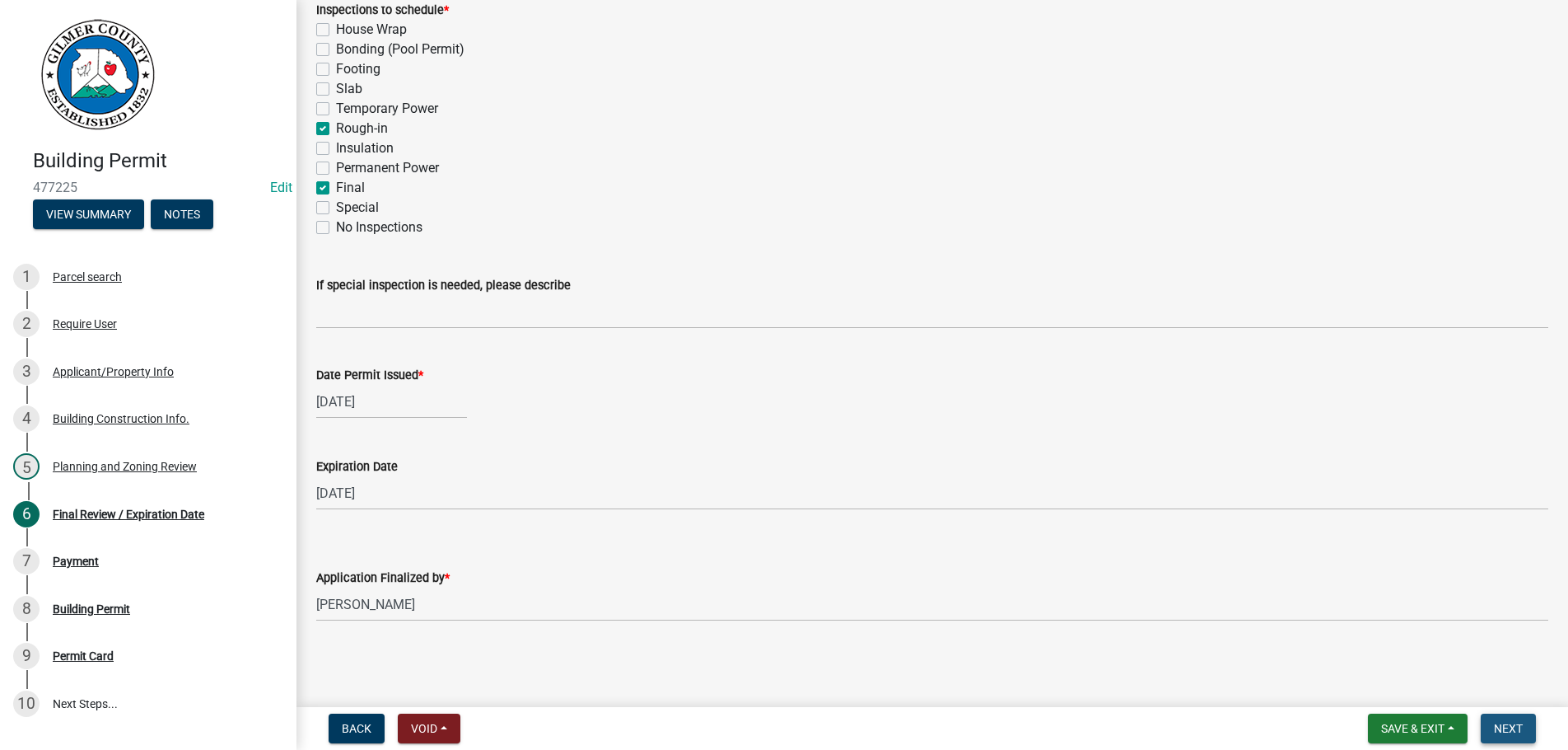
click at [1499, 725] on span "Next" at bounding box center [1508, 728] width 28 height 13
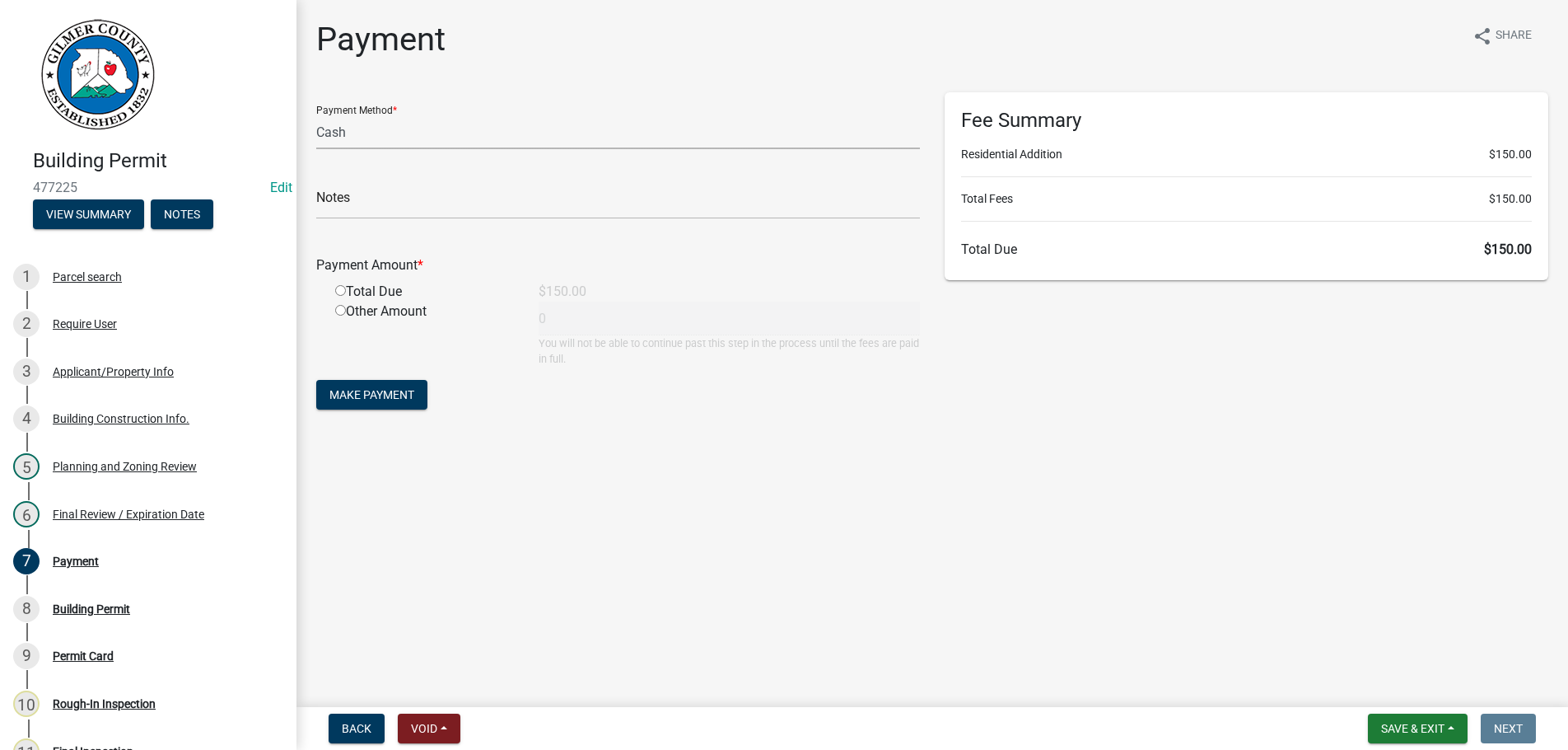
click at [316, 115] on select "Credit Card POS Check Cash" at bounding box center [618, 132] width 603 height 34
select select "1: 0"
click option "Check" at bounding box center [0, 0] width 0 height 0
click at [429, 198] on input "text" at bounding box center [618, 202] width 603 height 34
type input "17053"
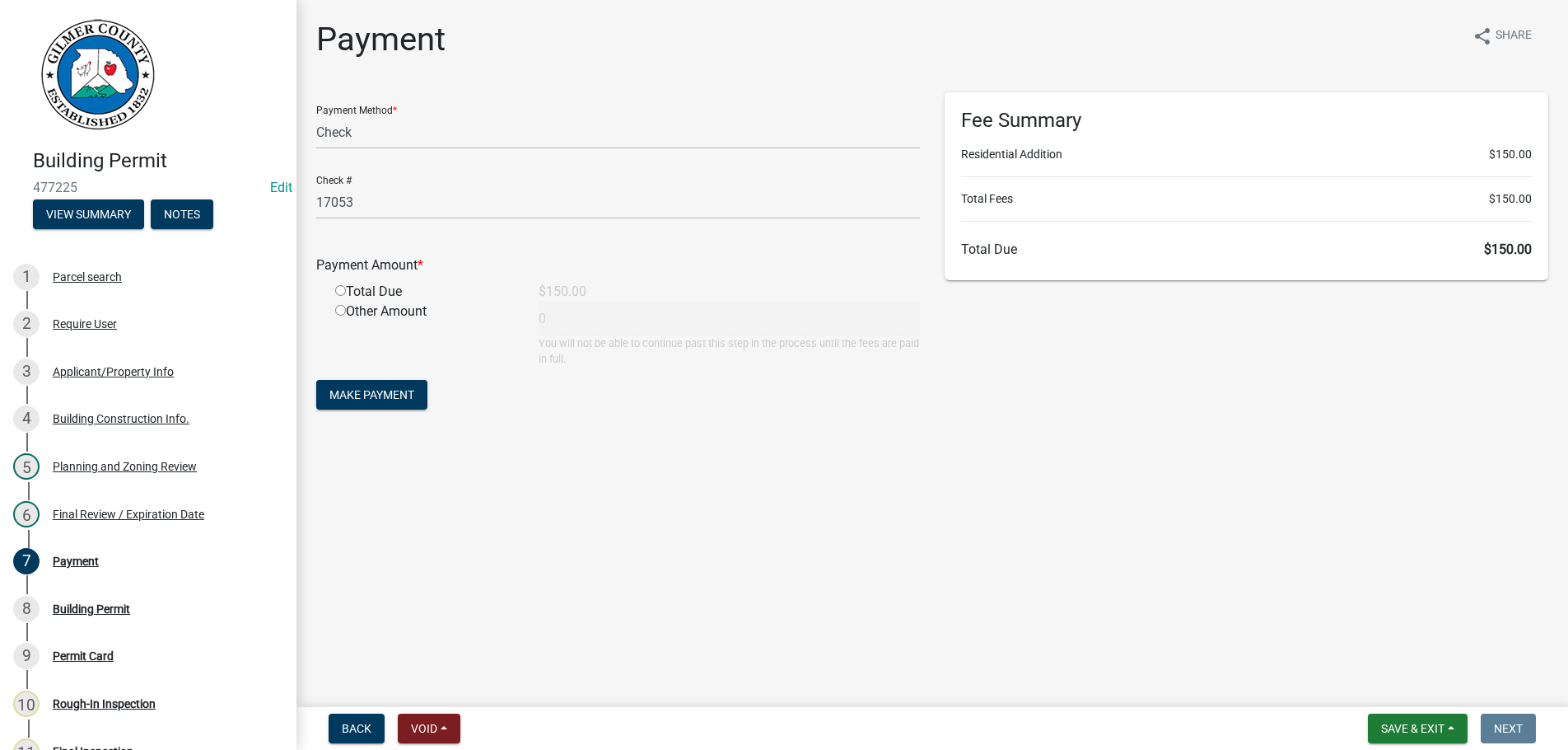
click at [336, 285] on input "radio" at bounding box center [340, 289] width 10 height 10
radio input "true"
type input "150"
click at [374, 390] on span "Make Payment" at bounding box center [372, 394] width 85 height 13
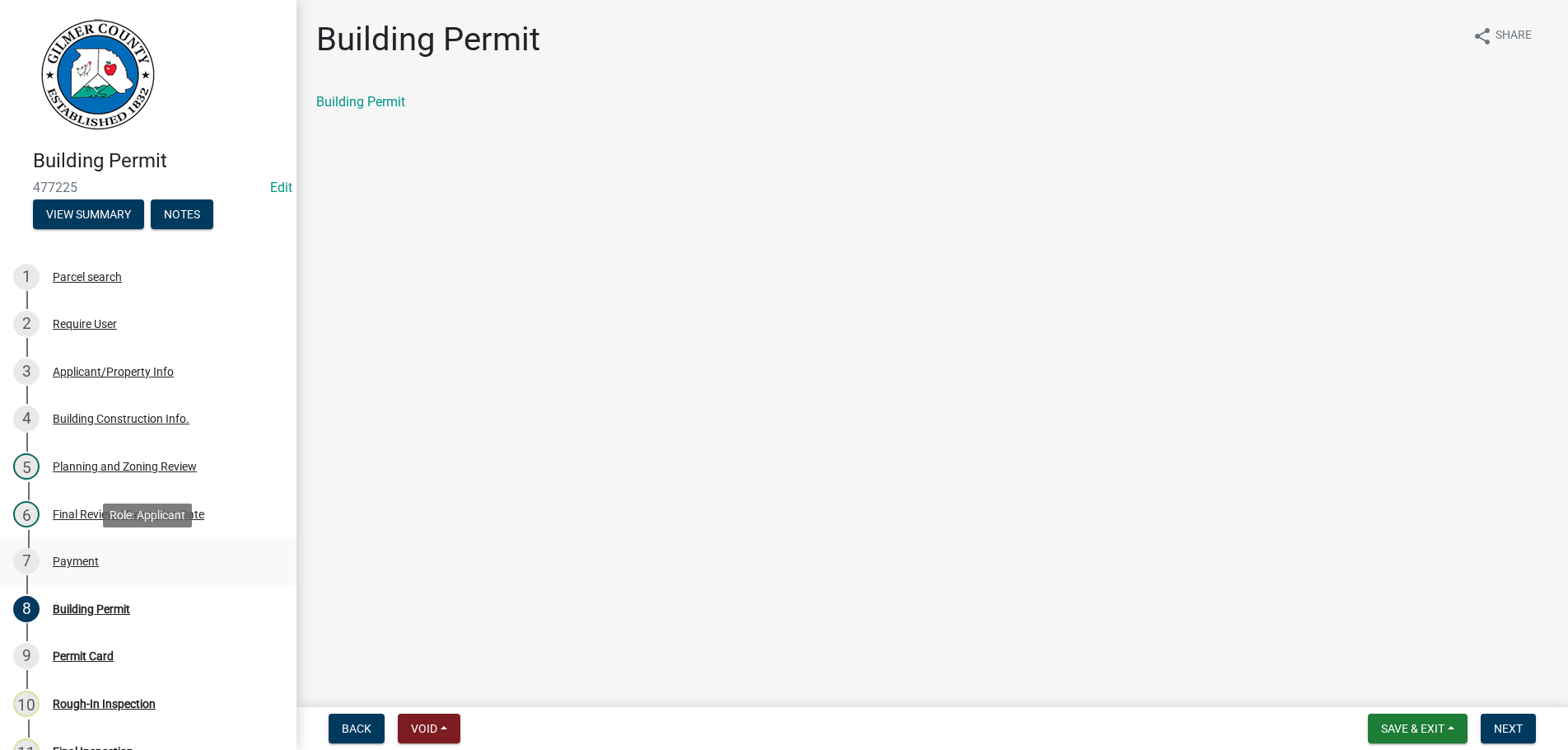
click at [67, 561] on div "Payment" at bounding box center [76, 561] width 46 height 11
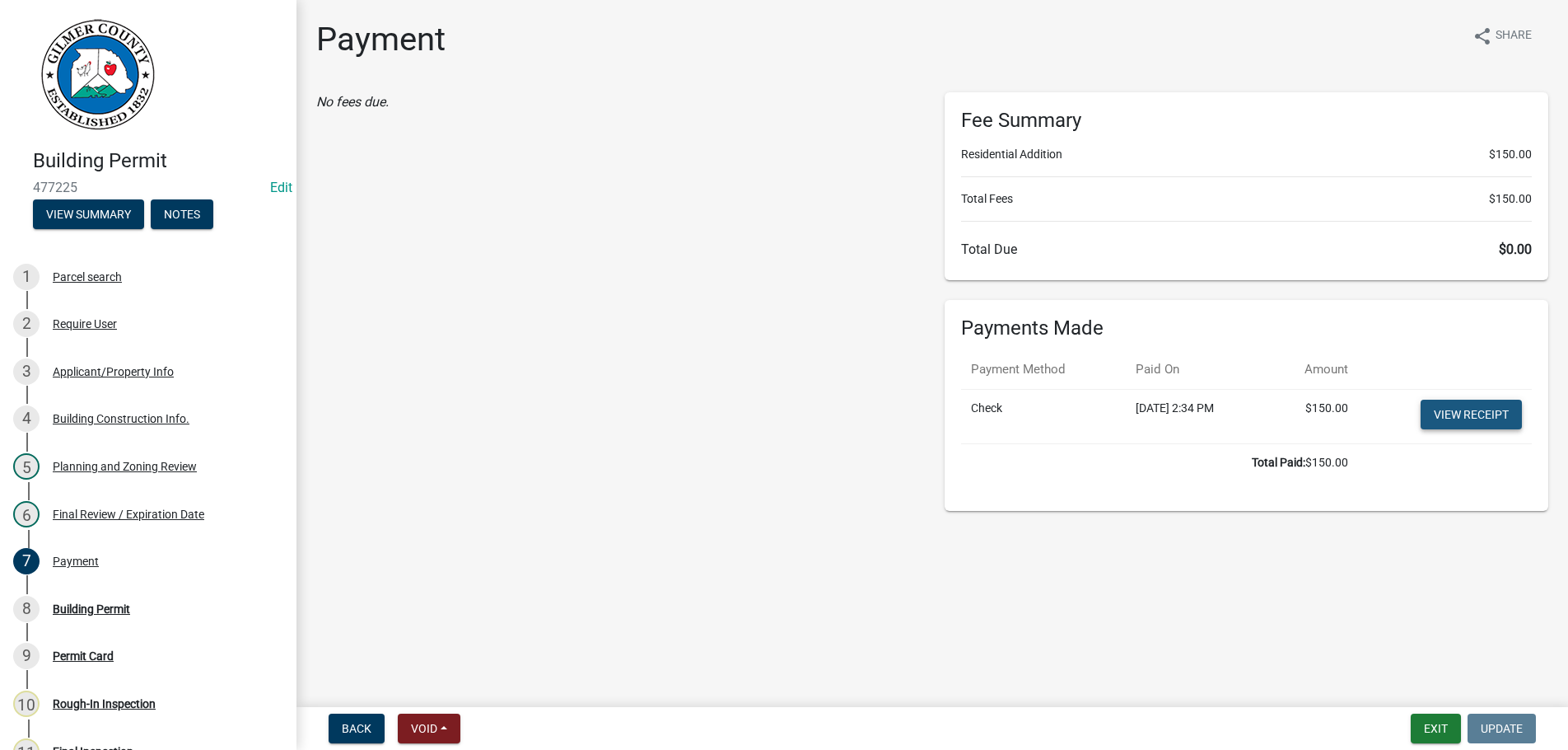
click at [1485, 418] on link "View receipt" at bounding box center [1472, 413] width 101 height 29
click at [80, 601] on div "8 Building Permit" at bounding box center [142, 609] width 257 height 26
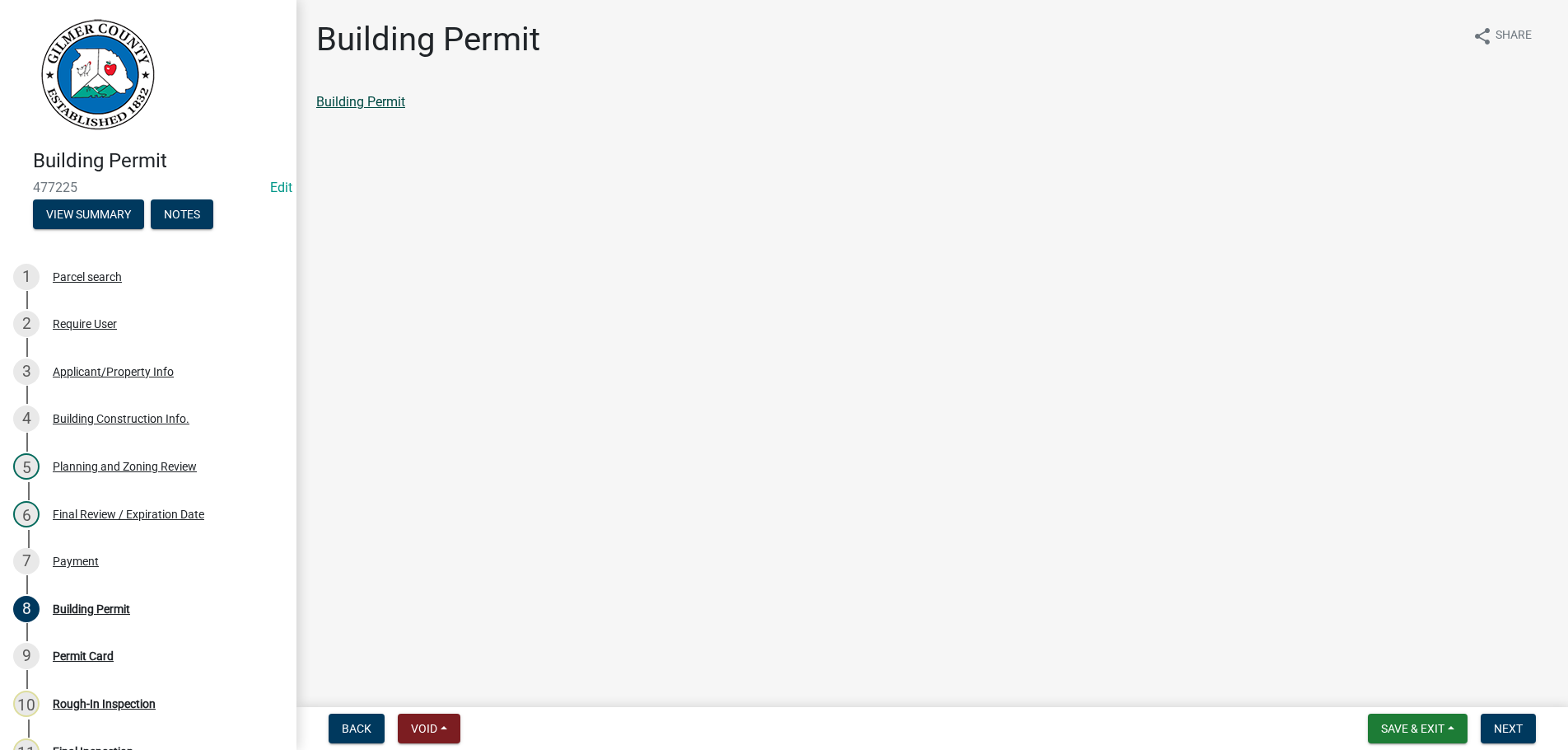
click at [372, 102] on link "Building Permit" at bounding box center [360, 101] width 89 height 16
click at [1507, 718] on button "Next" at bounding box center [1508, 727] width 55 height 29
click at [330, 99] on link "Permit Card" at bounding box center [350, 101] width 68 height 16
click at [1506, 718] on button "Next" at bounding box center [1508, 727] width 55 height 29
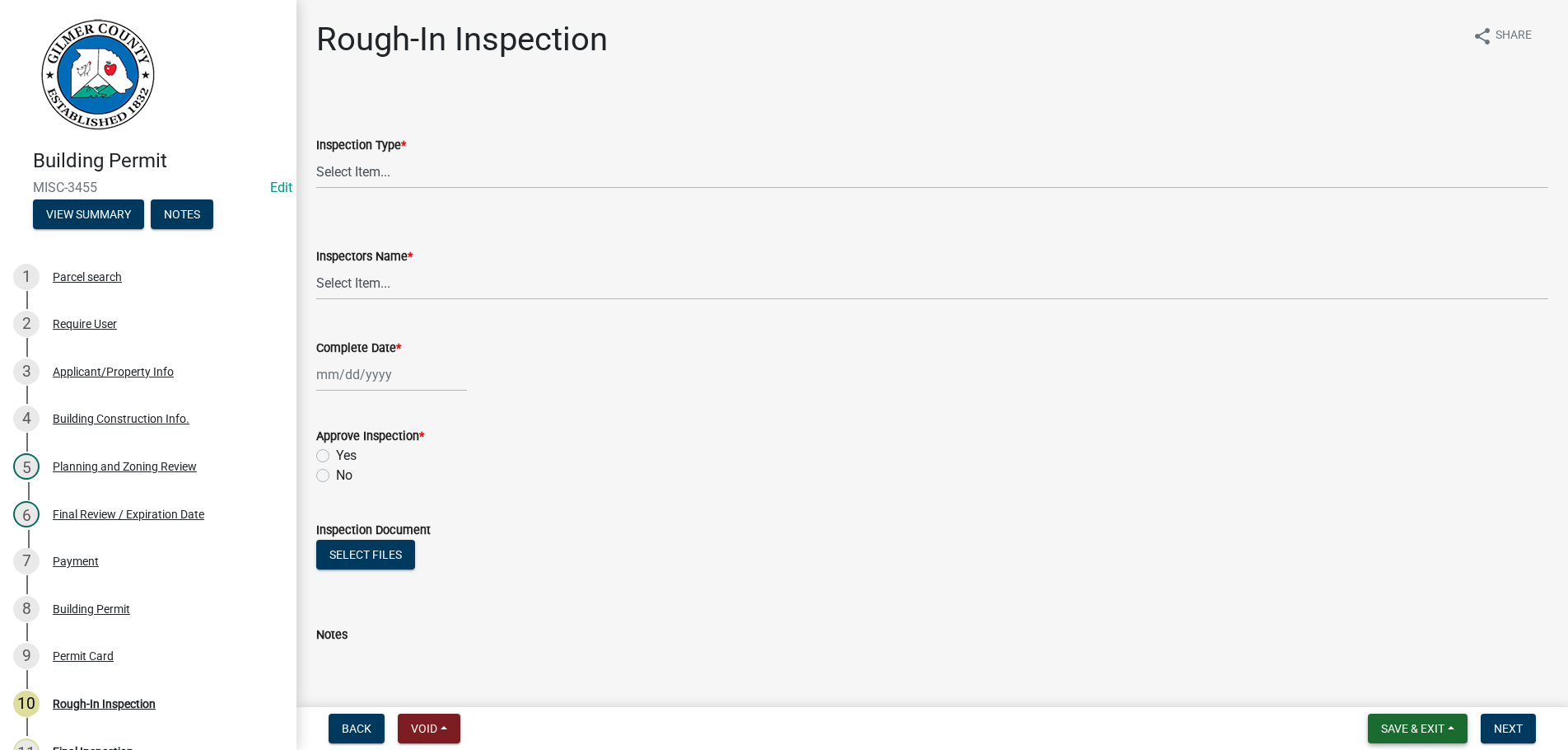
click at [1421, 718] on button "Save & Exit" at bounding box center [1418, 727] width 99 height 29
click at [1395, 673] on button "Save & Exit" at bounding box center [1402, 686] width 131 height 40
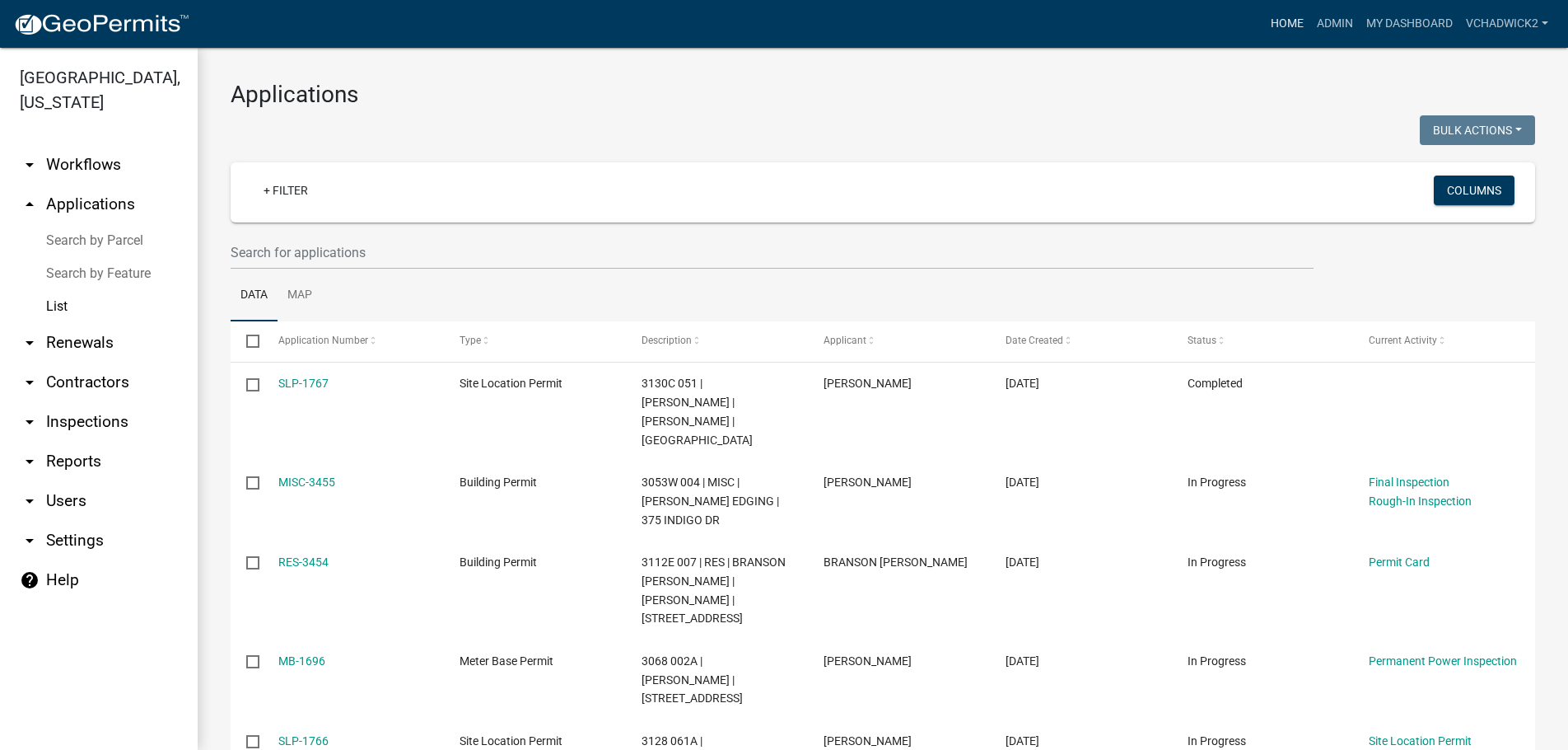
click at [1292, 26] on link "Home" at bounding box center [1287, 24] width 46 height 31
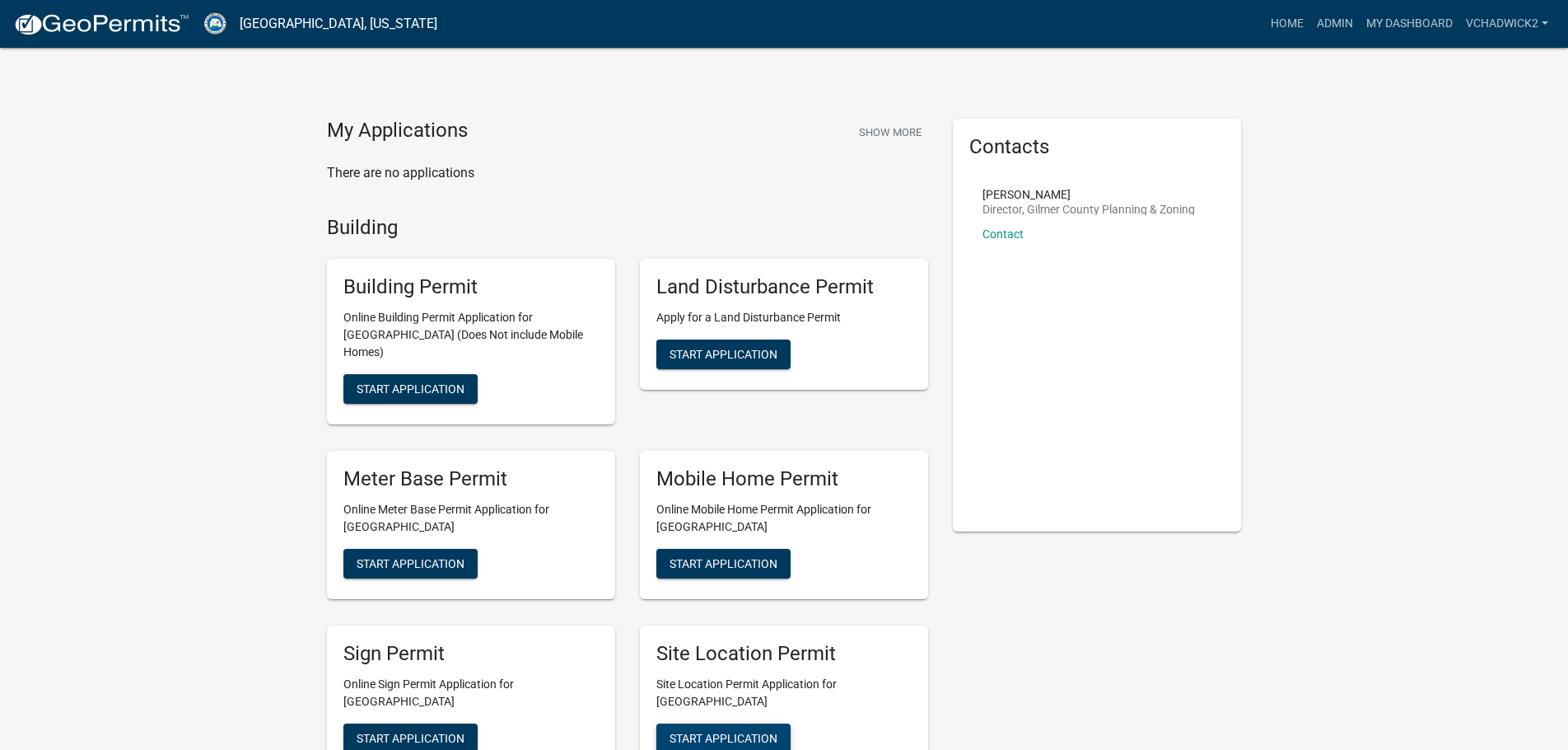
click at [733, 731] on span "Start Application" at bounding box center [723, 738] width 108 height 13
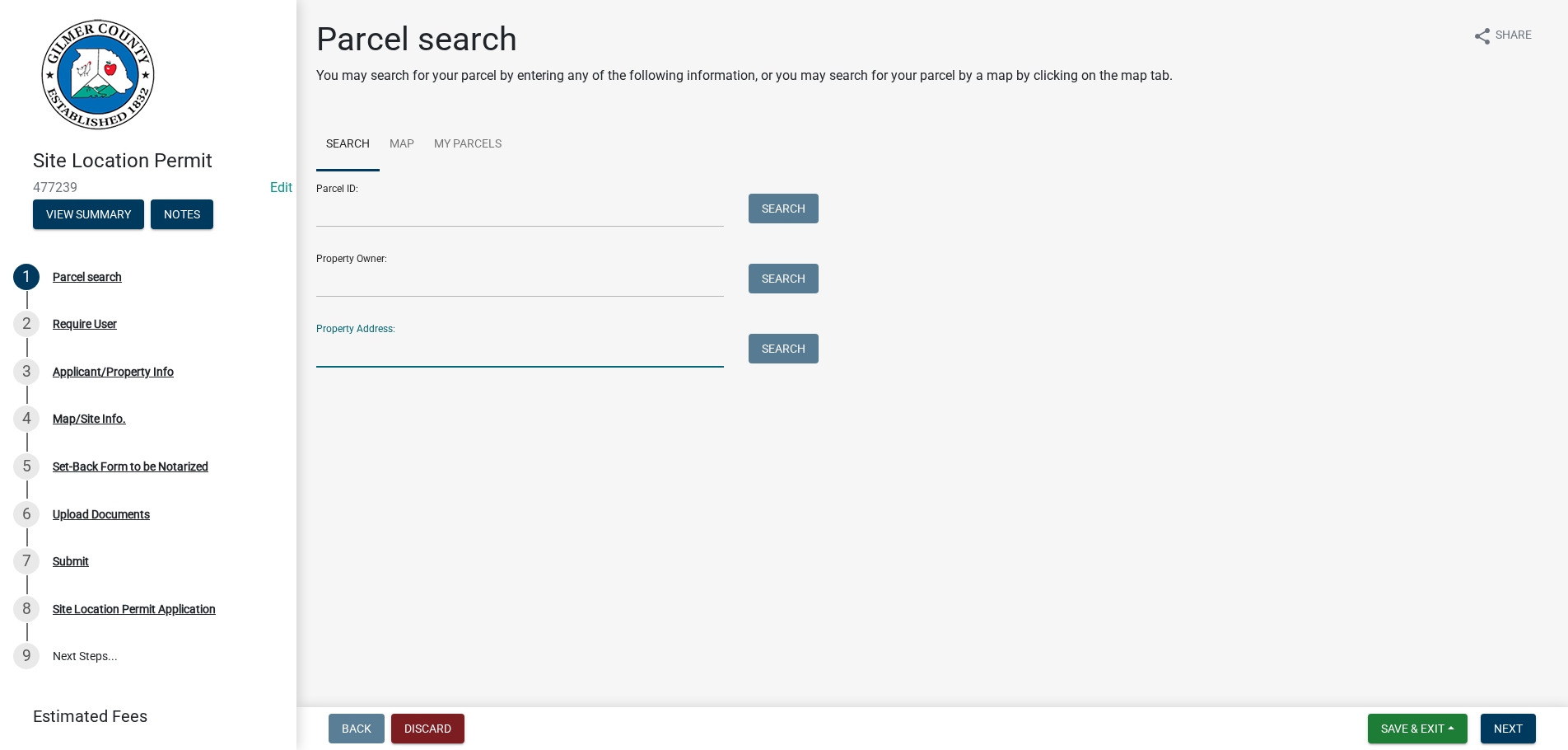
click at [398, 351] on input "Property Address:" at bounding box center [519, 351] width 408 height 34
click at [373, 203] on input "Parcel ID:" at bounding box center [519, 211] width 408 height 34
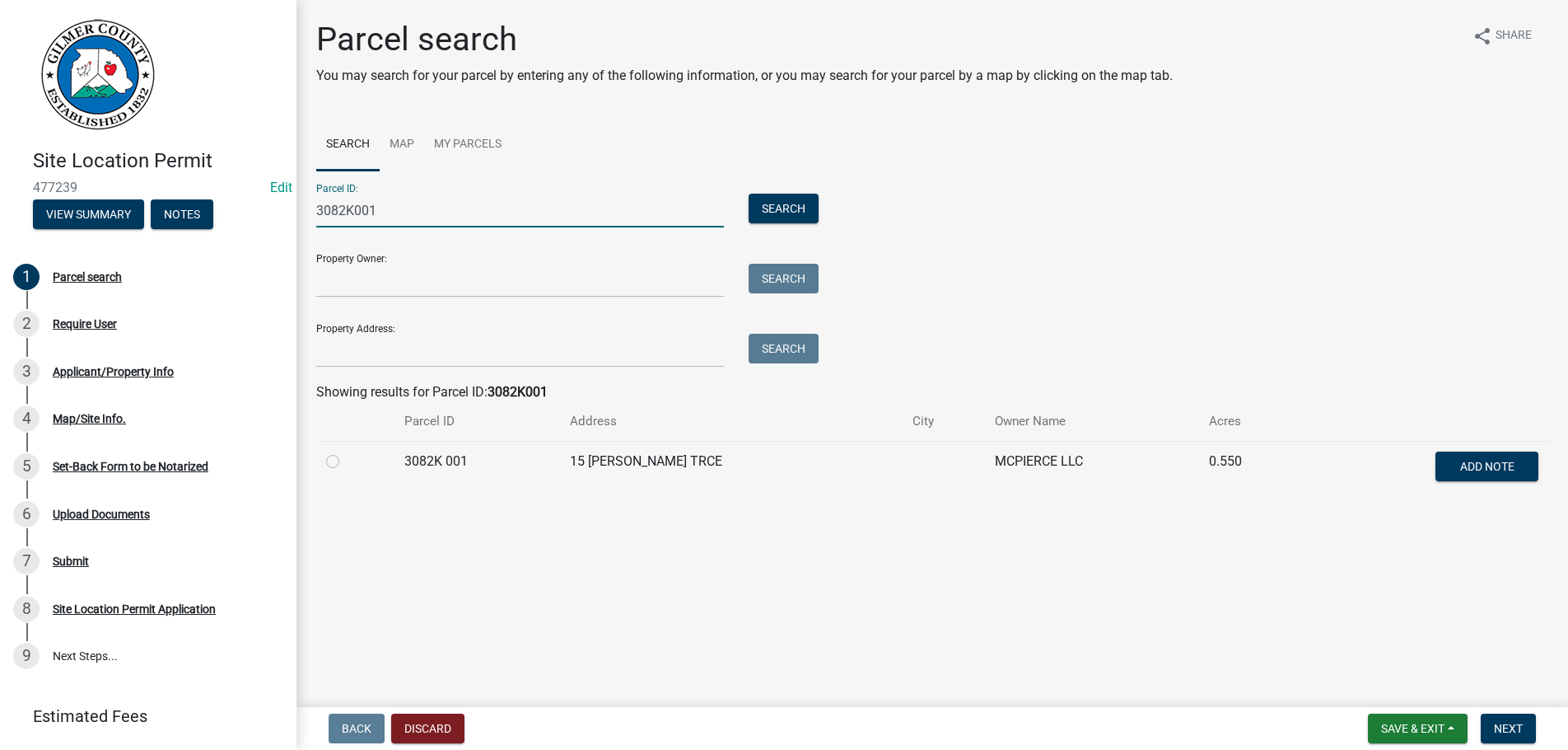
type input "3082K001"
click at [346, 451] on label at bounding box center [346, 451] width 0 height 0
click at [346, 460] on 001 "radio" at bounding box center [351, 456] width 10 height 10
radio 001 "true"
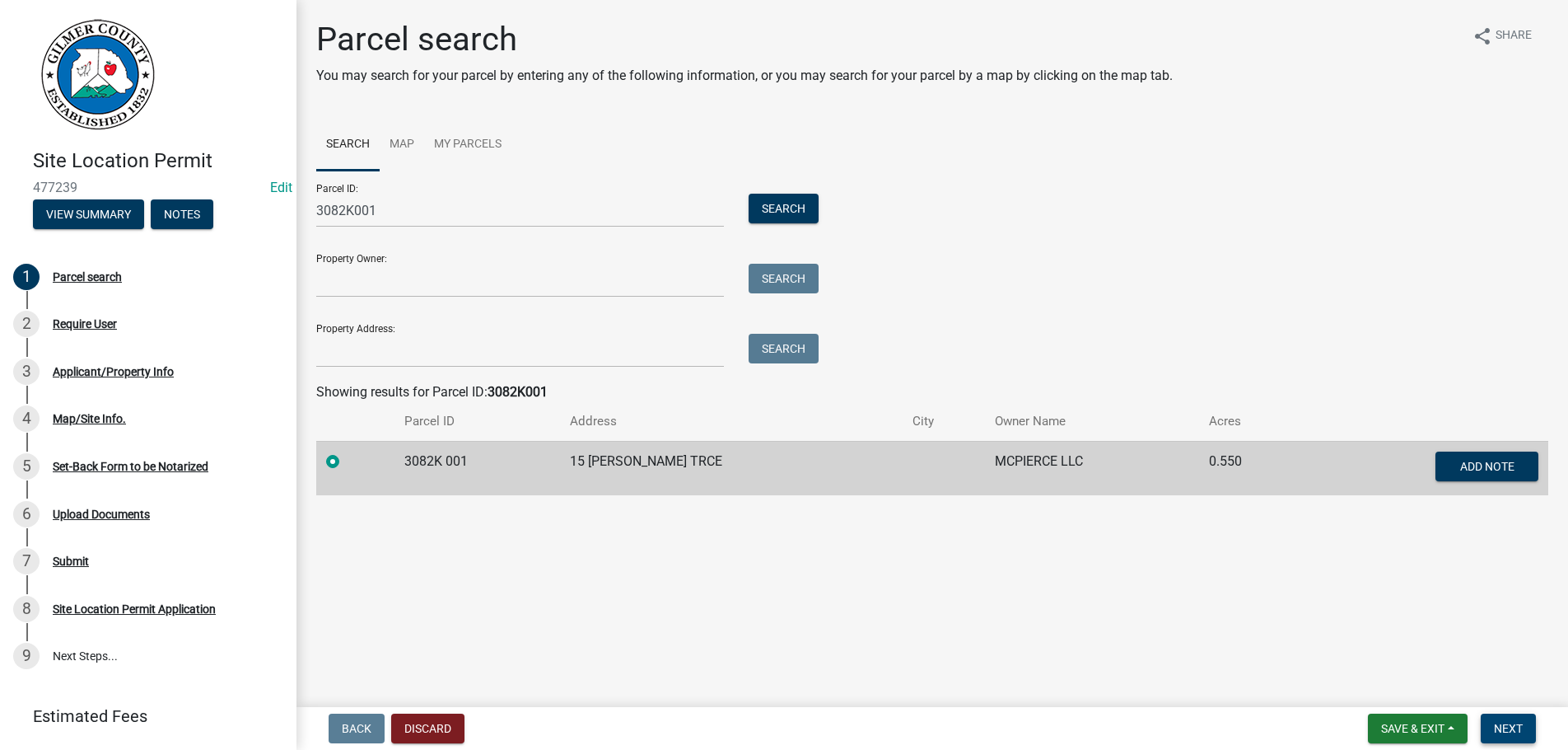
click at [1515, 725] on span "Next" at bounding box center [1508, 728] width 28 height 13
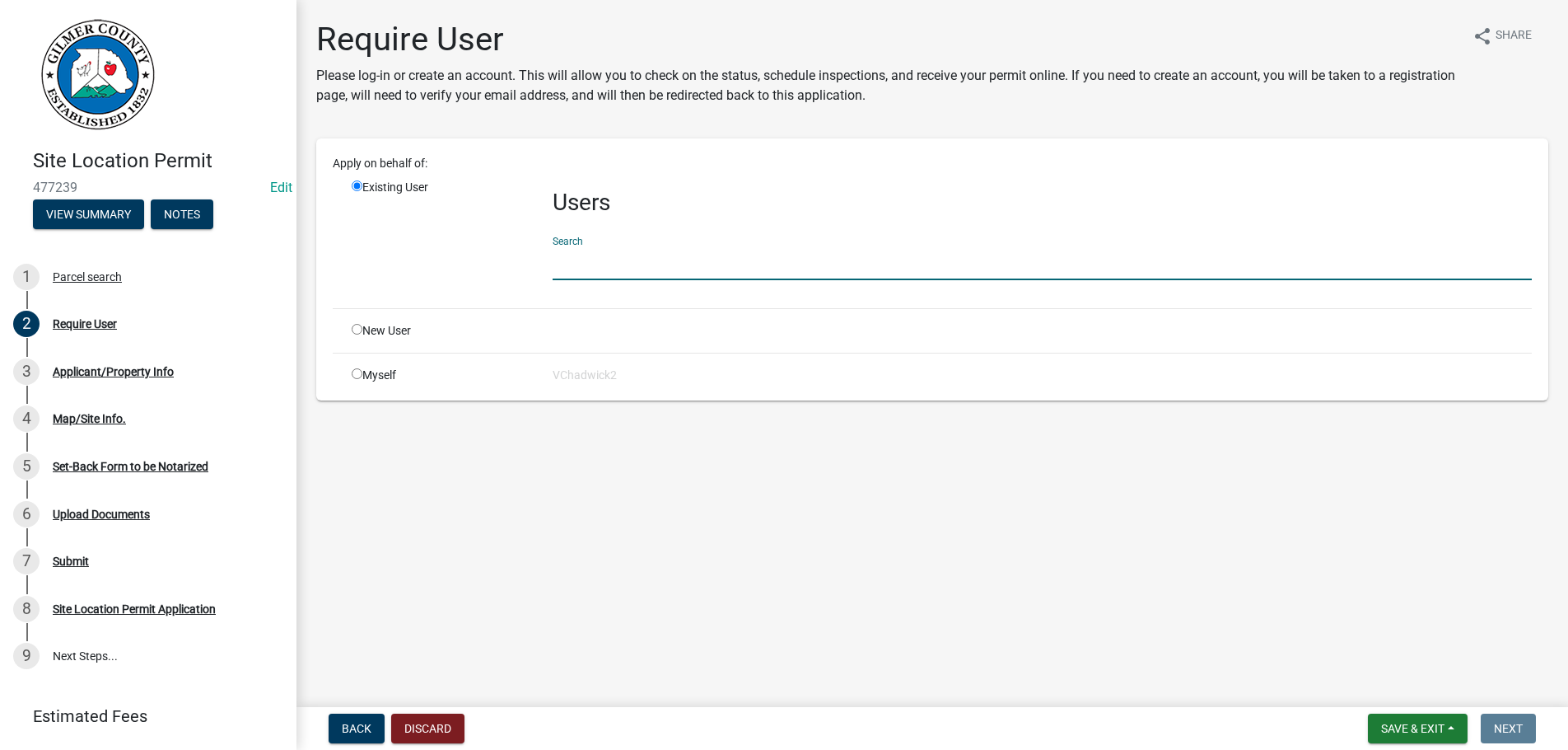
click at [614, 261] on input "text" at bounding box center [1042, 263] width 980 height 34
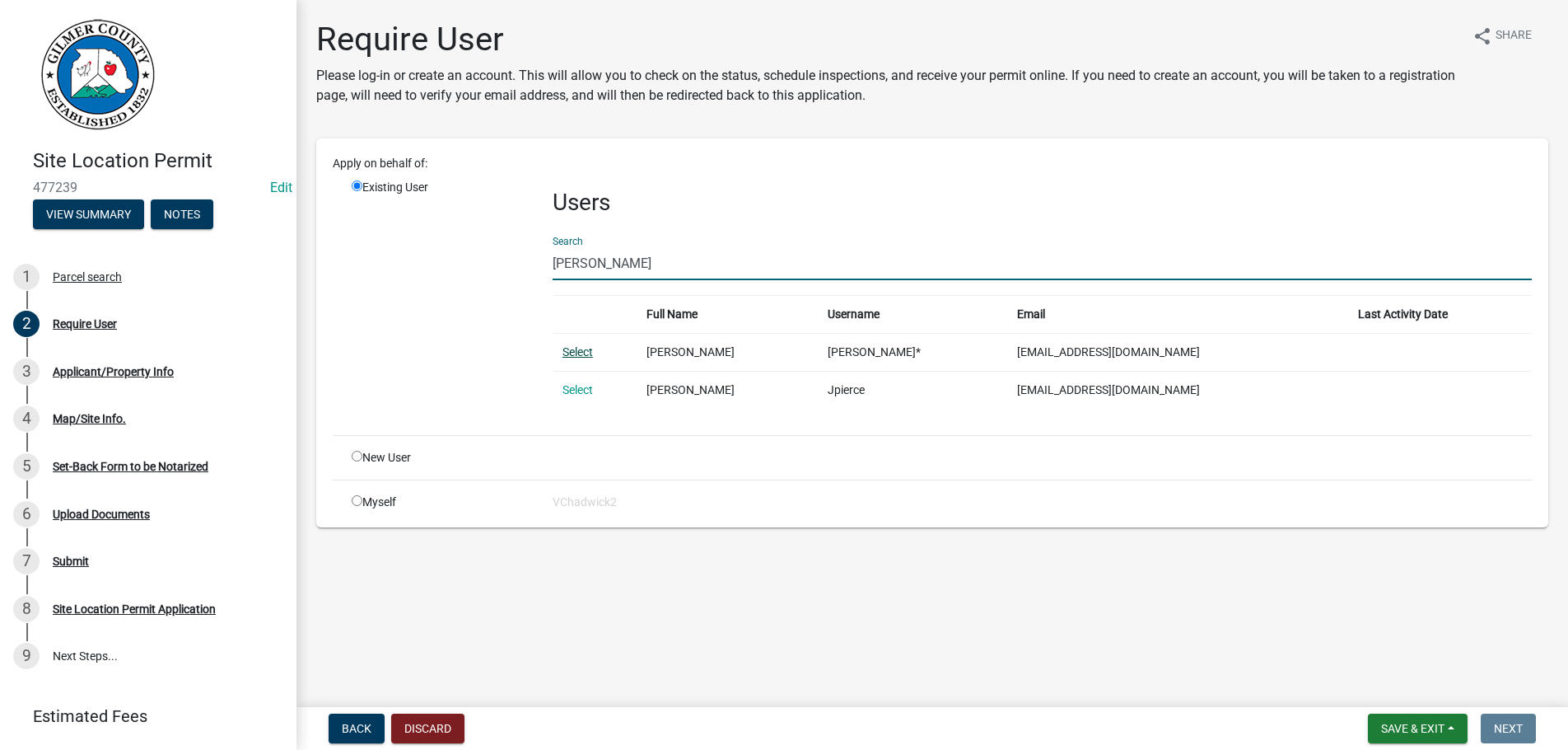
type input "[PERSON_NAME]"
click at [574, 350] on link "Select" at bounding box center [578, 352] width 30 height 13
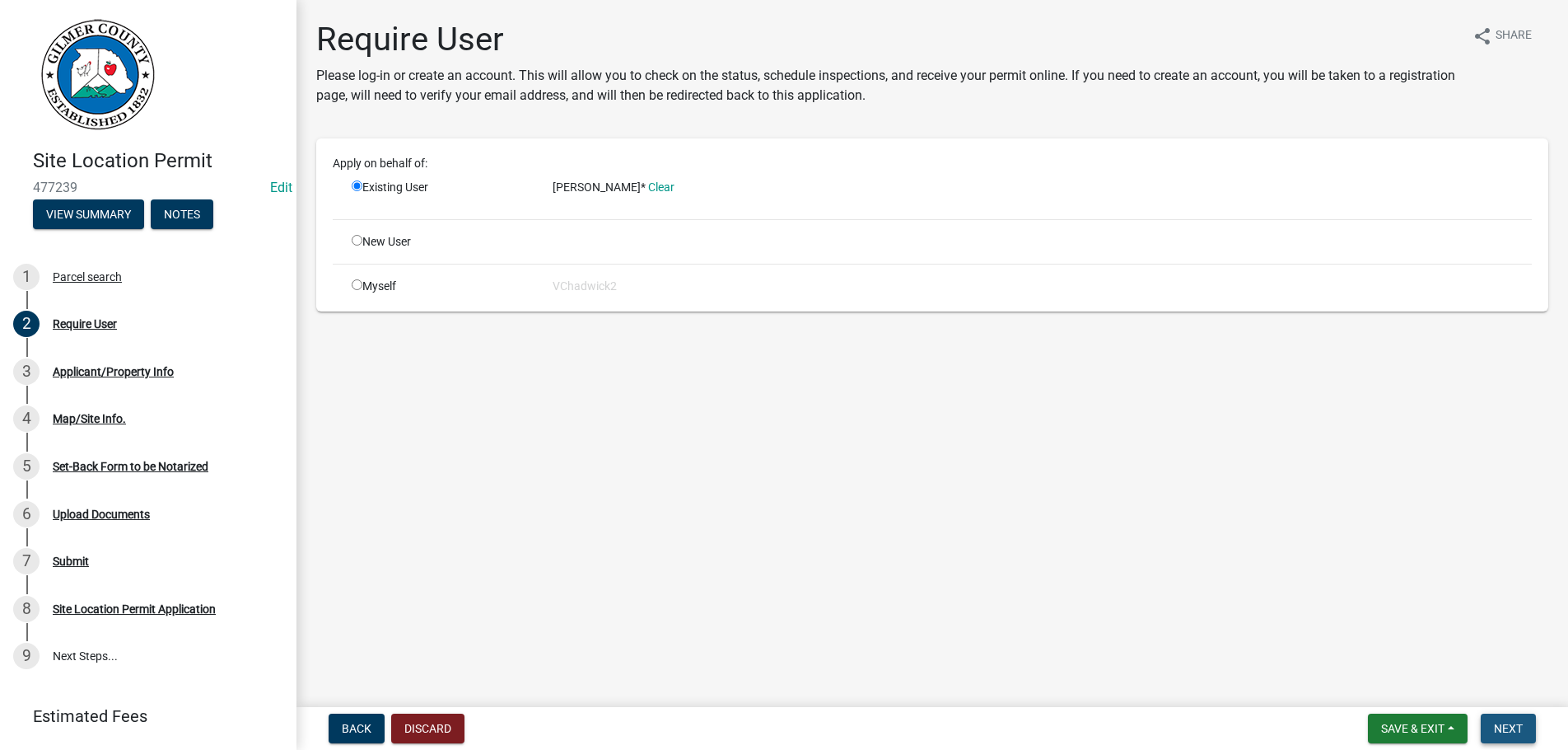
click at [1505, 731] on span "Next" at bounding box center [1508, 728] width 28 height 13
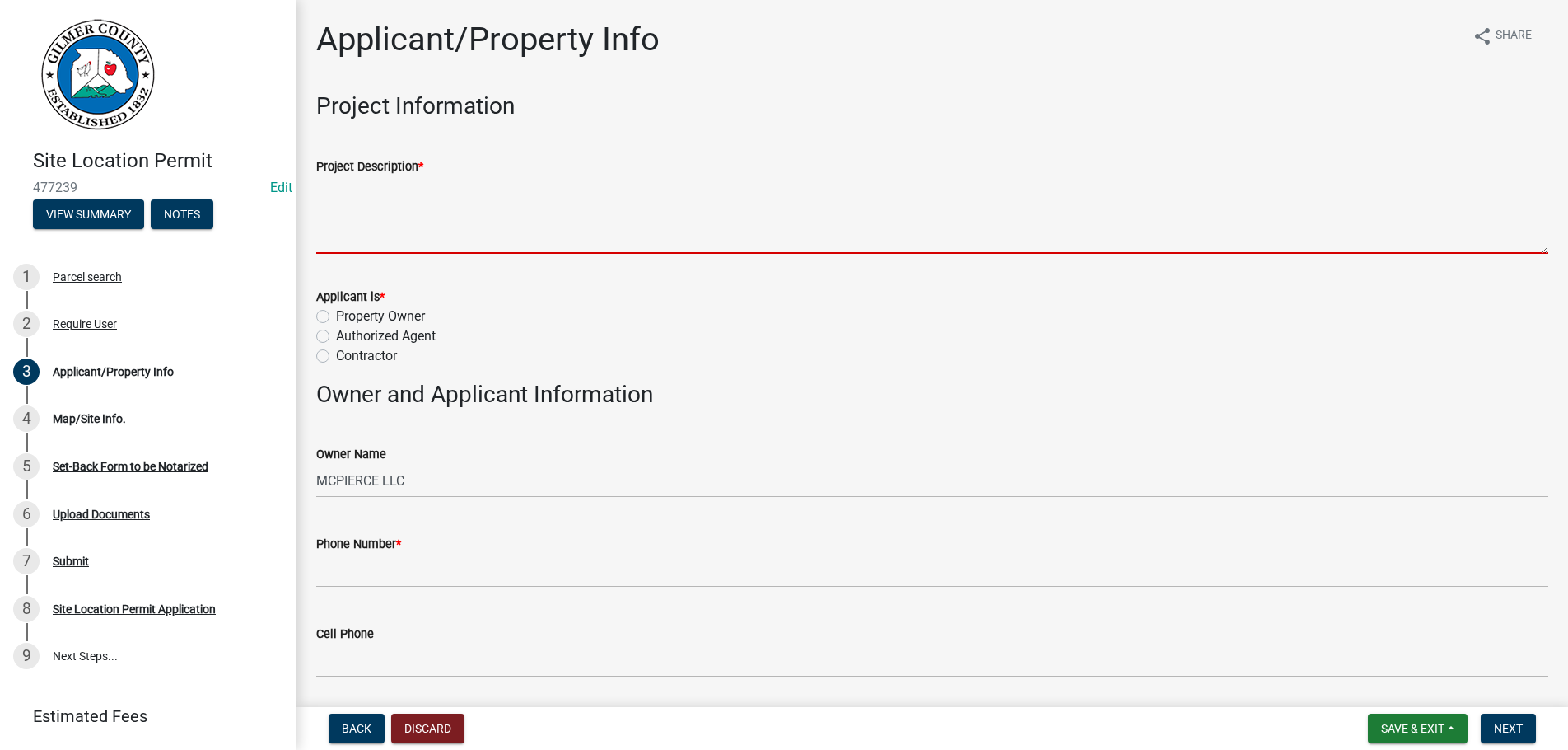
click at [382, 201] on textarea "Project Description *" at bounding box center [932, 215] width 1232 height 78
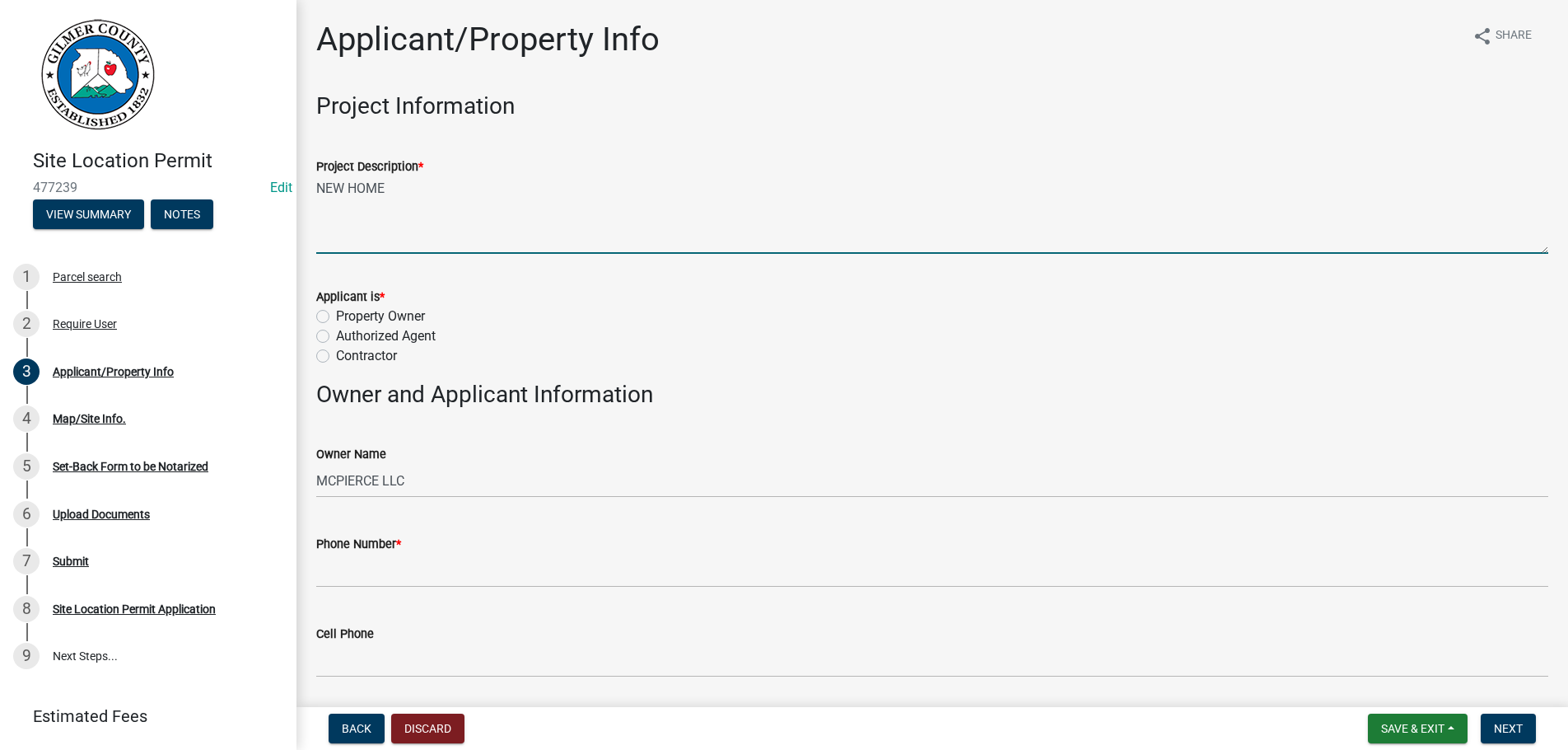
type textarea "NEW HOME"
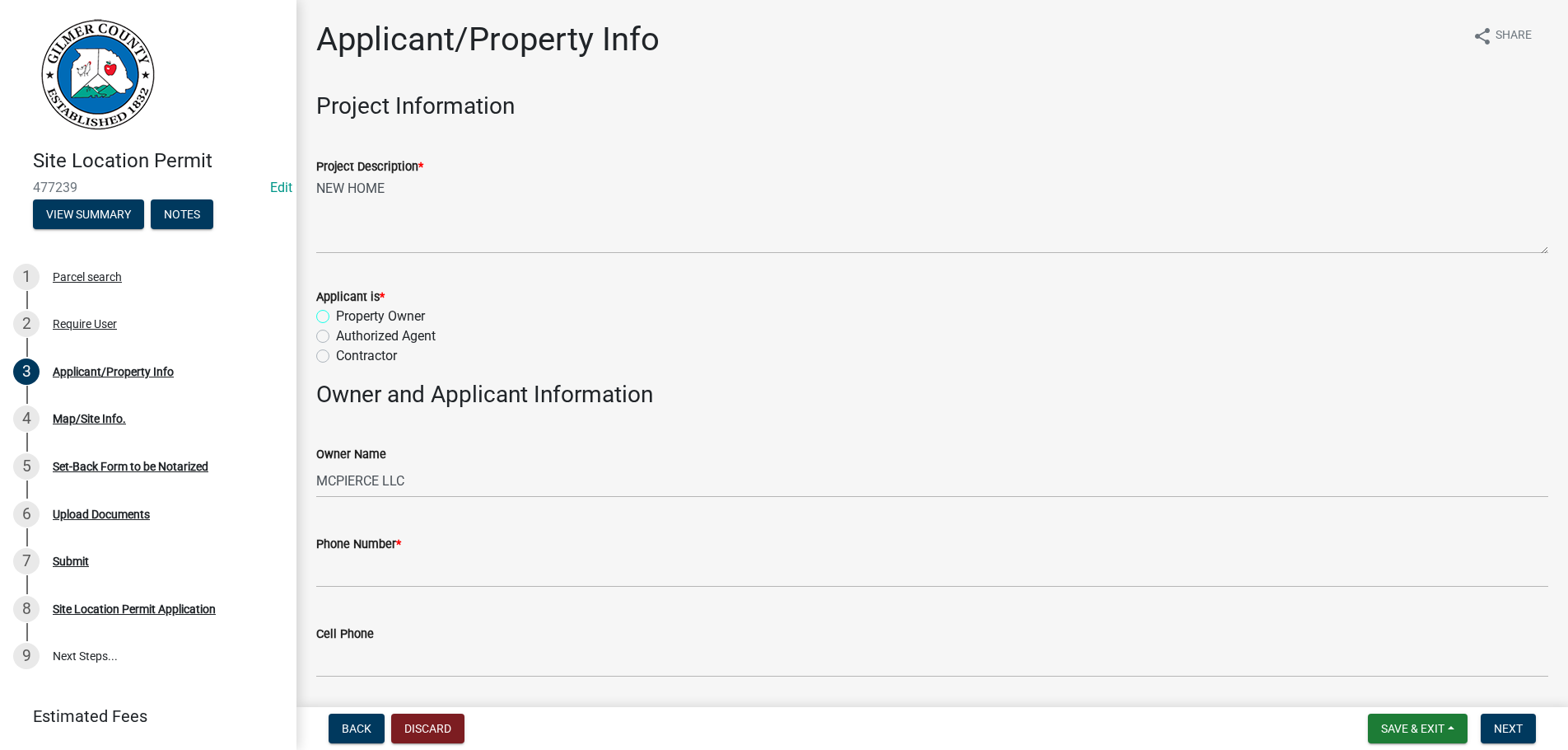
click at [336, 306] on input "Property Owner" at bounding box center [340, 311] width 10 height 10
radio input "true"
click at [336, 326] on input "Authorized Agent" at bounding box center [340, 331] width 10 height 10
radio input "true"
click at [336, 346] on input "Contractor" at bounding box center [340, 351] width 10 height 10
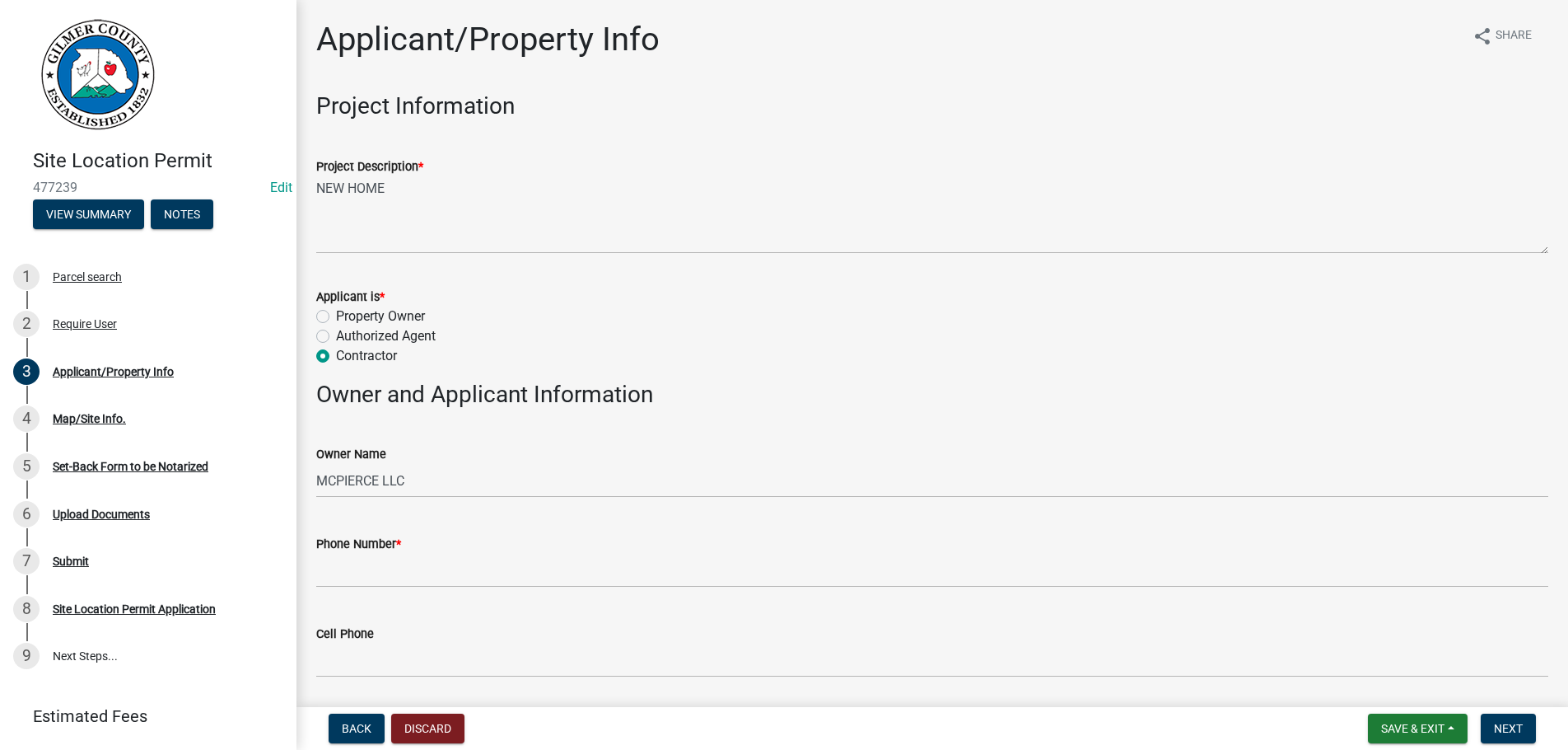
radio input "true"
click at [336, 346] on input "Contractor" at bounding box center [340, 351] width 10 height 10
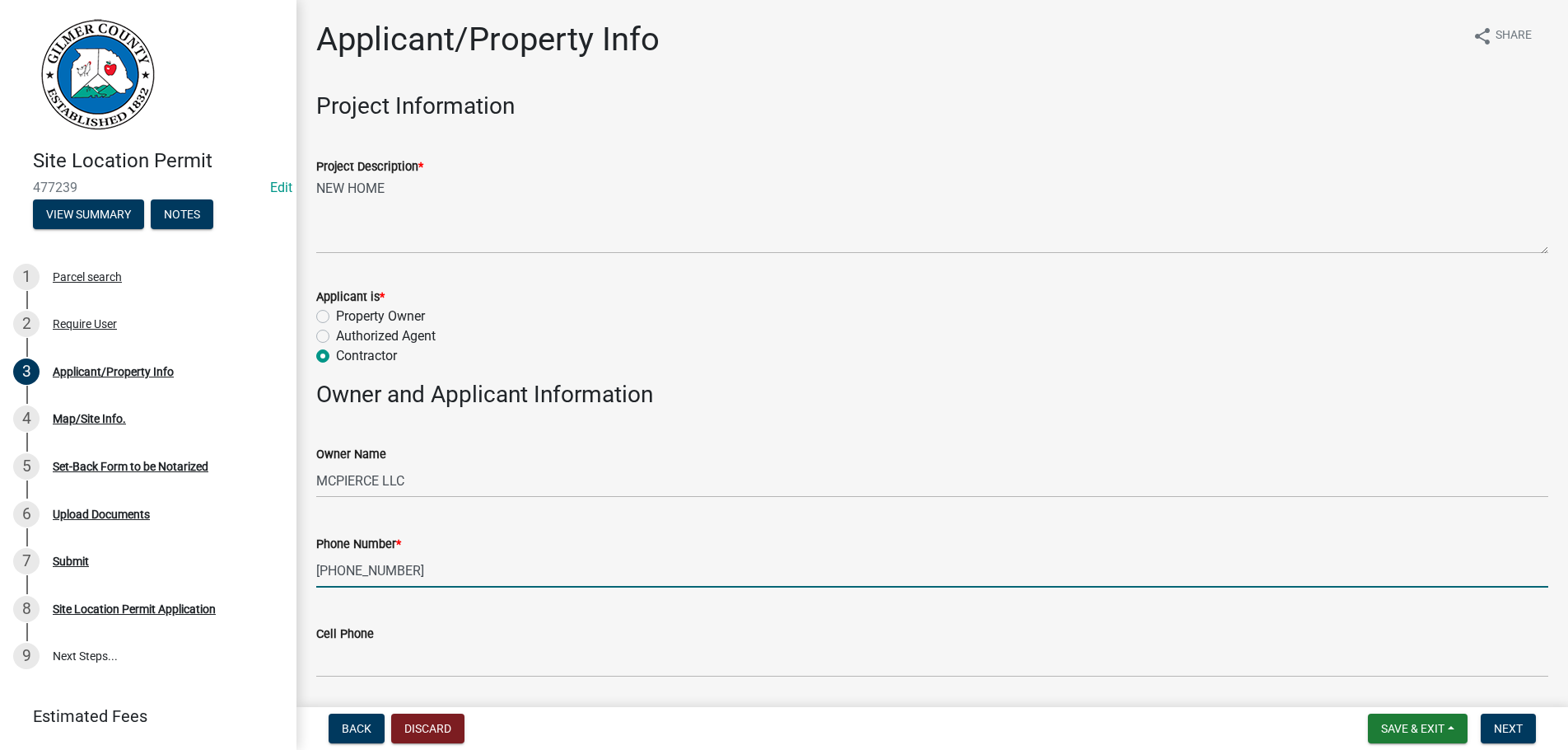
type input "[PHONE_NUMBER]"
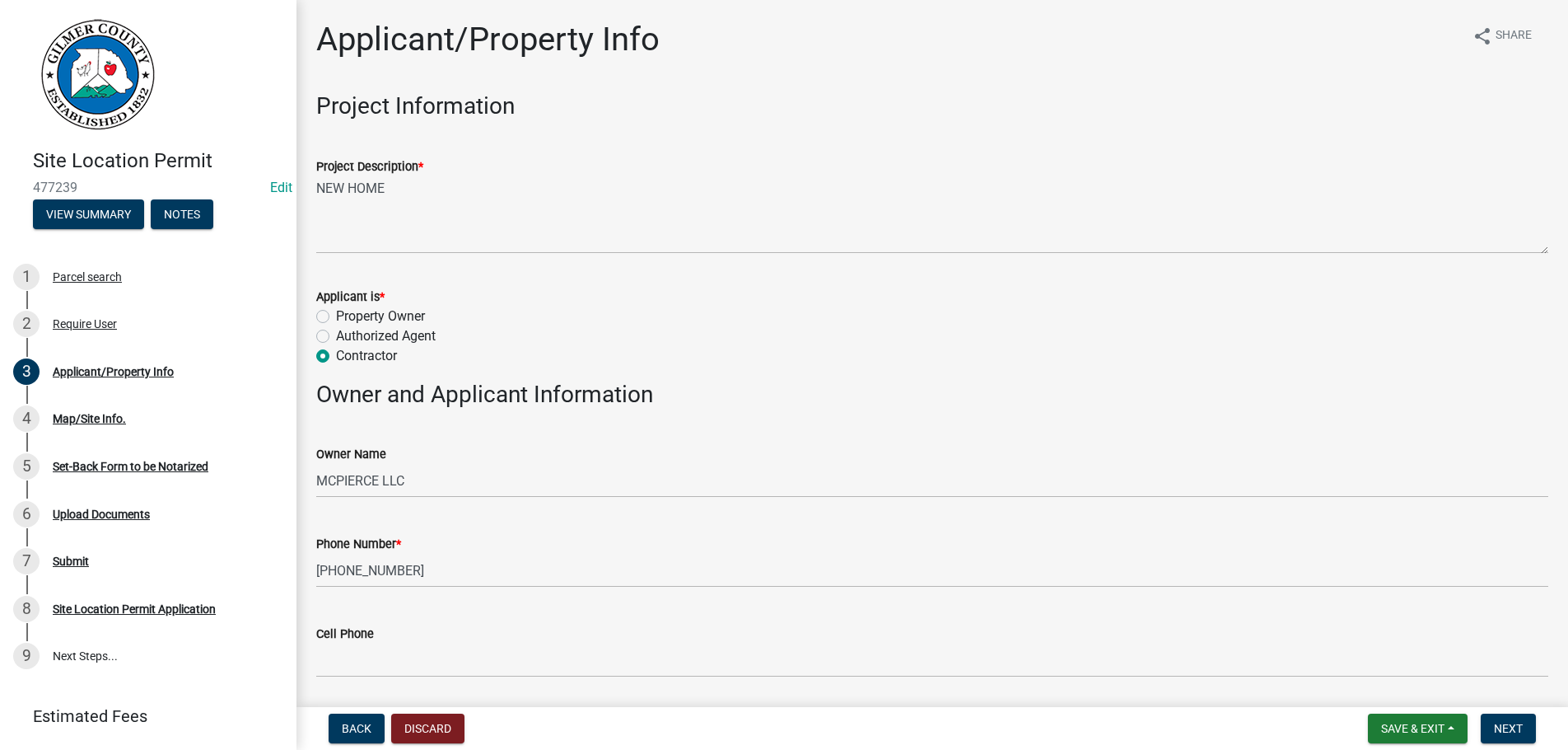
scroll to position [400, 0]
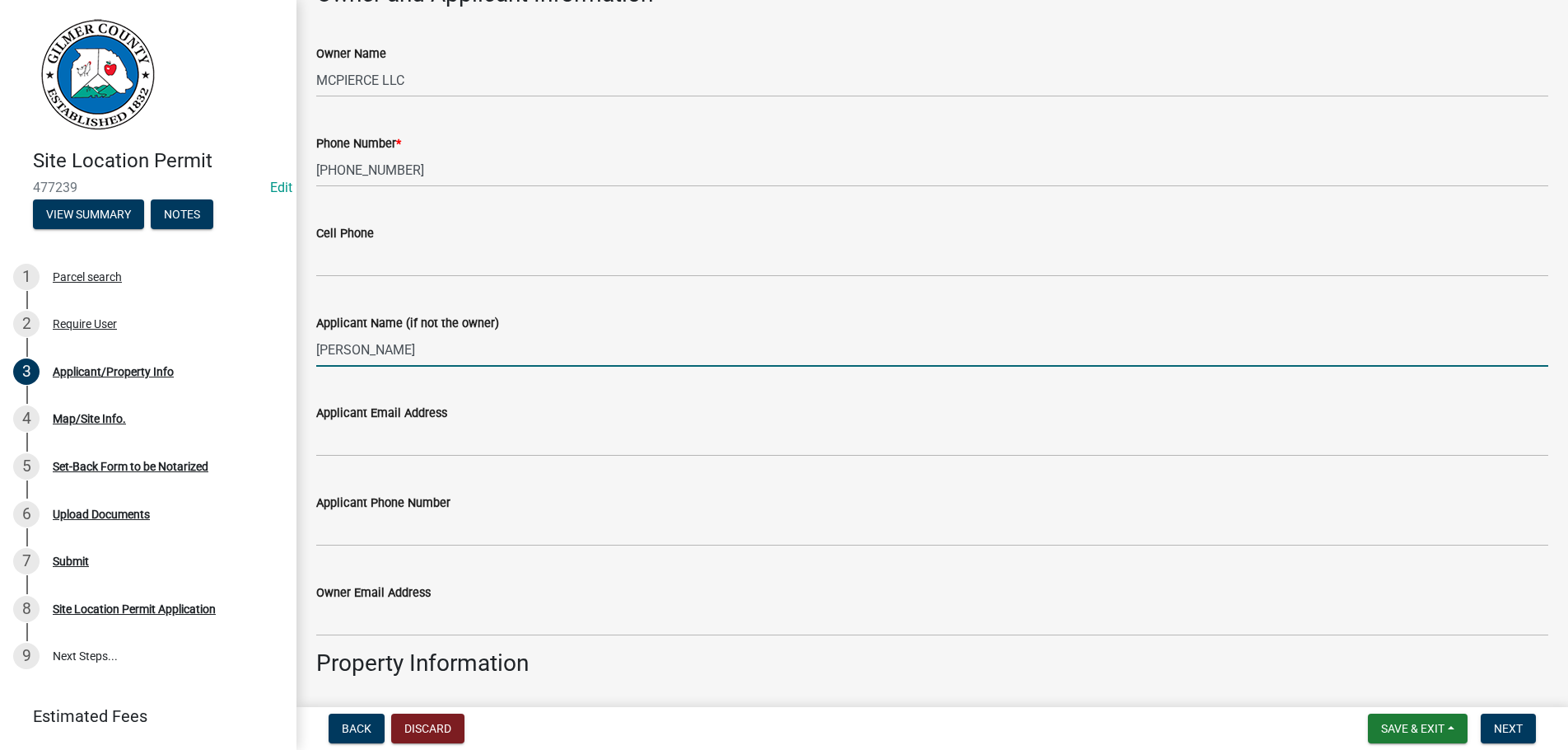
type input "[PERSON_NAME]"
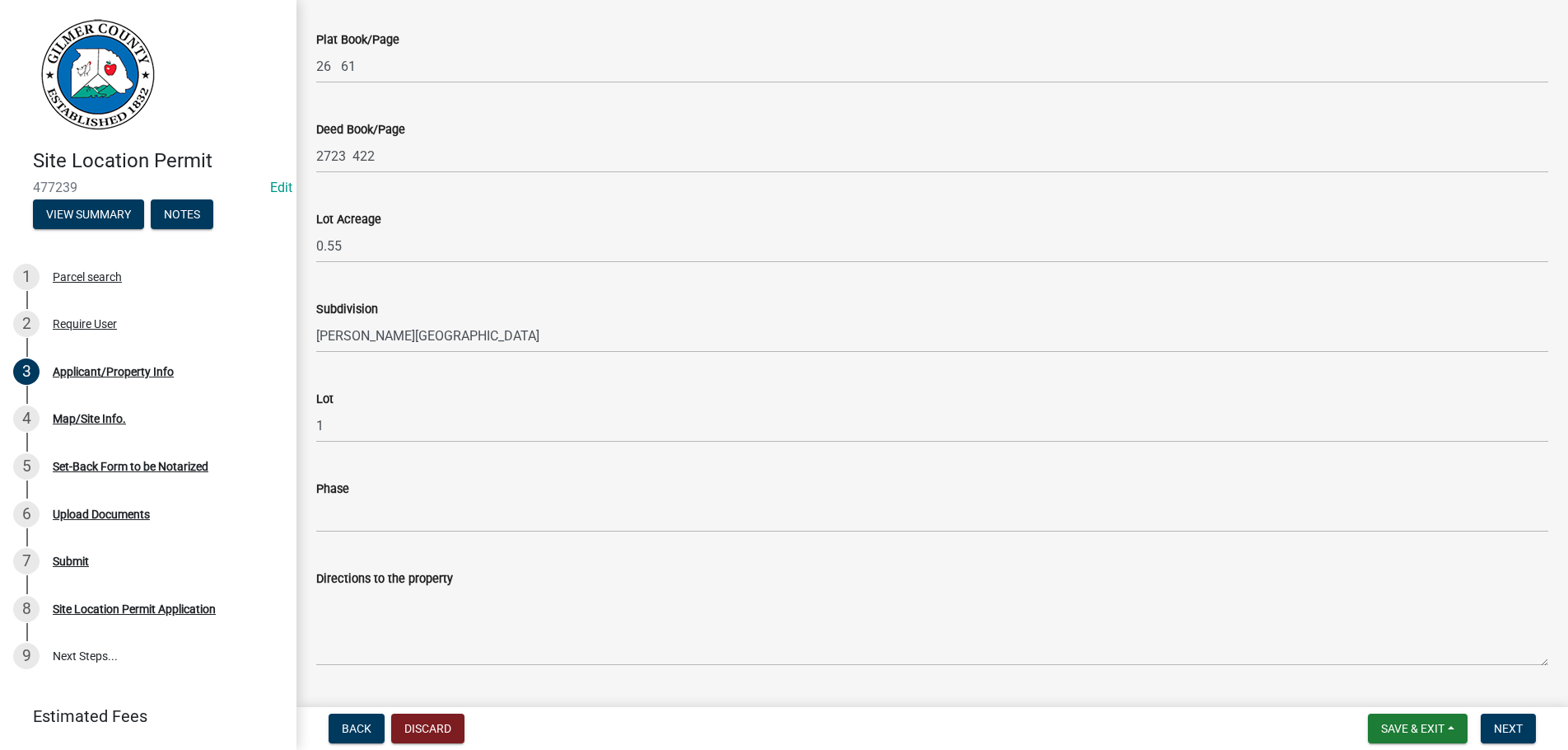
scroll to position [1576, 0]
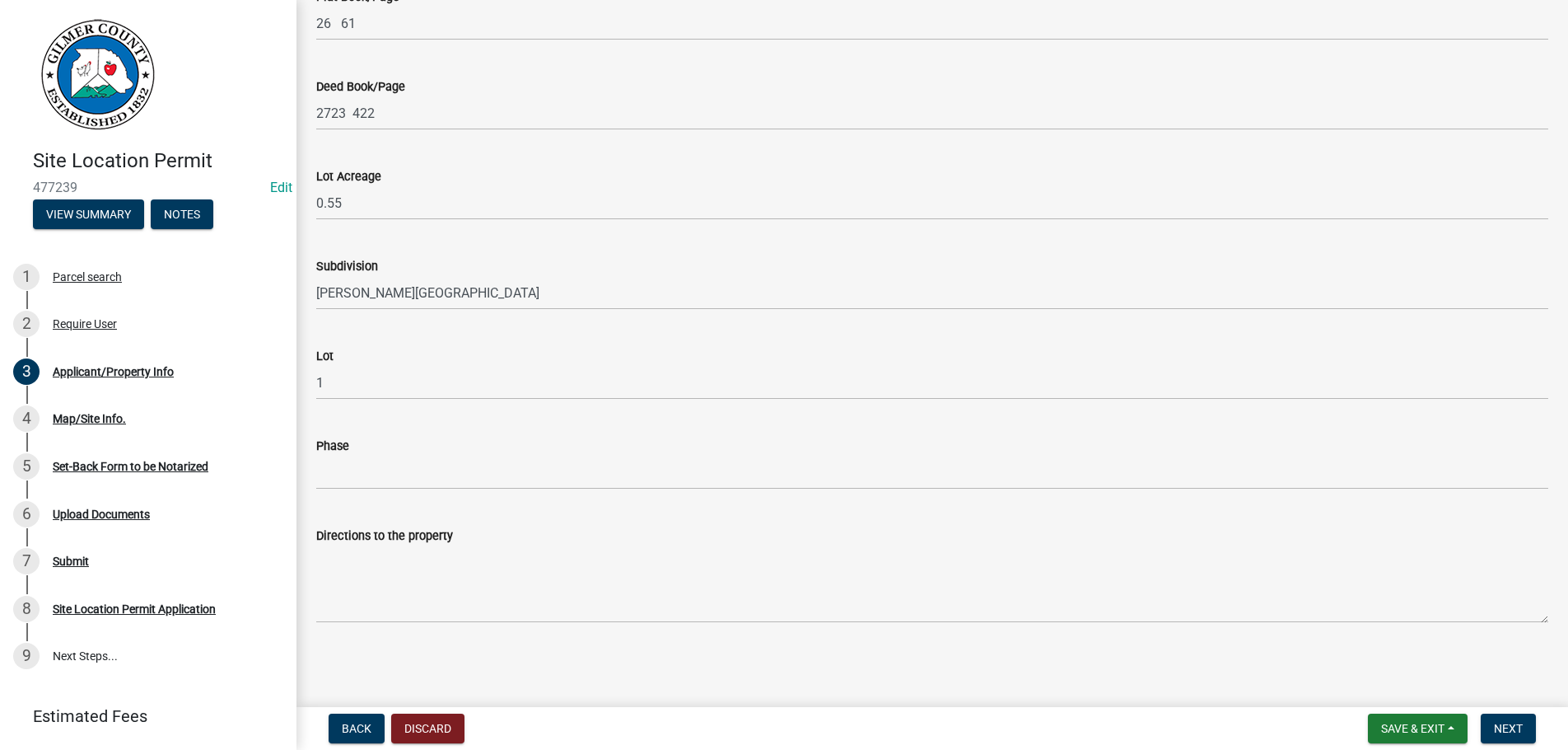
type input "ELLIJAY GA 30536"
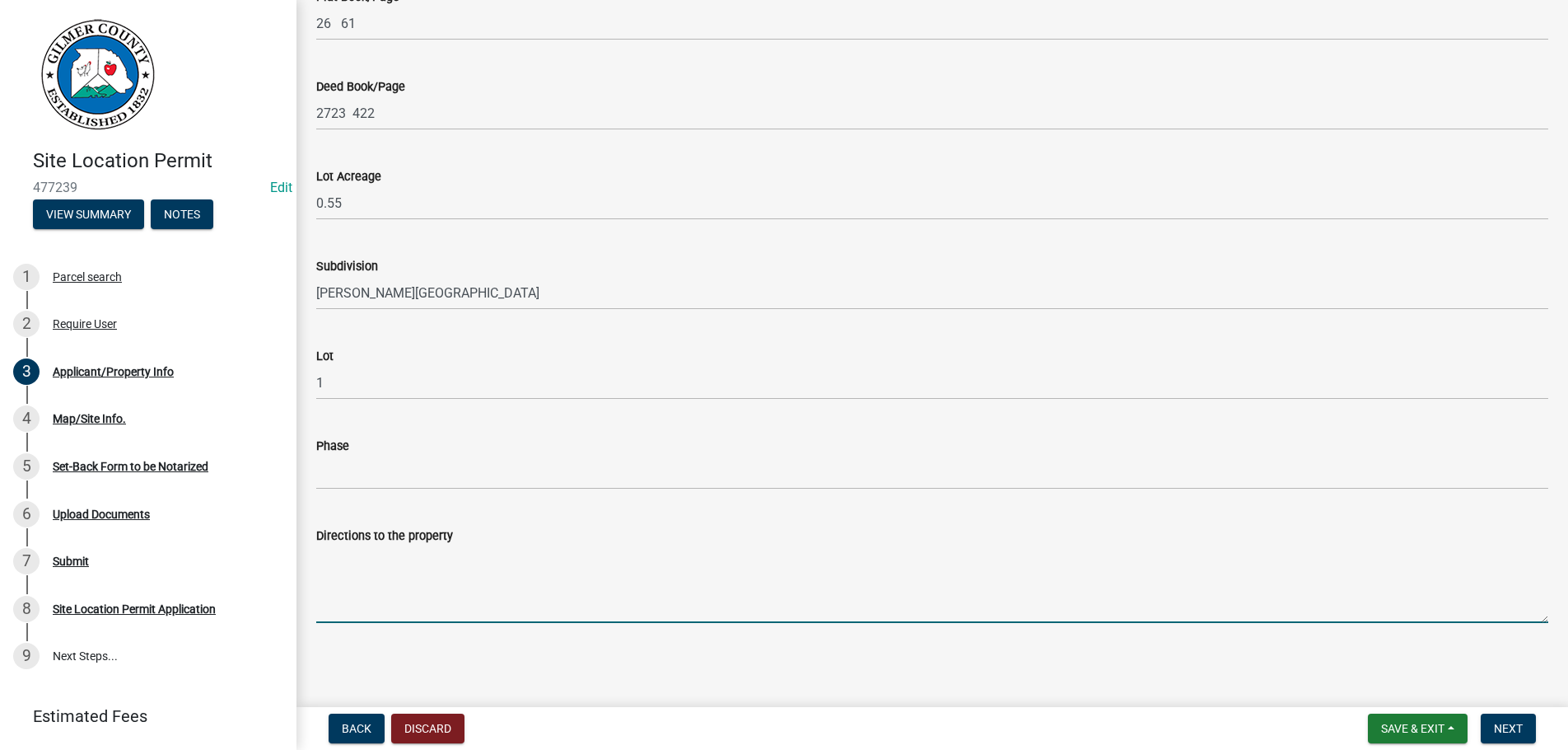
click at [368, 591] on textarea "Directions to the property" at bounding box center [932, 584] width 1232 height 78
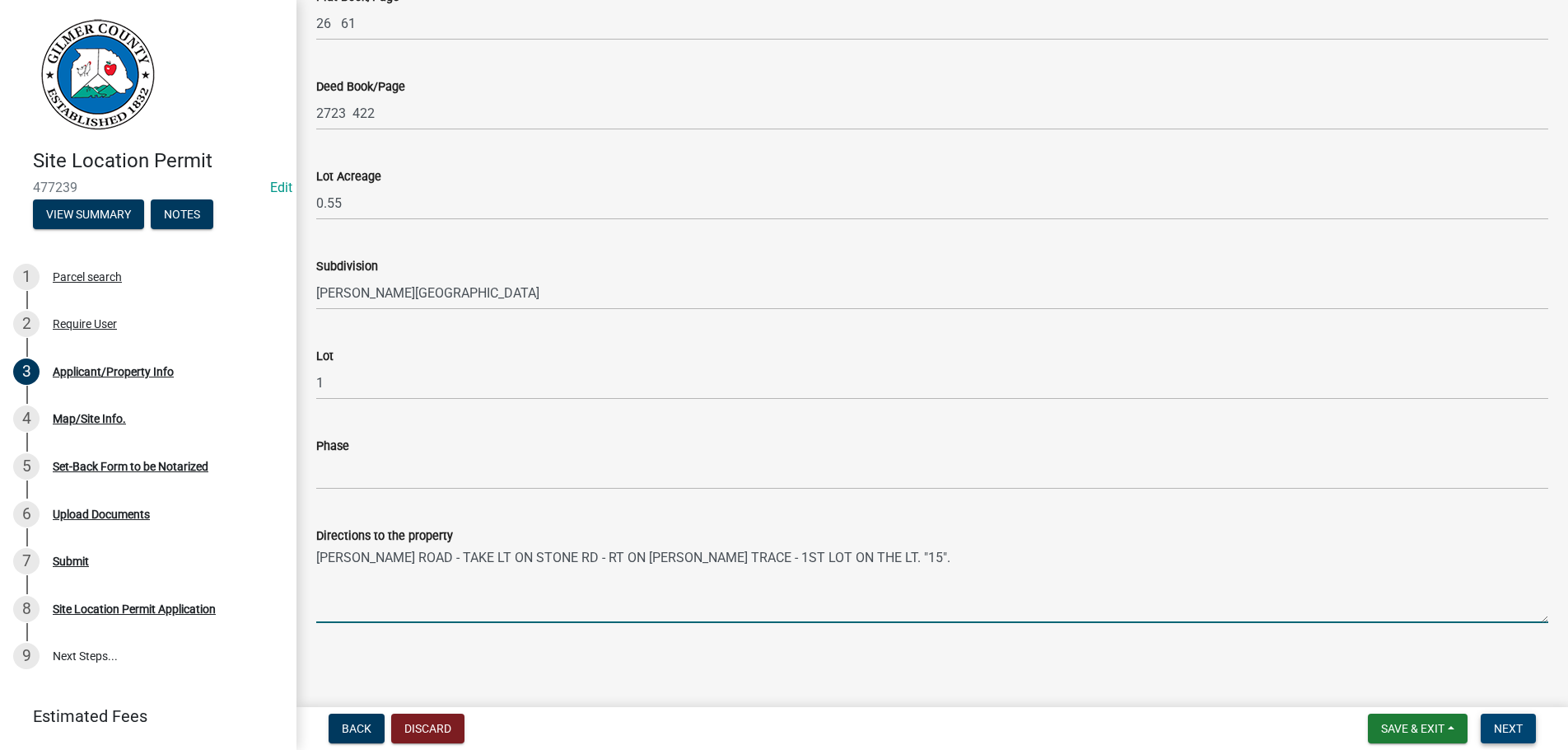
type textarea "[PERSON_NAME] ROAD - TAKE LT ON STONE RD - RT ON [PERSON_NAME] TRACE - 1ST LOT …"
click at [1508, 723] on span "Next" at bounding box center [1508, 728] width 28 height 13
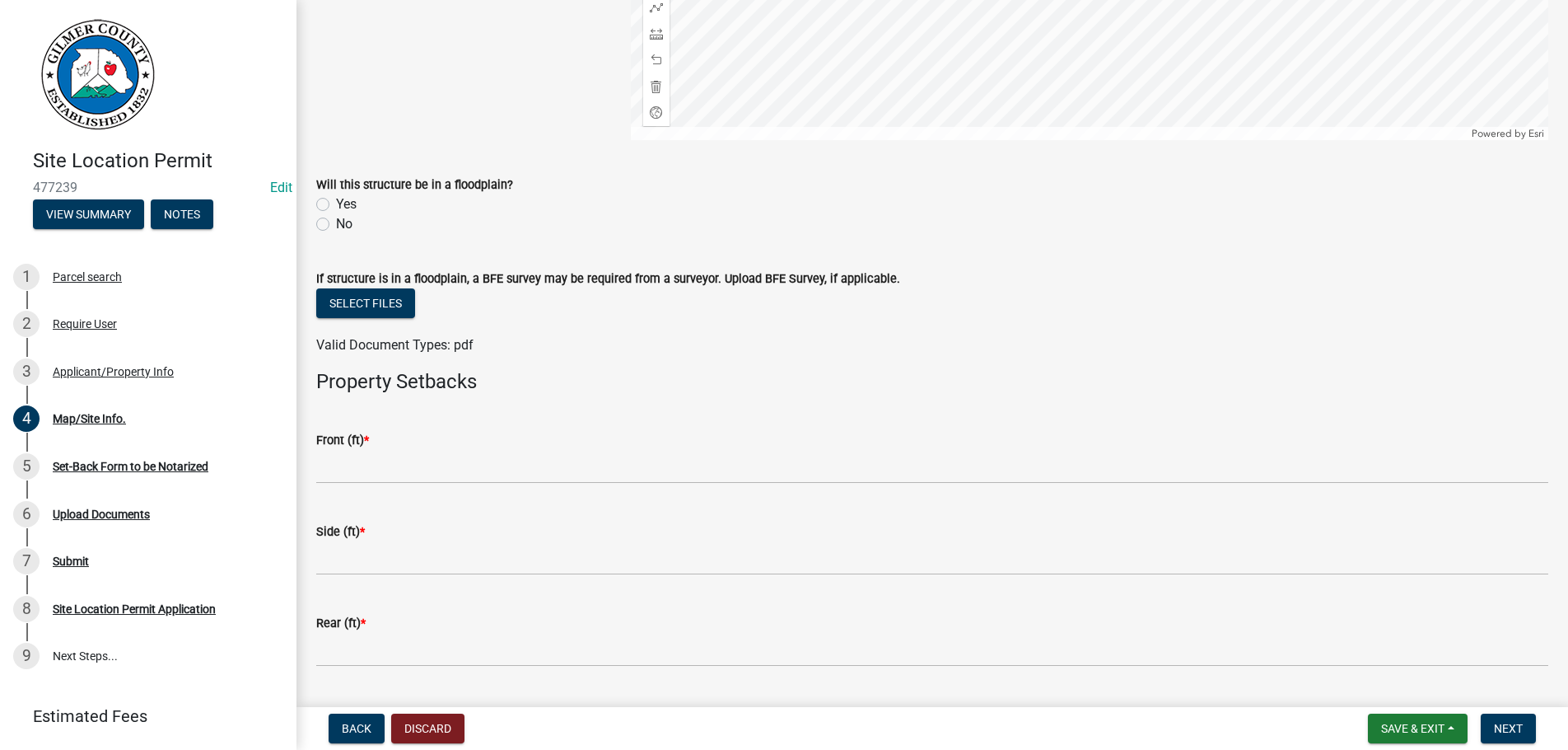
scroll to position [583, 0]
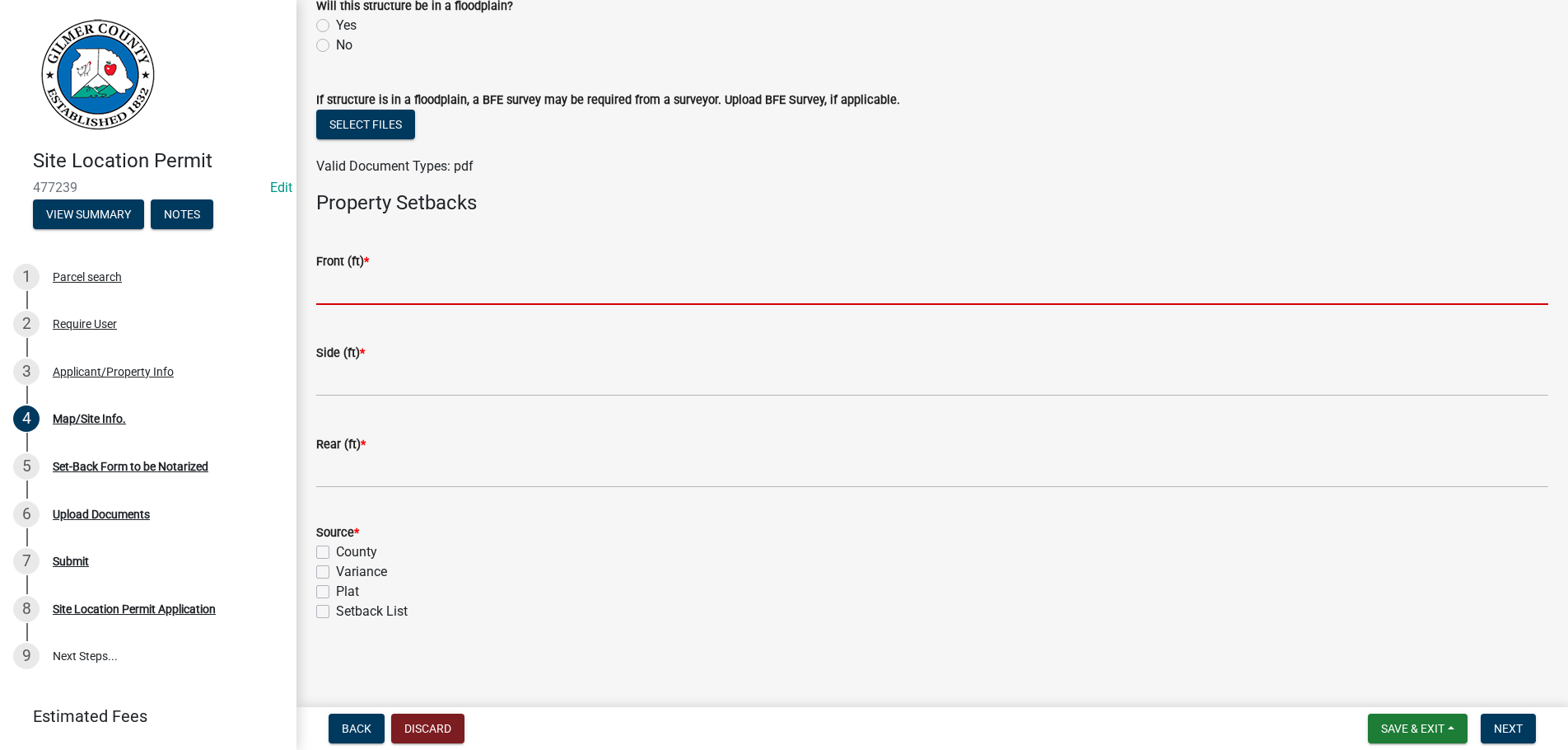
click at [337, 285] on input "text" at bounding box center [932, 288] width 1232 height 34
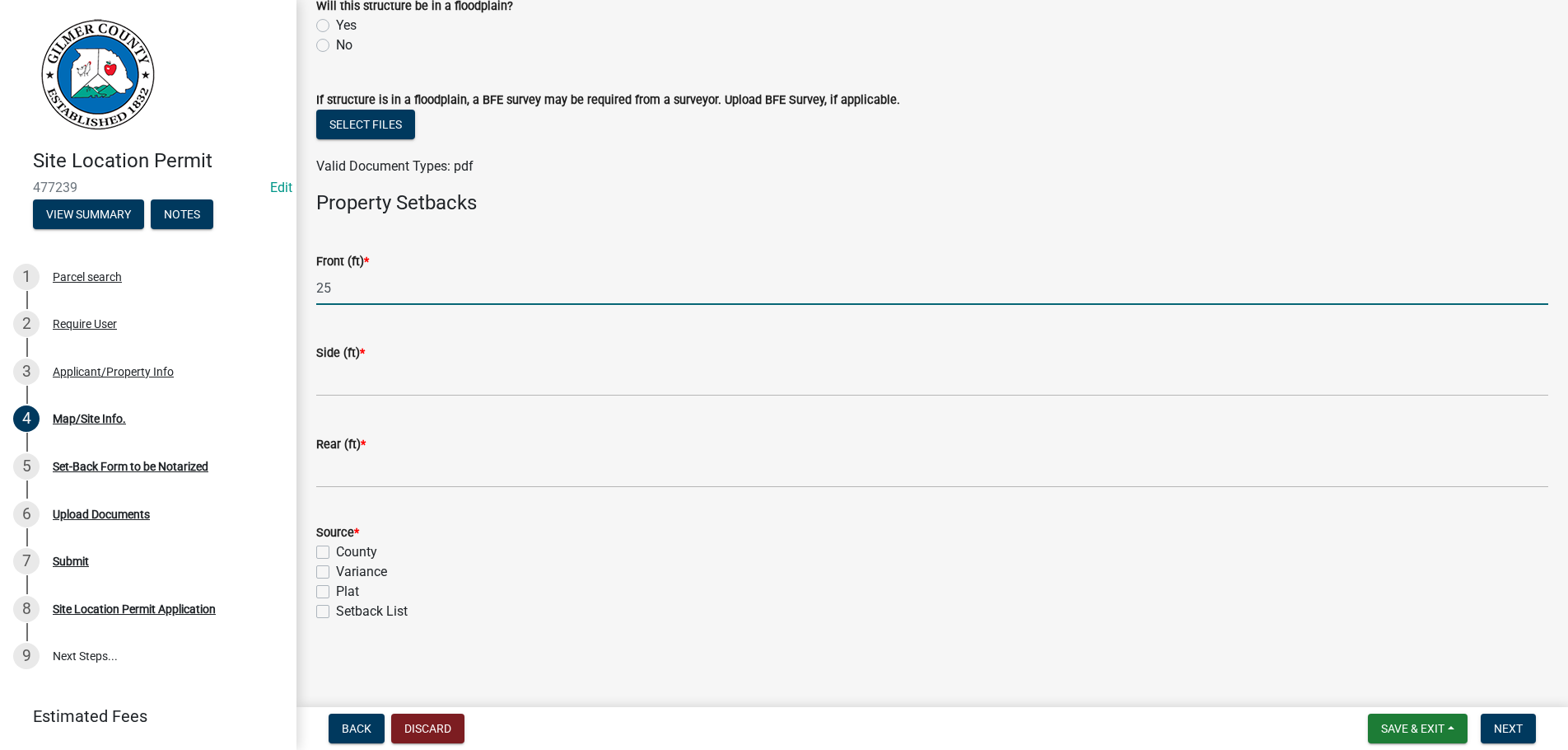
type input "25"
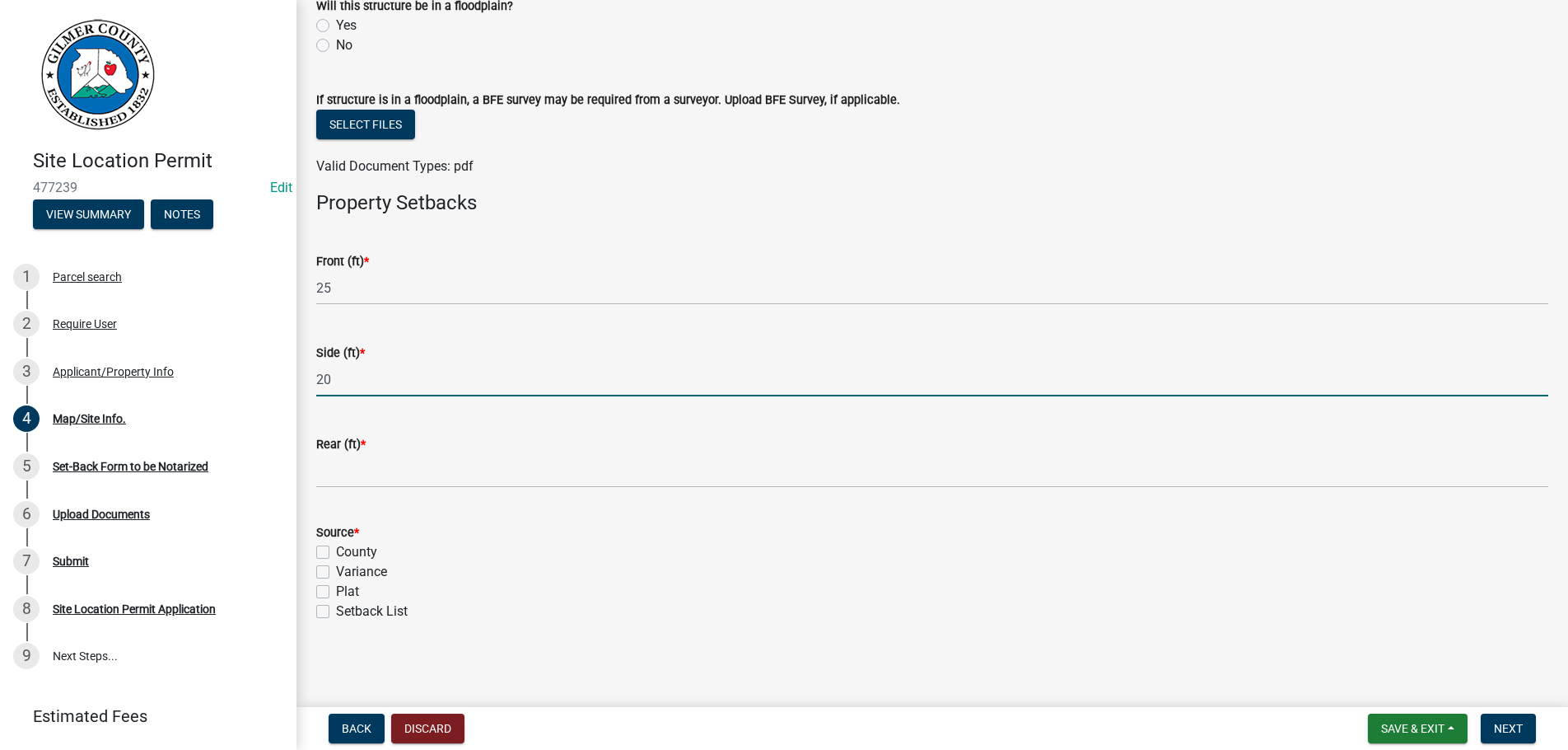
type input "20"
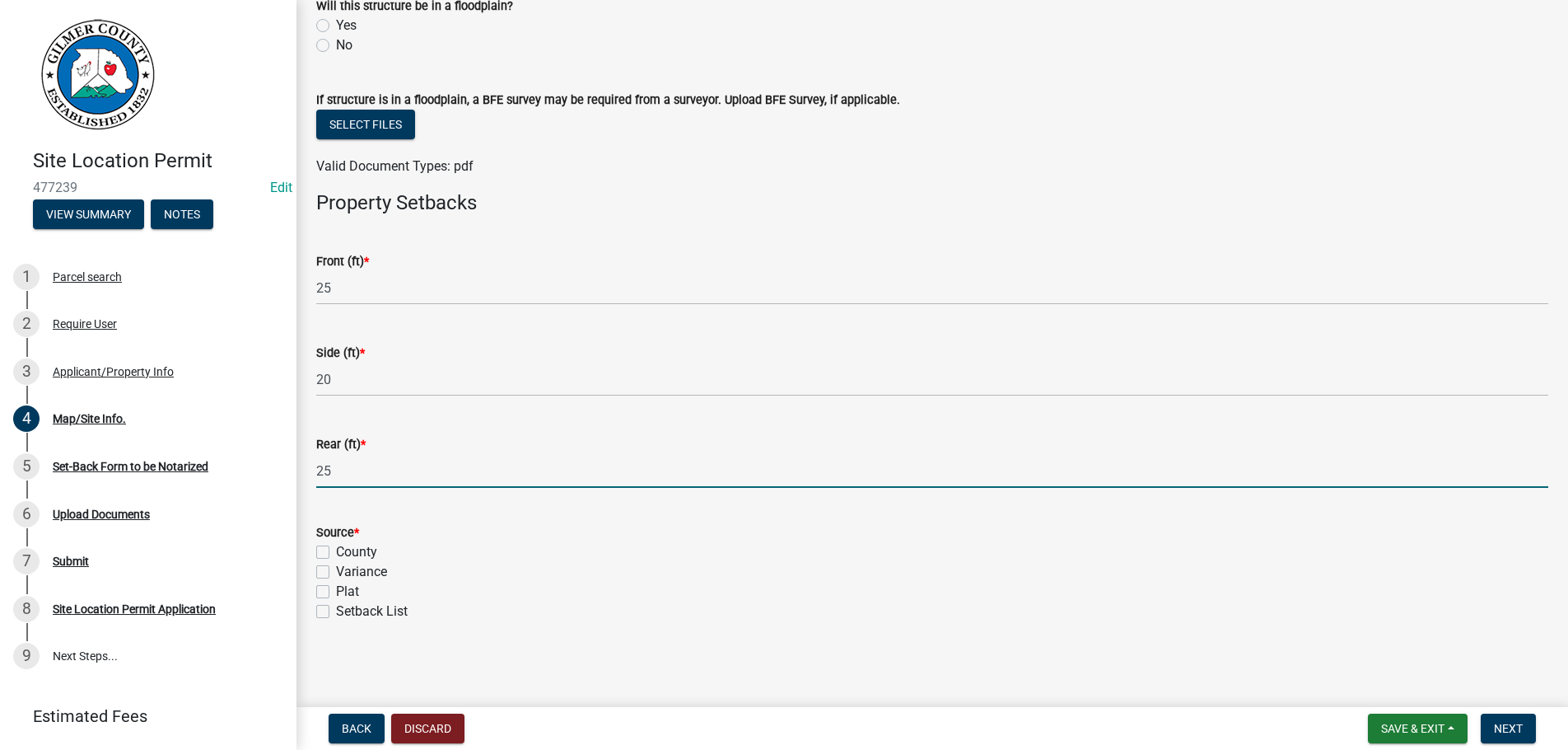
type input "25"
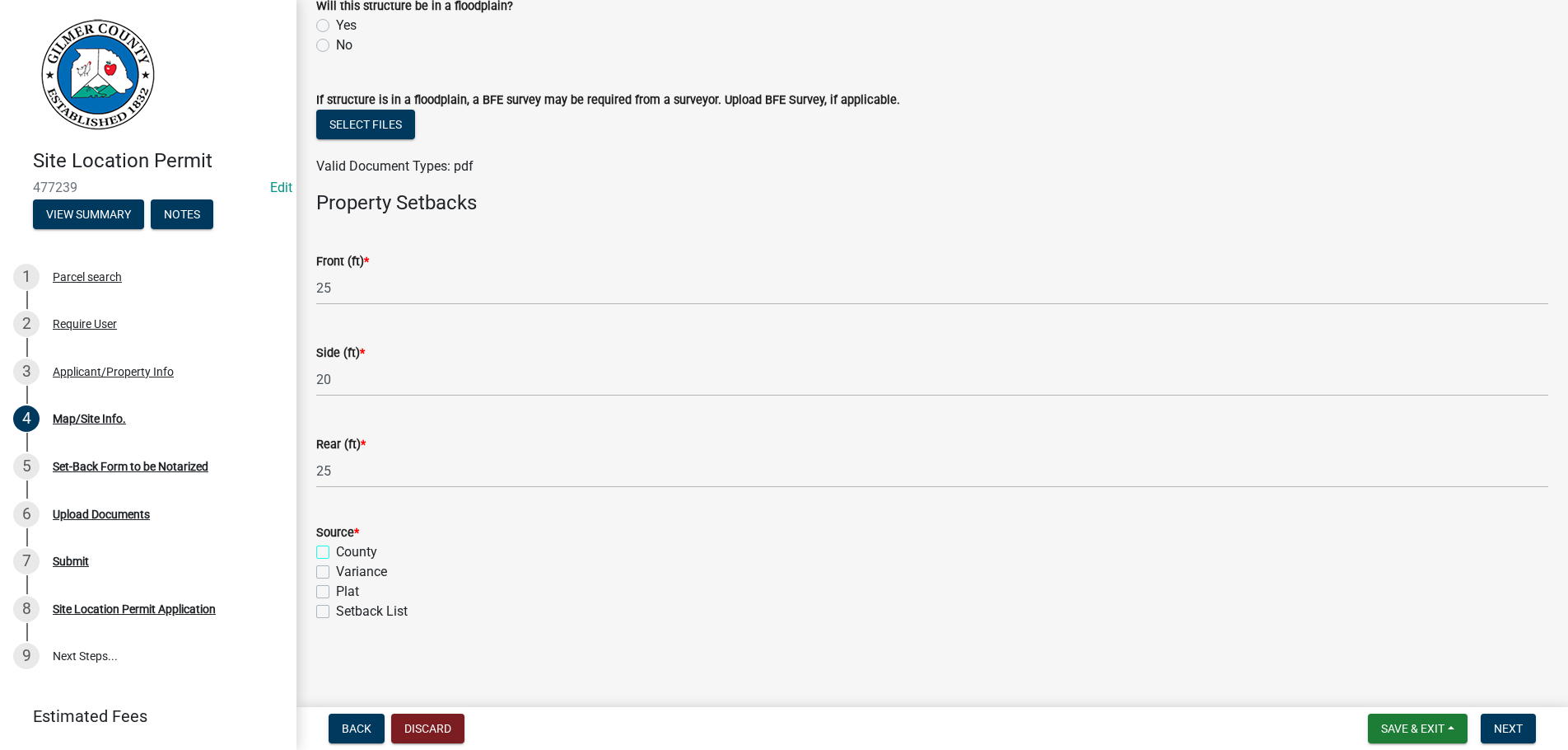
click at [336, 542] on input "County" at bounding box center [340, 547] width 10 height 10
checkbox input "true"
checkbox input "false"
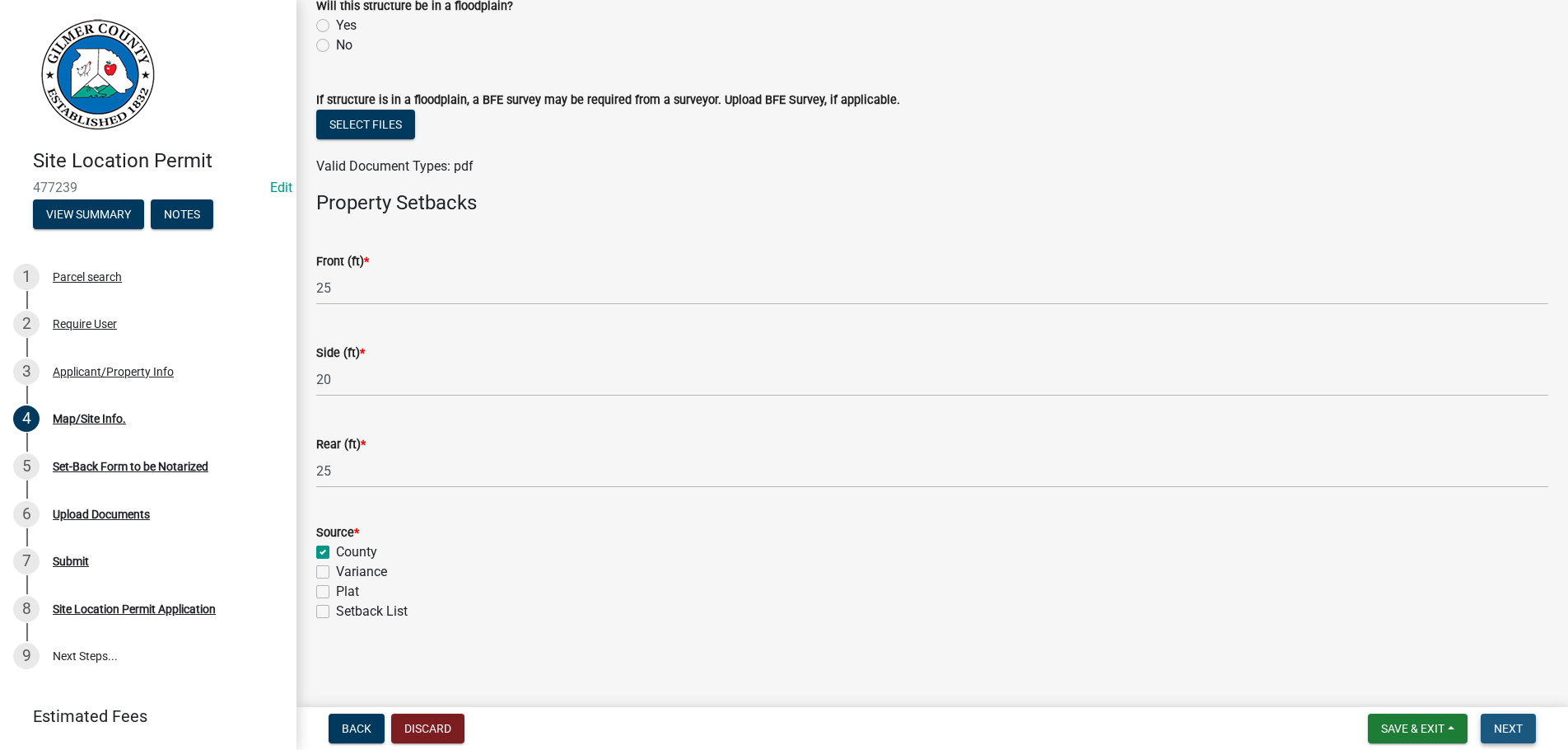
click at [1501, 725] on span "Next" at bounding box center [1508, 728] width 28 height 13
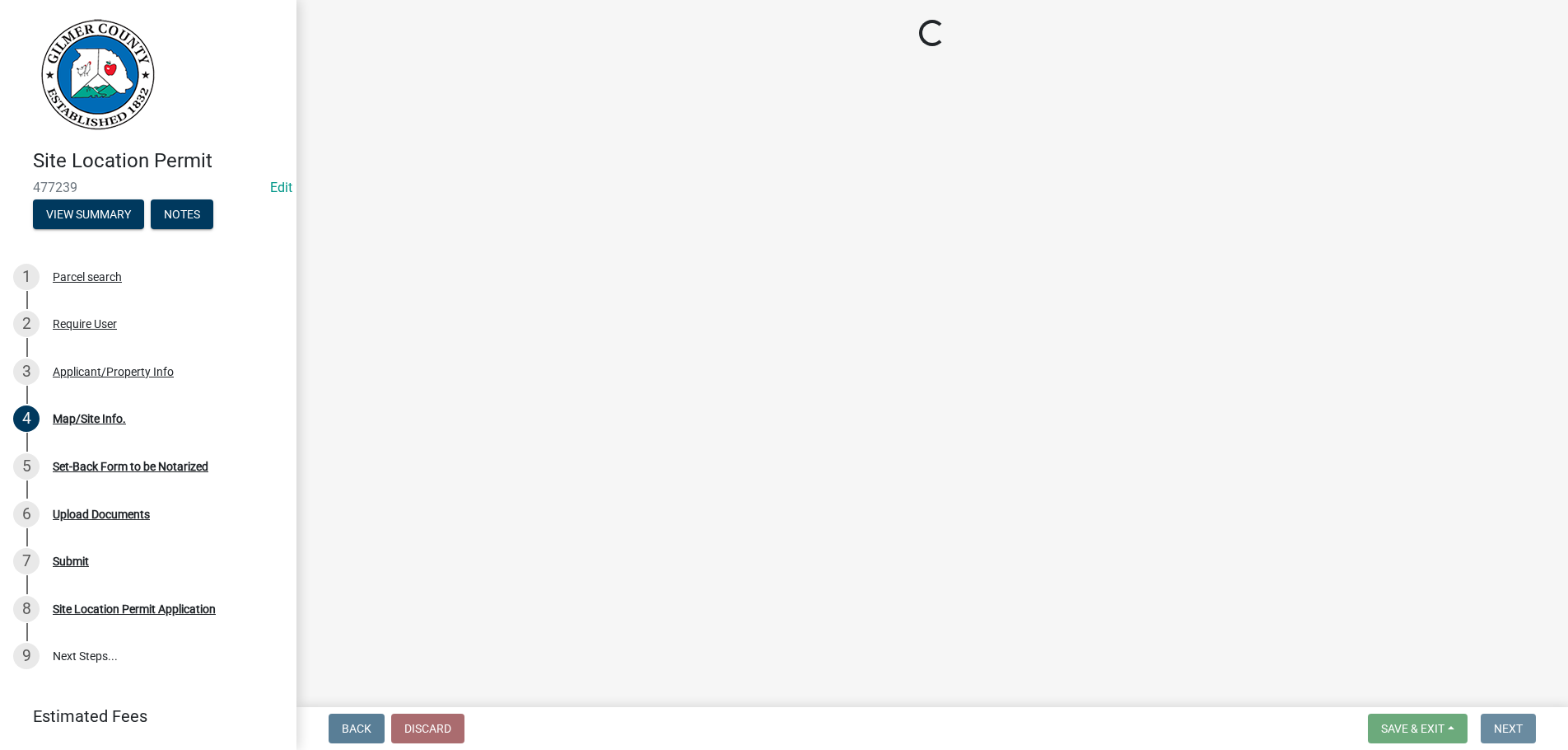
scroll to position [0, 0]
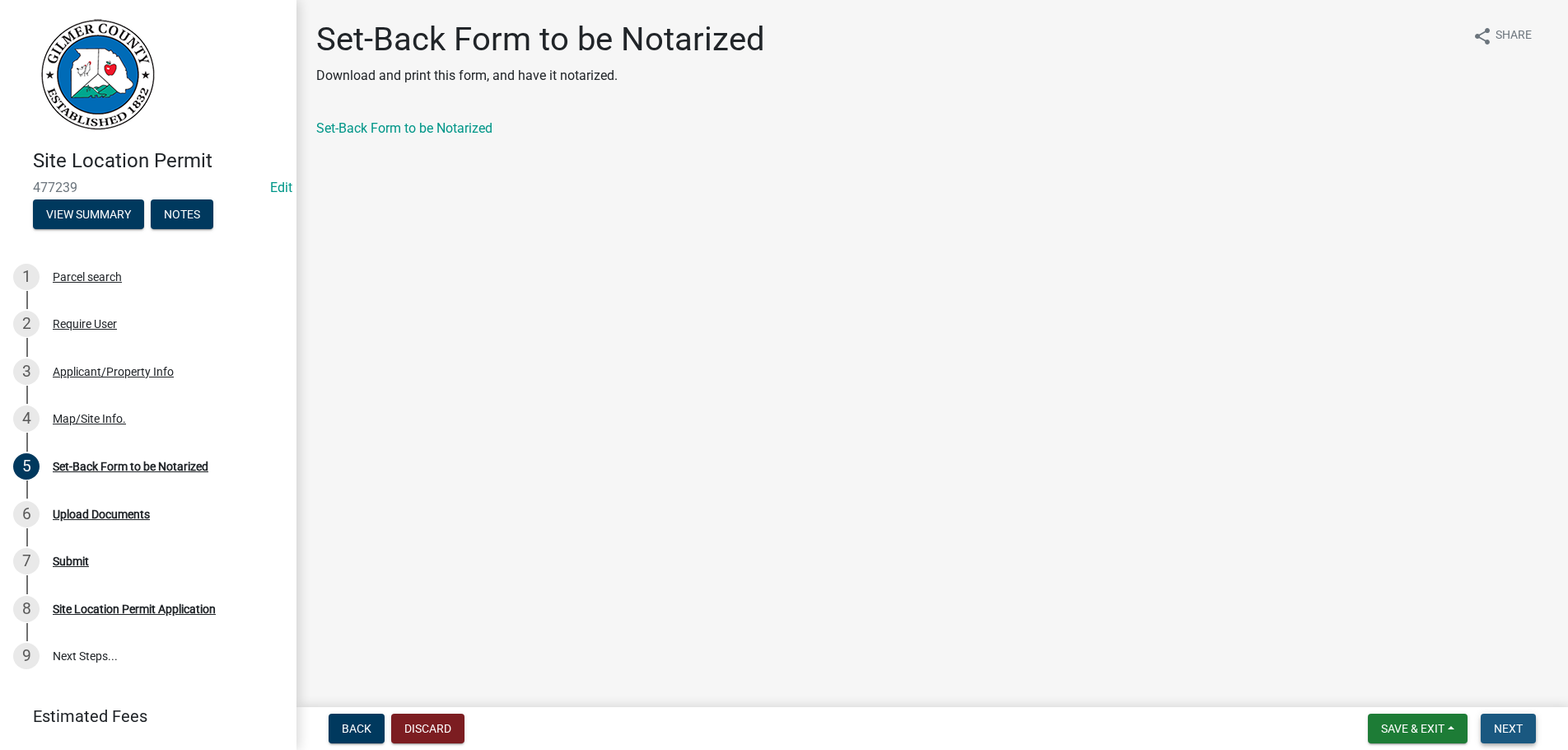
click at [1503, 728] on span "Next" at bounding box center [1508, 728] width 28 height 13
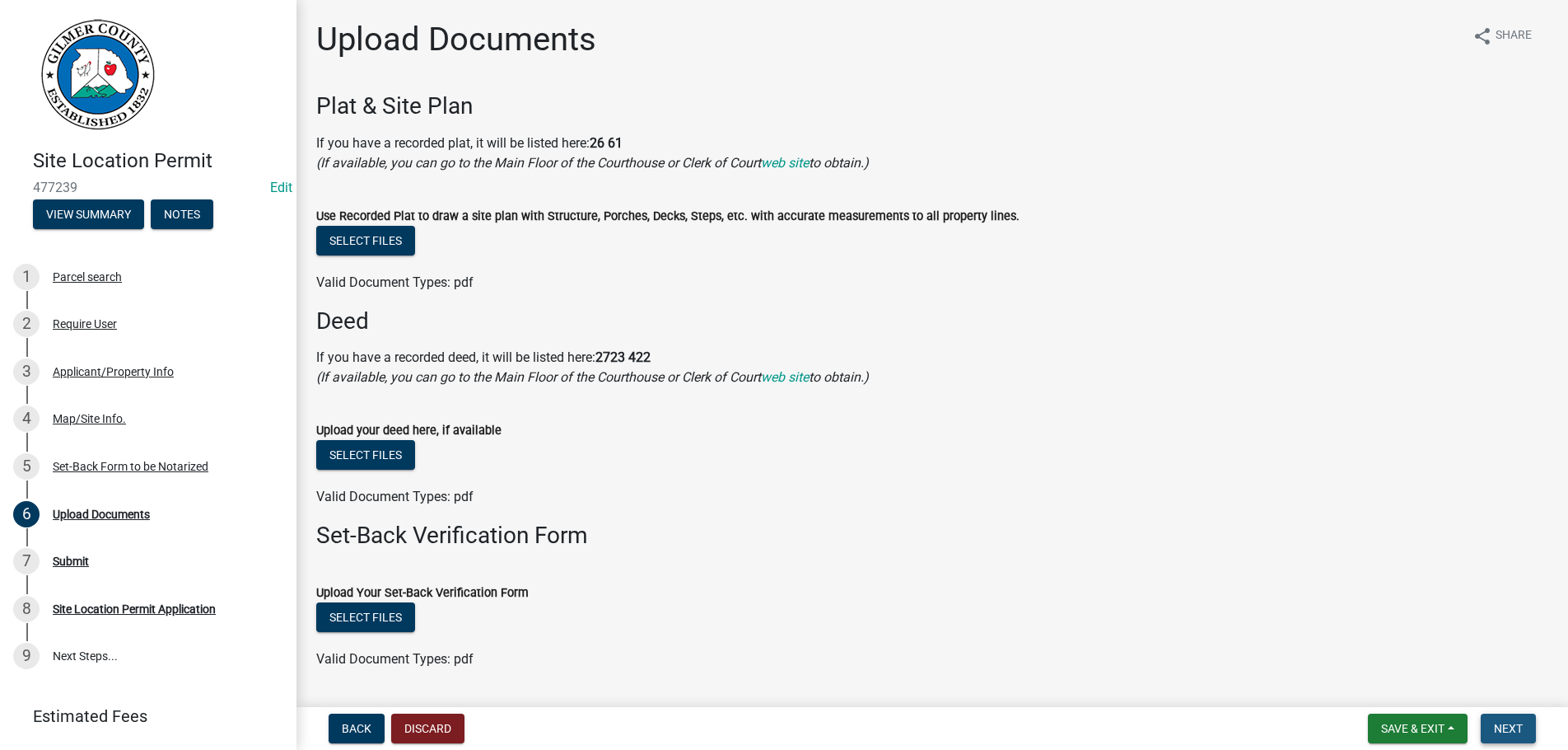
click at [1503, 728] on span "Next" at bounding box center [1508, 728] width 28 height 13
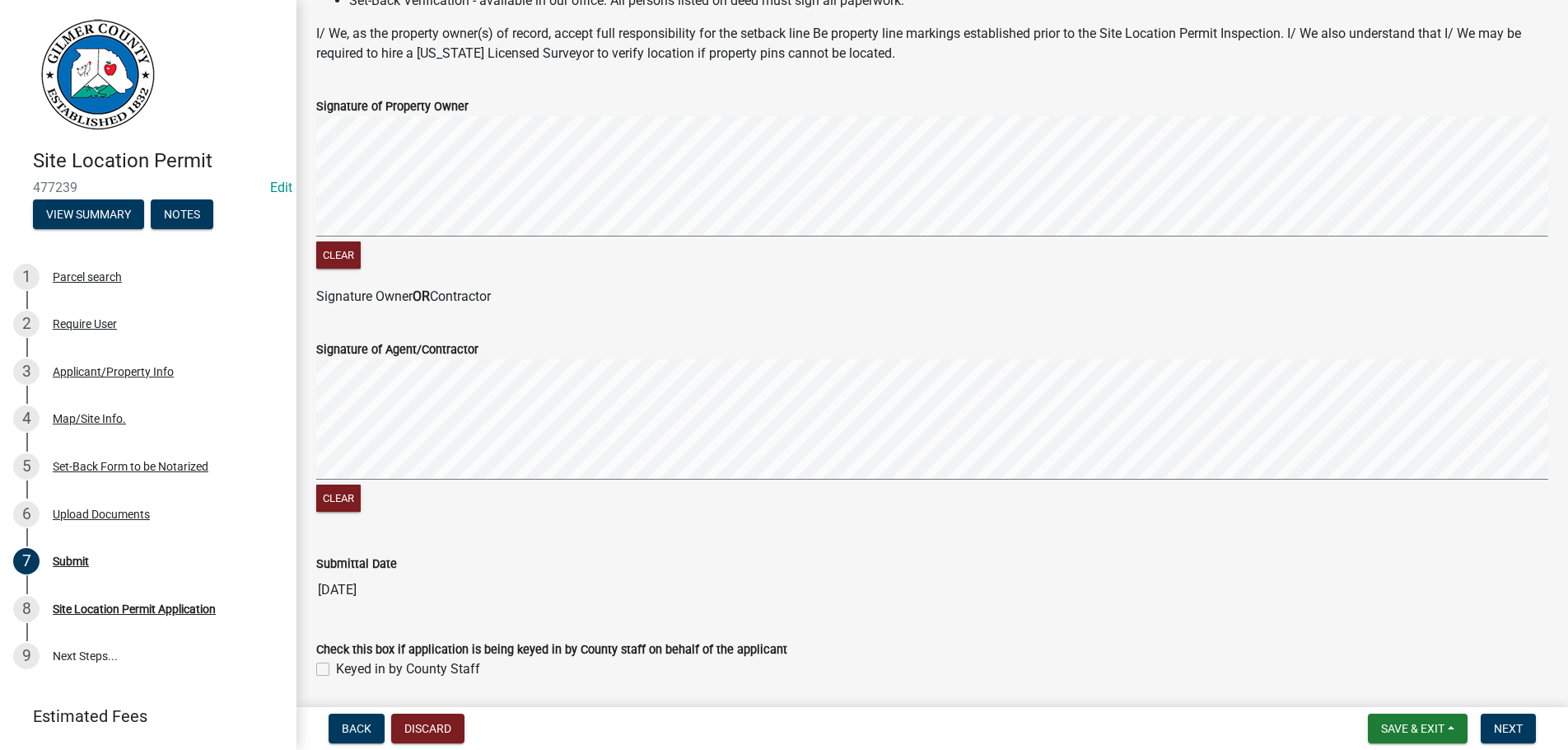
scroll to position [336, 0]
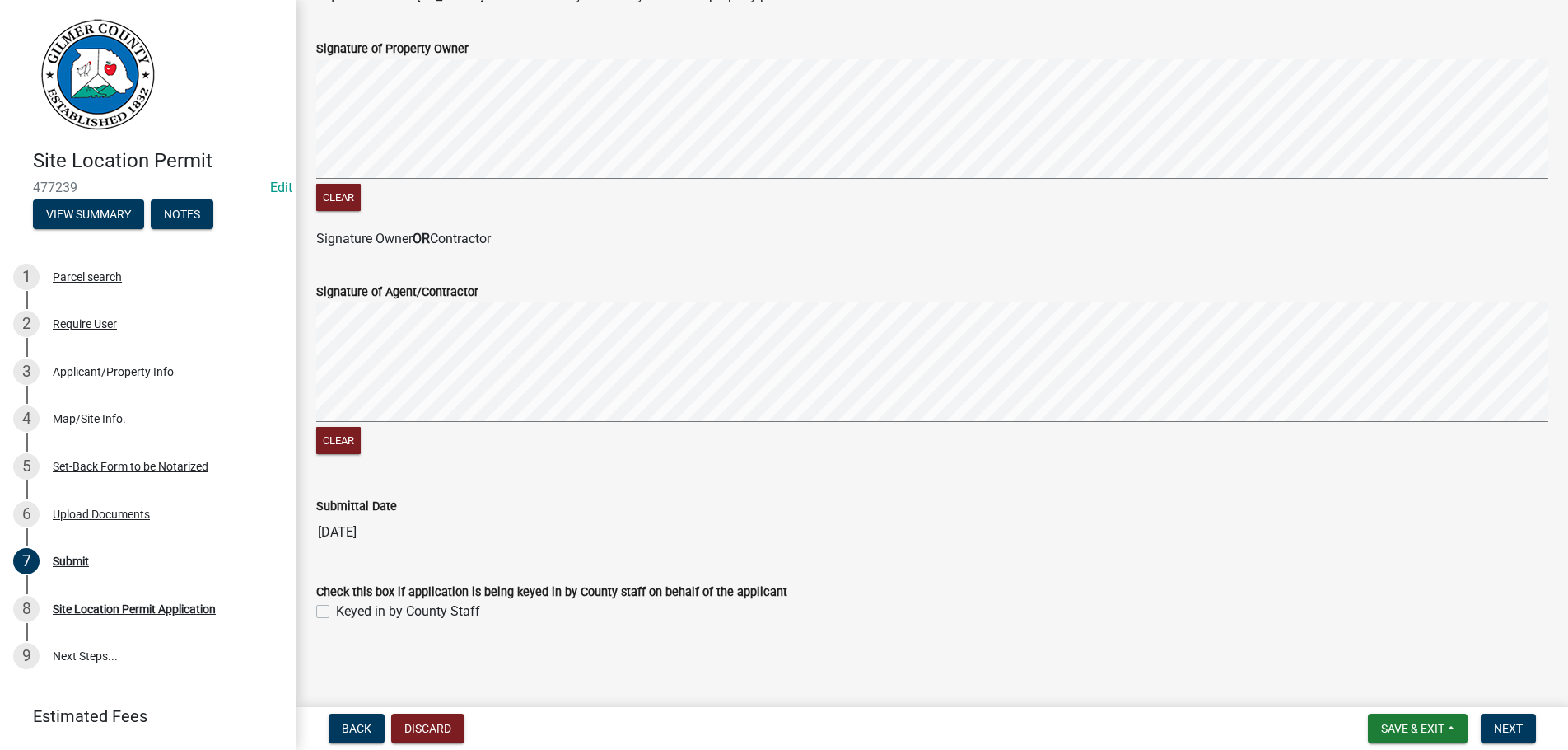
click at [336, 611] on label "Keyed in by County Staff" at bounding box center [408, 611] width 144 height 20
click at [336, 611] on input "Keyed in by County Staff" at bounding box center [340, 606] width 10 height 10
checkbox input "true"
click at [1514, 726] on span "Next" at bounding box center [1508, 728] width 28 height 13
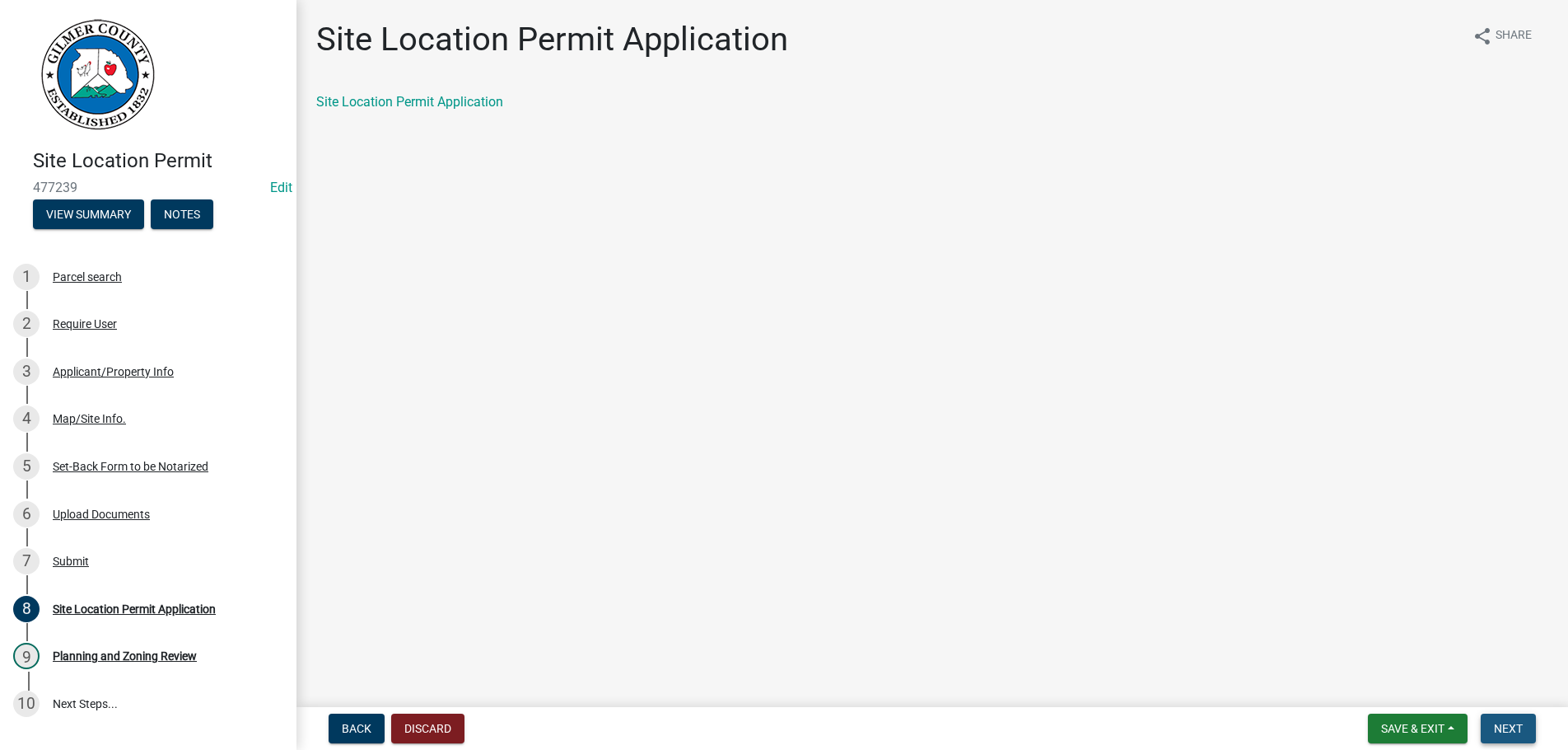
click at [1497, 721] on button "Next" at bounding box center [1508, 727] width 55 height 29
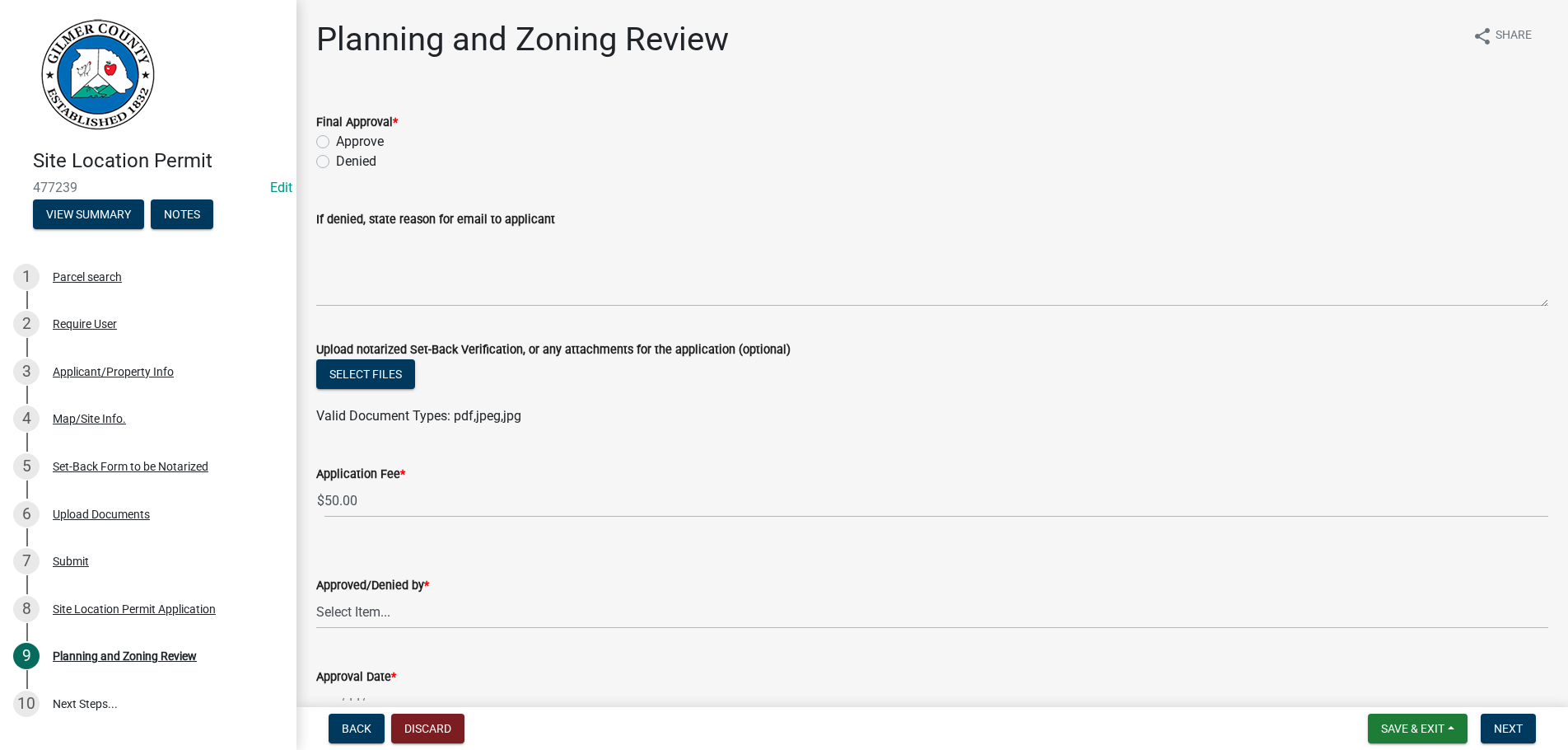
click at [336, 145] on label "Approve" at bounding box center [359, 141] width 48 height 20
click at [336, 143] on input "Approve" at bounding box center [340, 136] width 10 height 10
radio input "true"
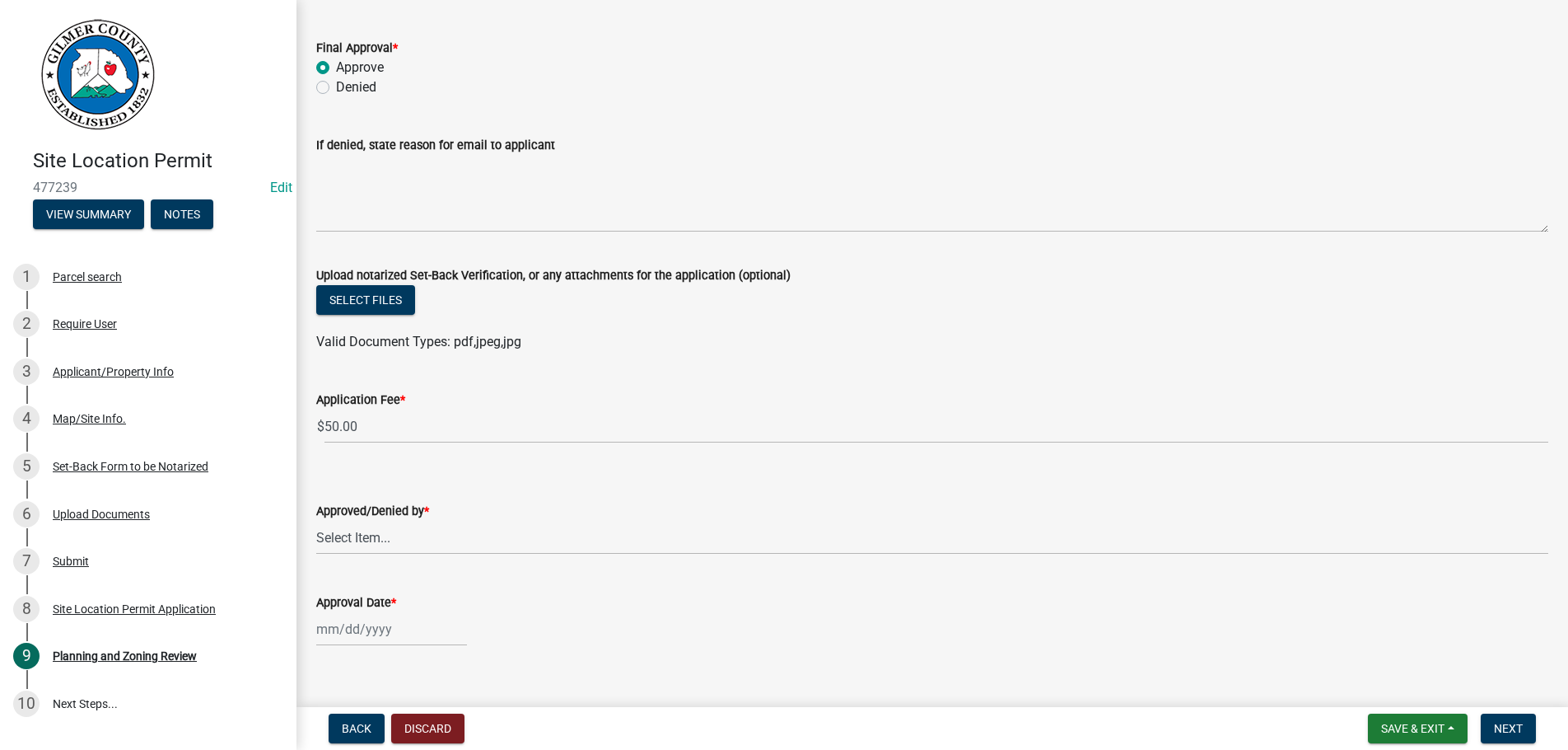
scroll to position [99, 0]
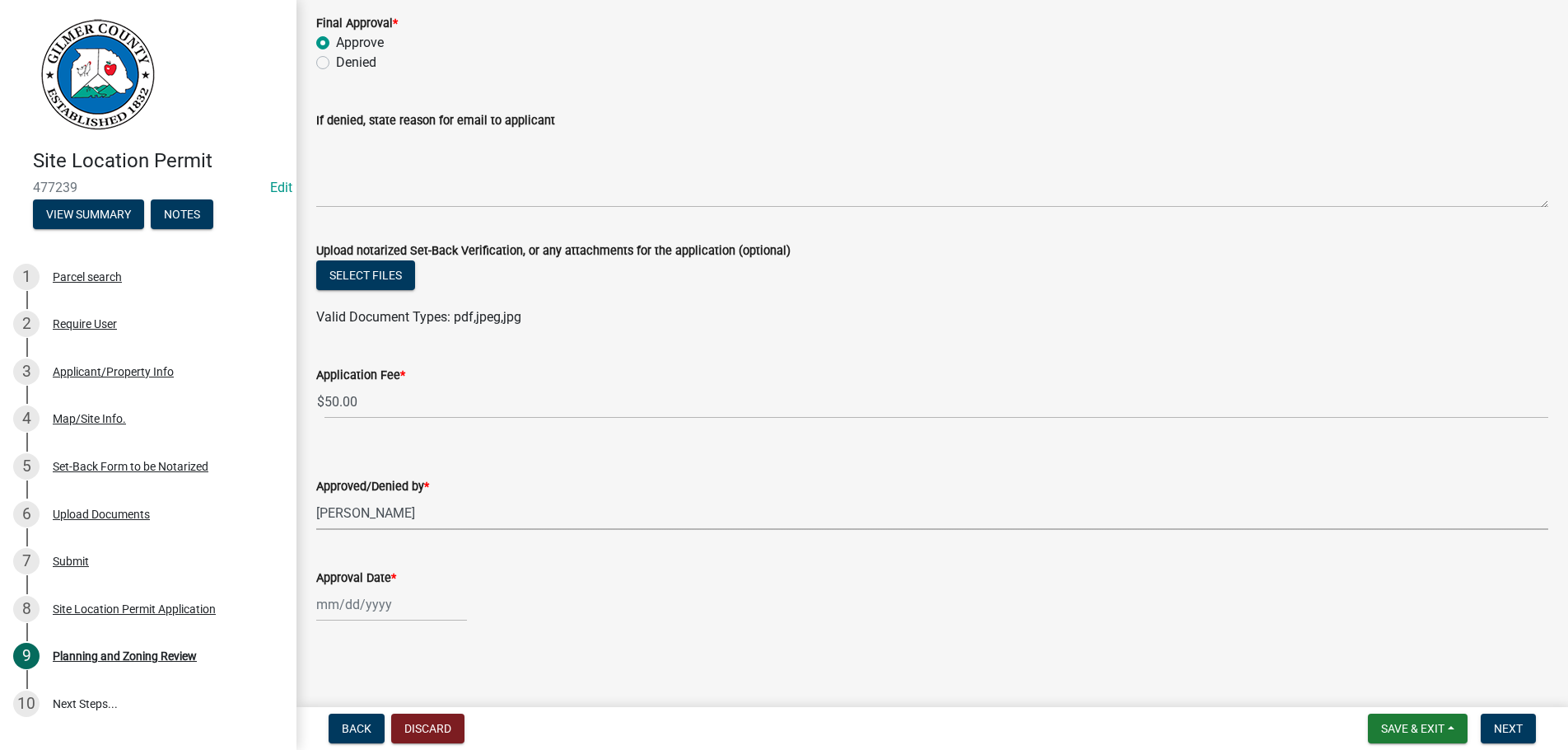
select select "b44f7338-8171-40f4-83dd-b8ba3065c966"
select select "9"
select select "2025"
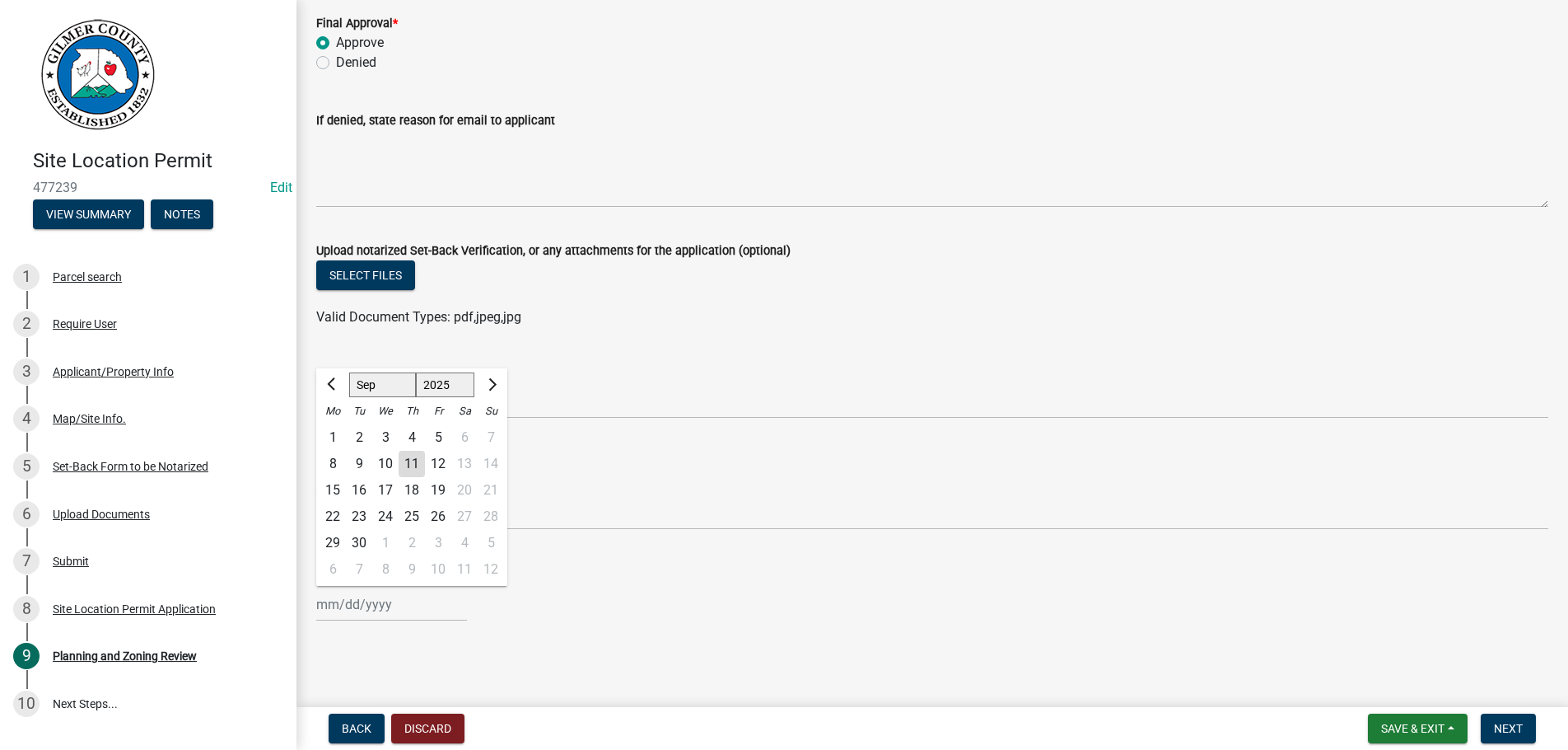
type input "[DATE]"
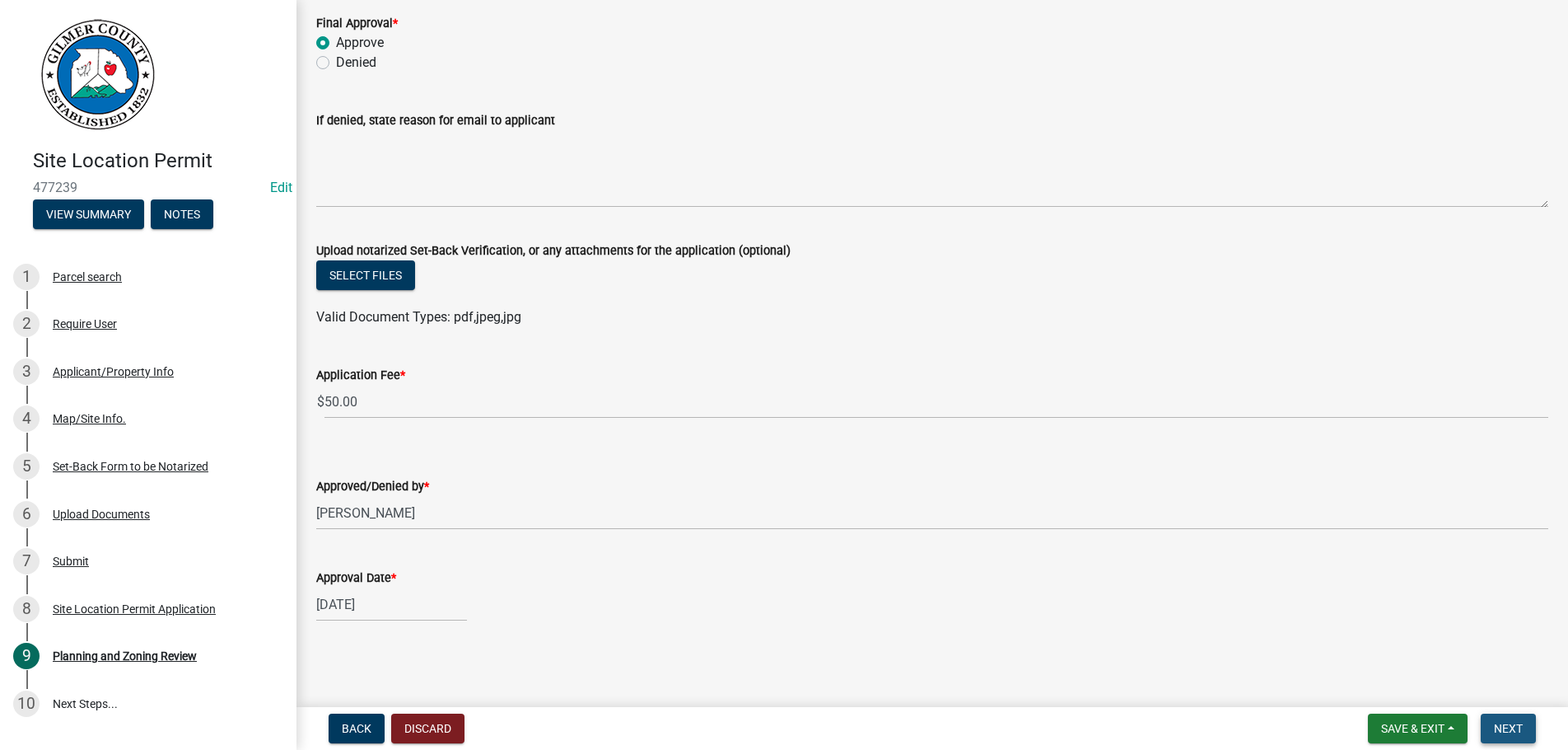
click at [1503, 729] on span "Next" at bounding box center [1508, 728] width 28 height 13
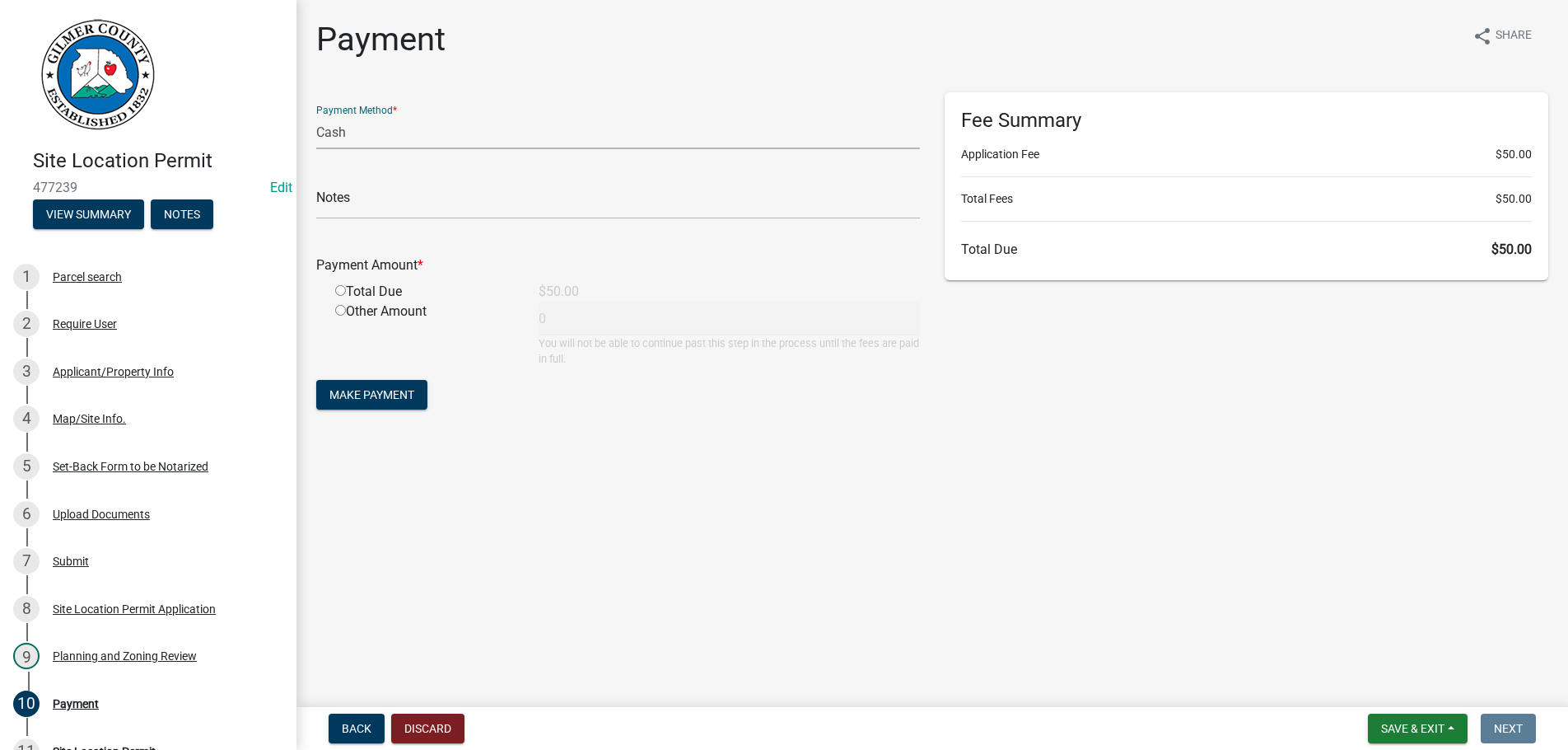
click at [316, 115] on select "Credit Card POS Check Cash" at bounding box center [618, 132] width 603 height 34
select select "1: 0"
click option "Check" at bounding box center [0, 0] width 0 height 0
click at [425, 199] on input "text" at bounding box center [618, 202] width 603 height 34
type input "17054"
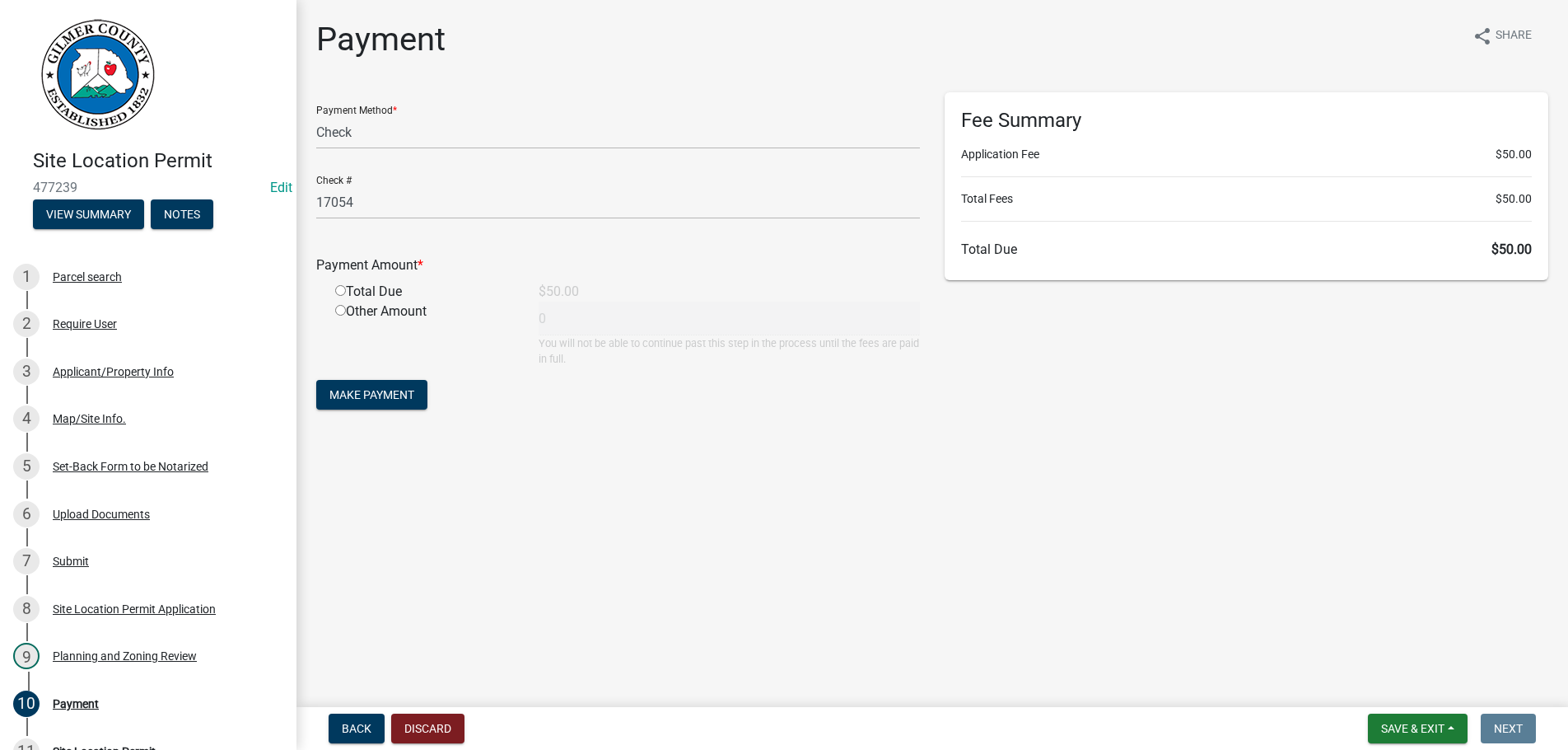
click at [336, 285] on input "radio" at bounding box center [340, 289] width 10 height 10
radio input "true"
type input "50"
click at [316, 380] on button "Make Payment" at bounding box center [372, 394] width 112 height 29
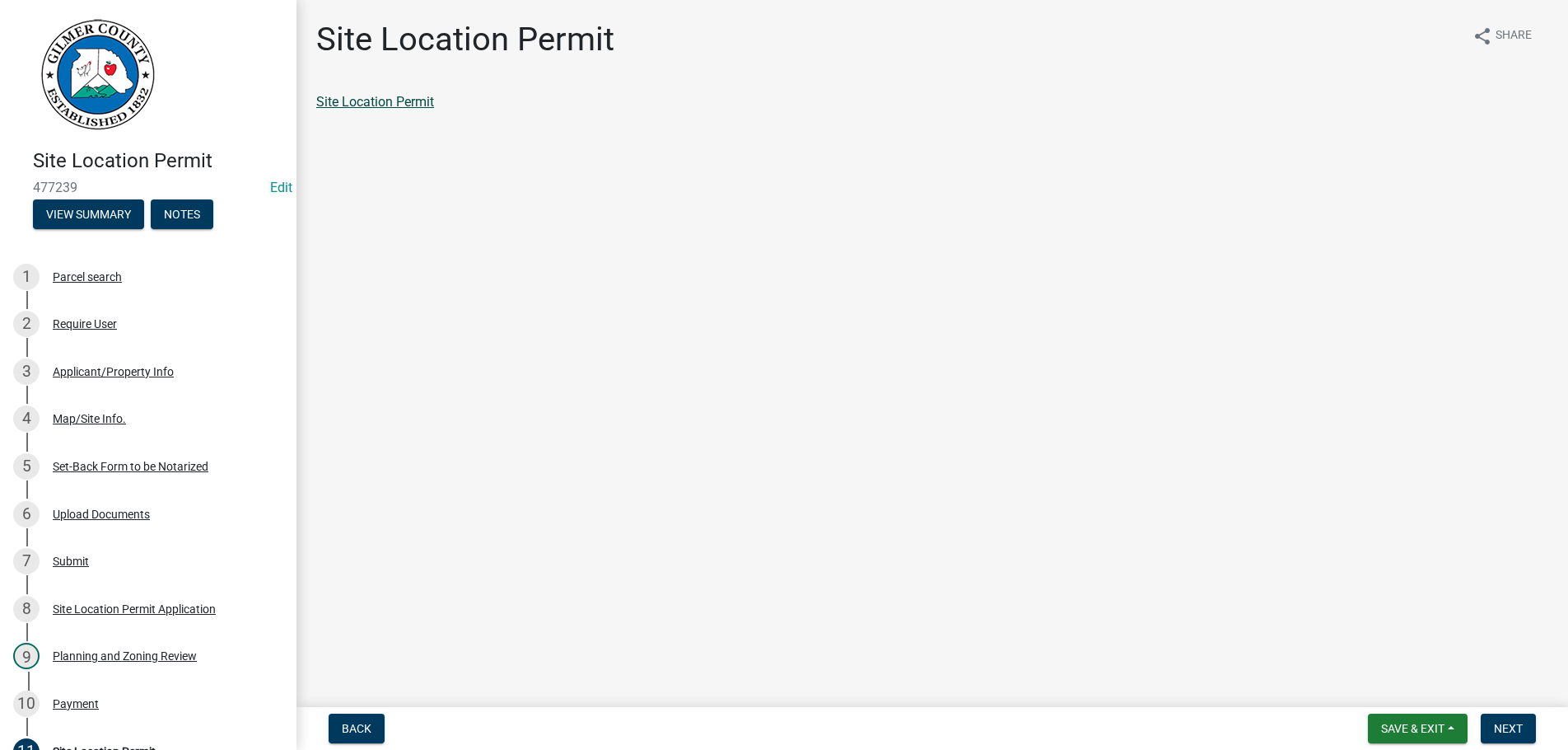
click at [406, 109] on link "Site Location Permit" at bounding box center [375, 101] width 118 height 16
click at [1505, 730] on span "Next" at bounding box center [1508, 728] width 28 height 13
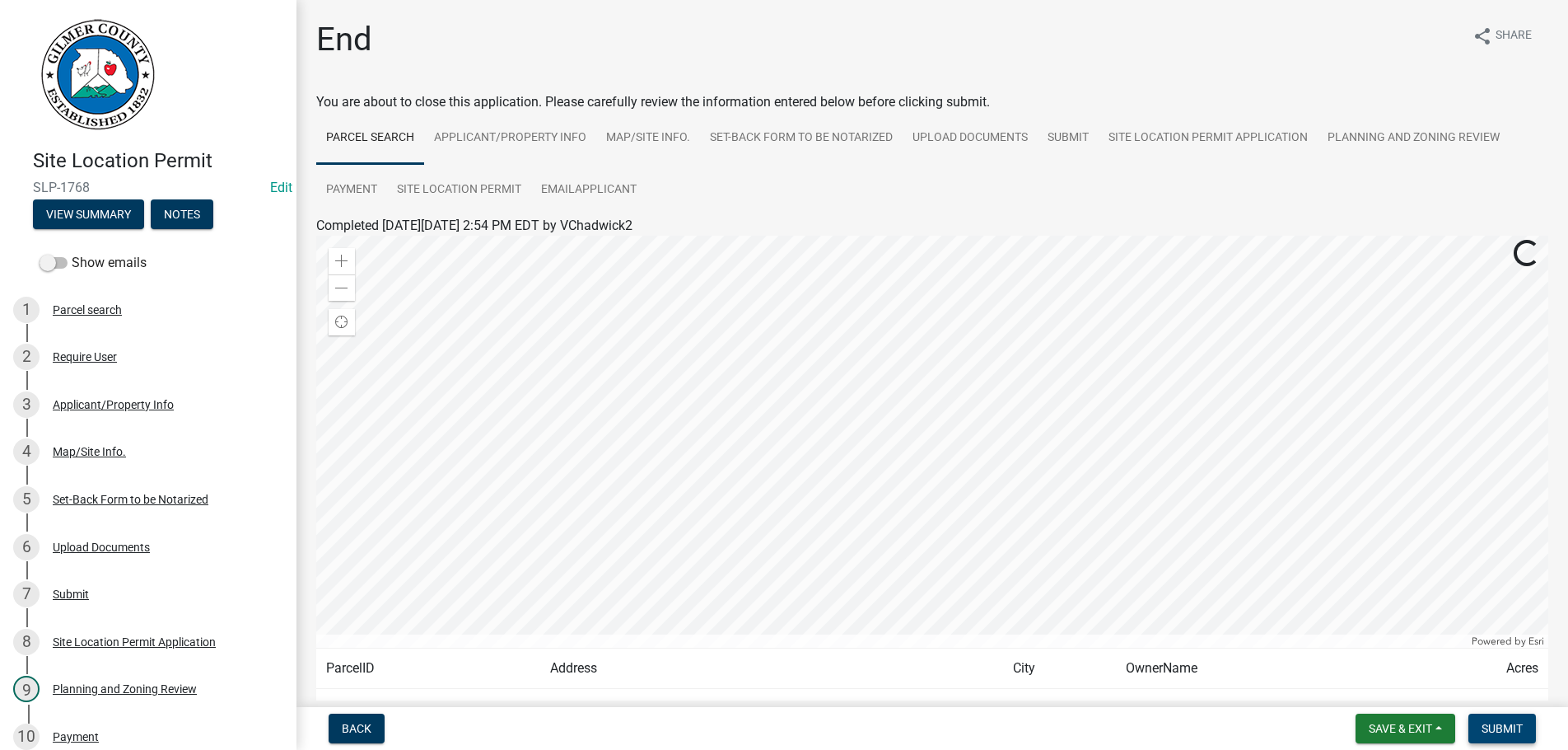
click at [1505, 730] on span "Submit" at bounding box center [1503, 728] width 42 height 13
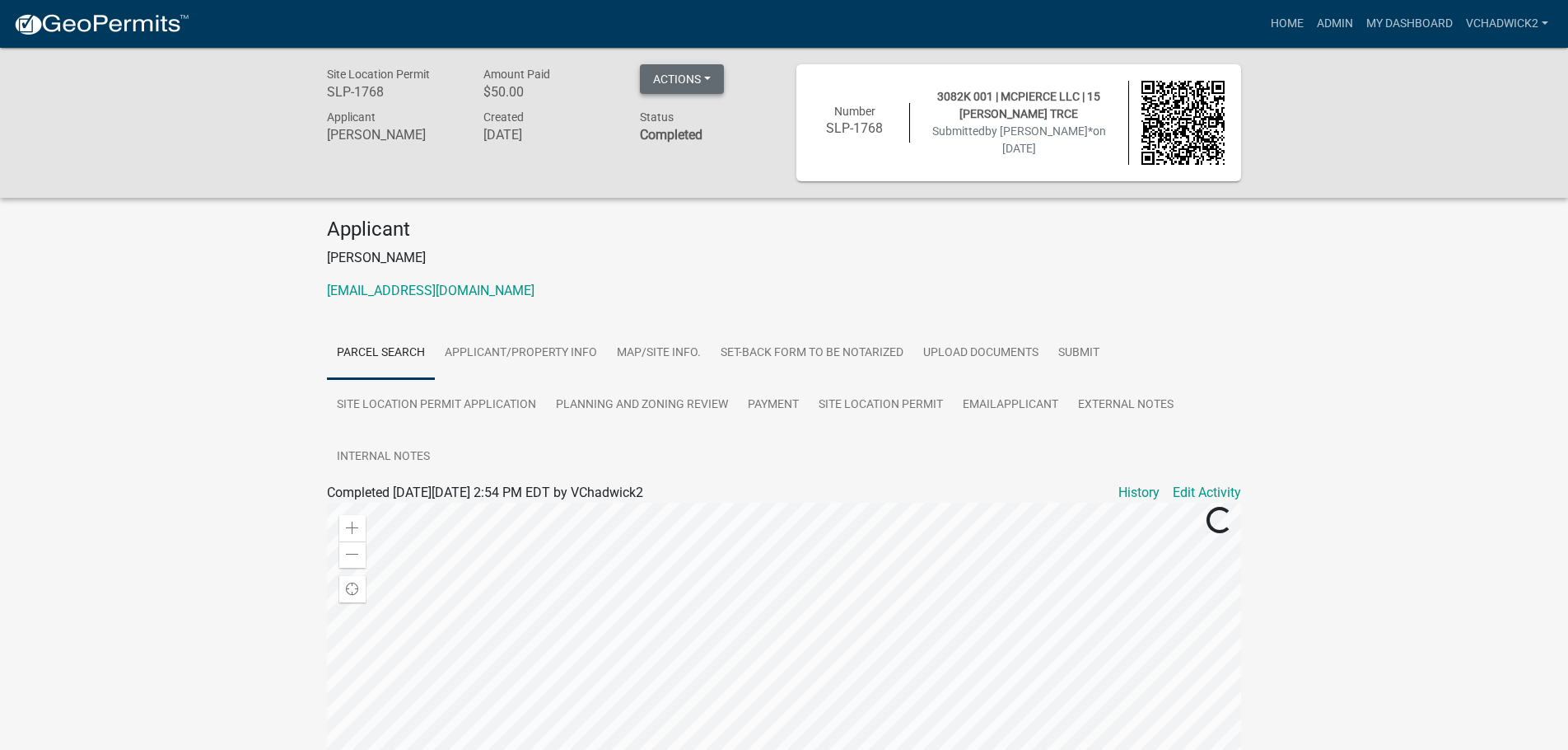
click at [702, 77] on button "Actions" at bounding box center [682, 78] width 84 height 29
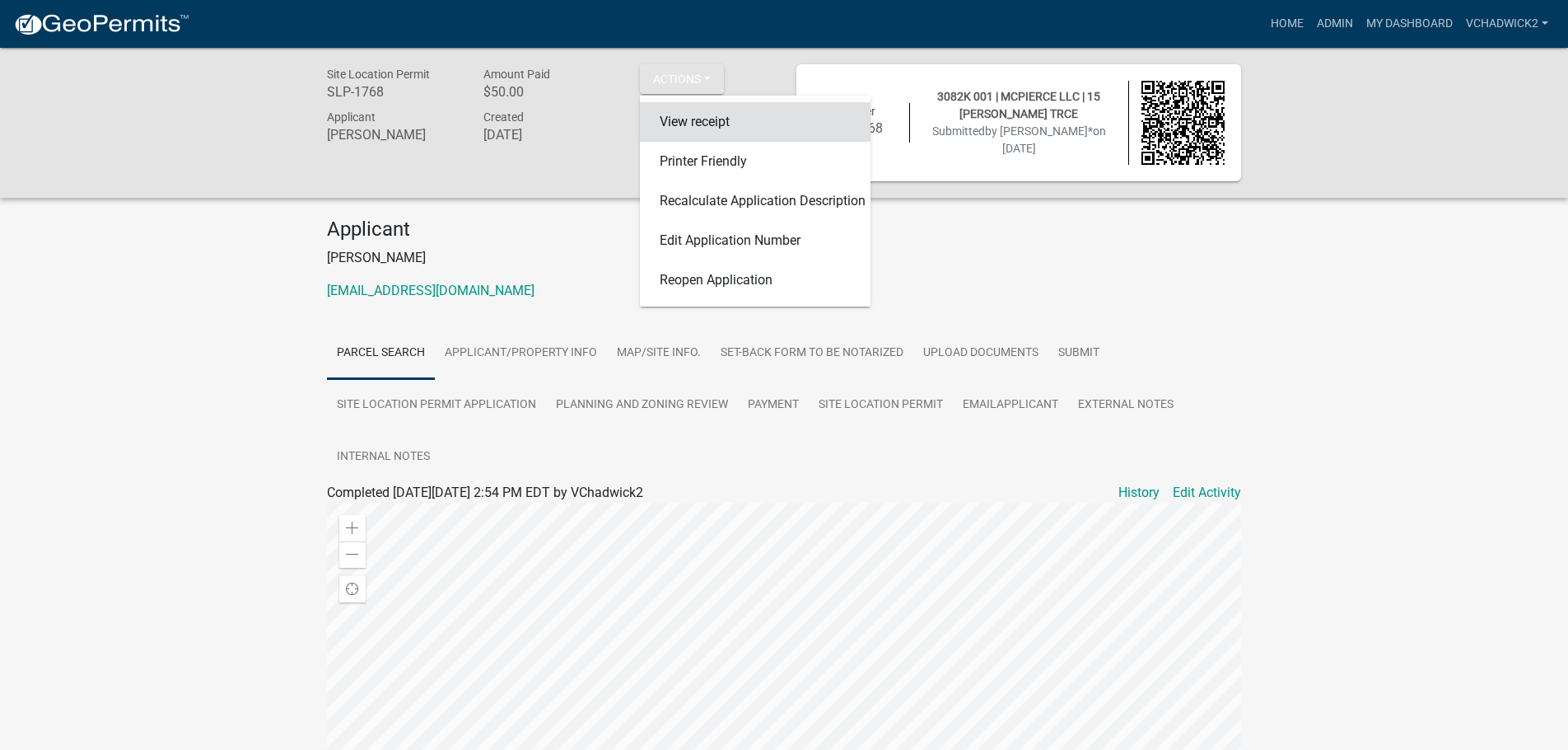
click at [693, 122] on link "View receipt" at bounding box center [756, 122] width 231 height 40
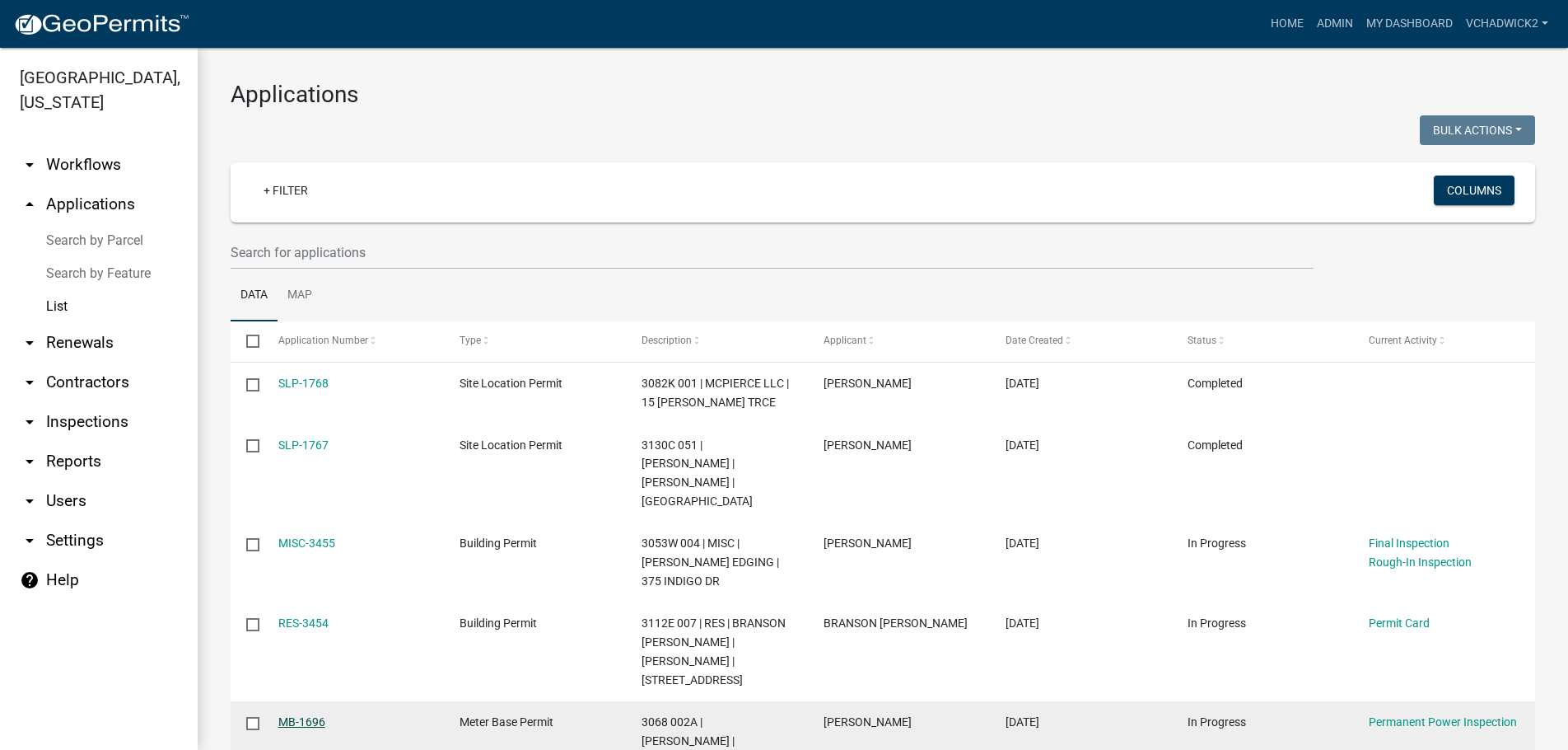
click at [308, 715] on link "MB-1696" at bounding box center [302, 722] width 47 height 13
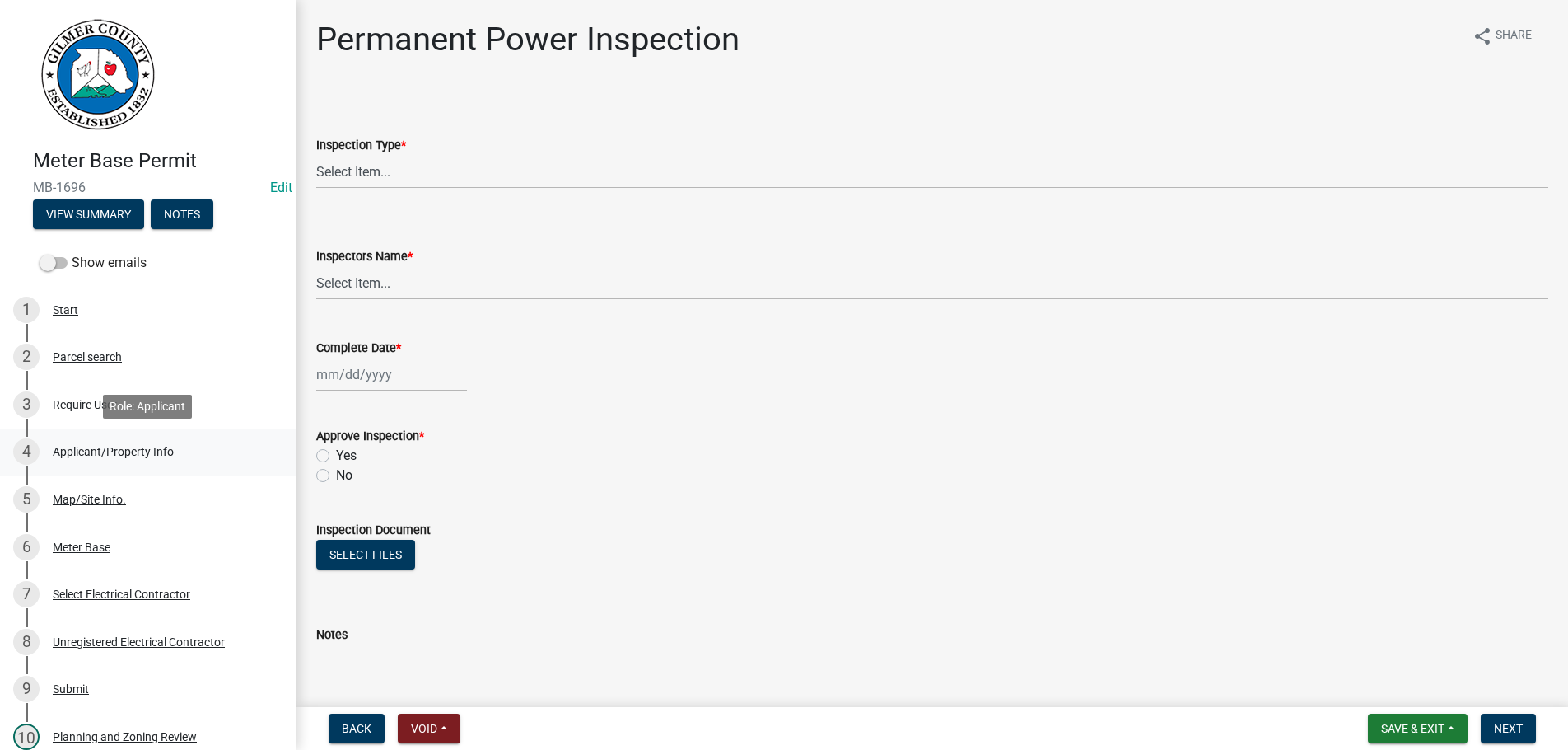
click at [93, 450] on div "Applicant/Property Info" at bounding box center [113, 451] width 121 height 11
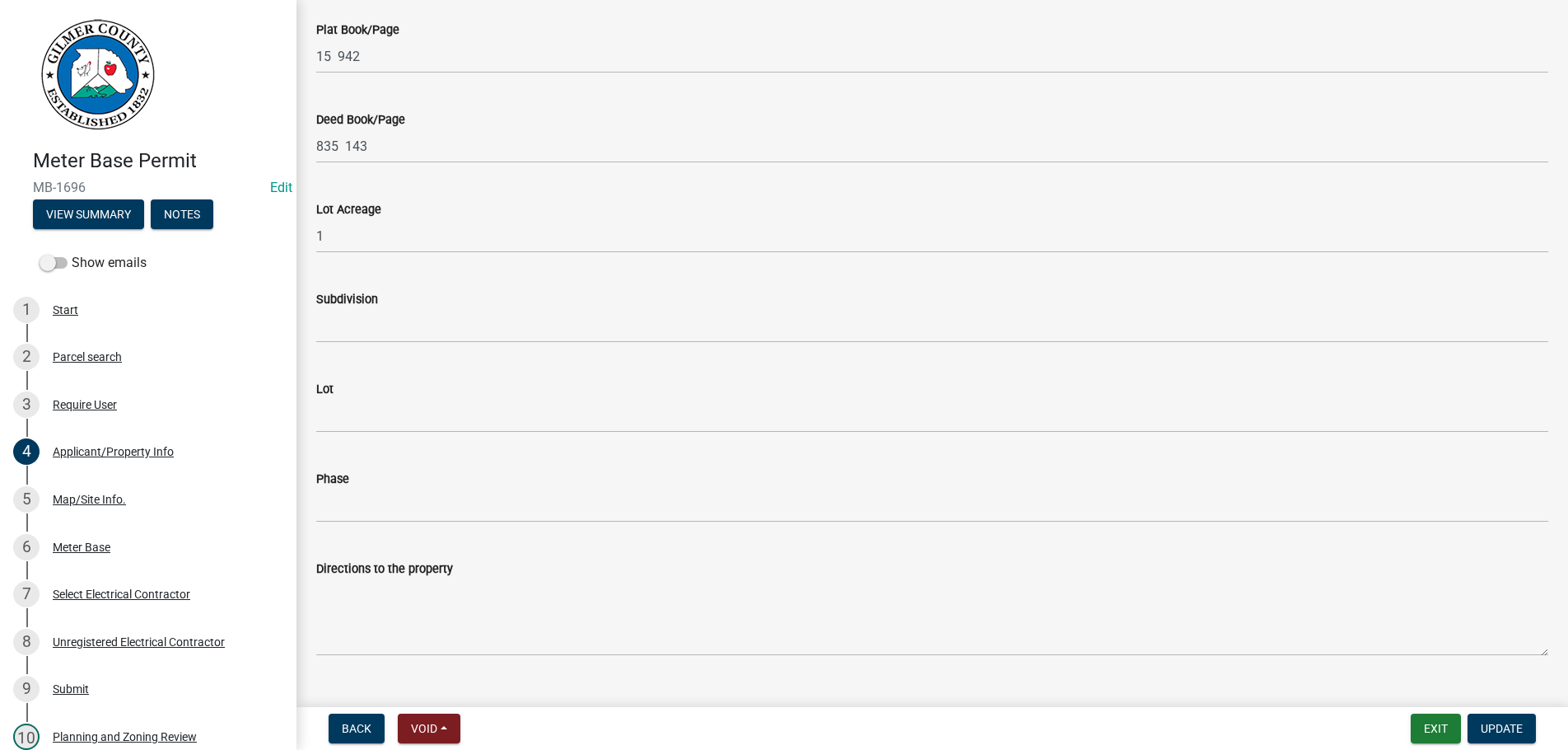
scroll to position [1441, 0]
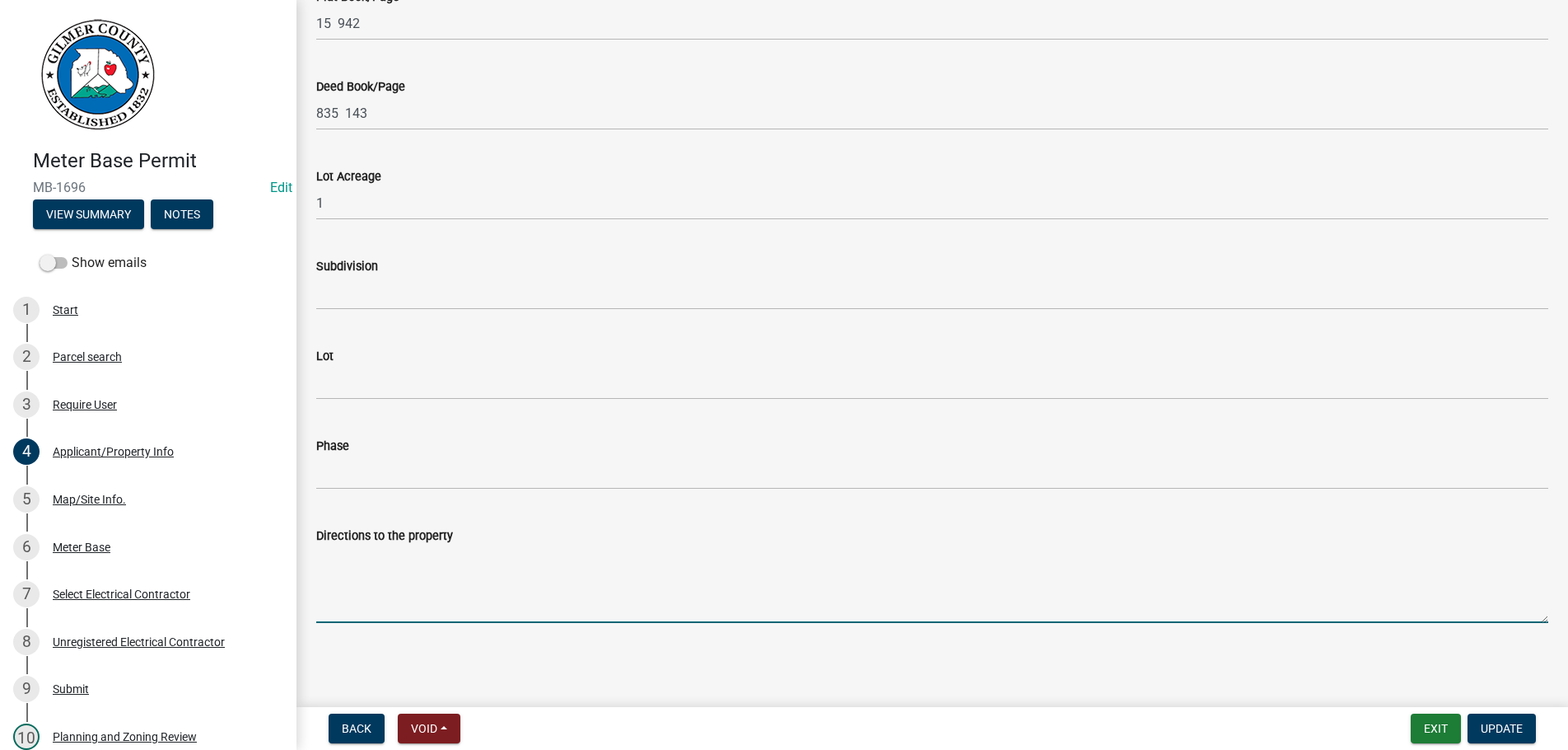
click at [366, 599] on textarea "Directions to the property" at bounding box center [932, 584] width 1232 height 78
type textarea "HWY 5 TO [GEOGRAPHIC_DATA] 1/2 MILE UP ON THE LEFT. [GEOGRAPHIC_DATA]."
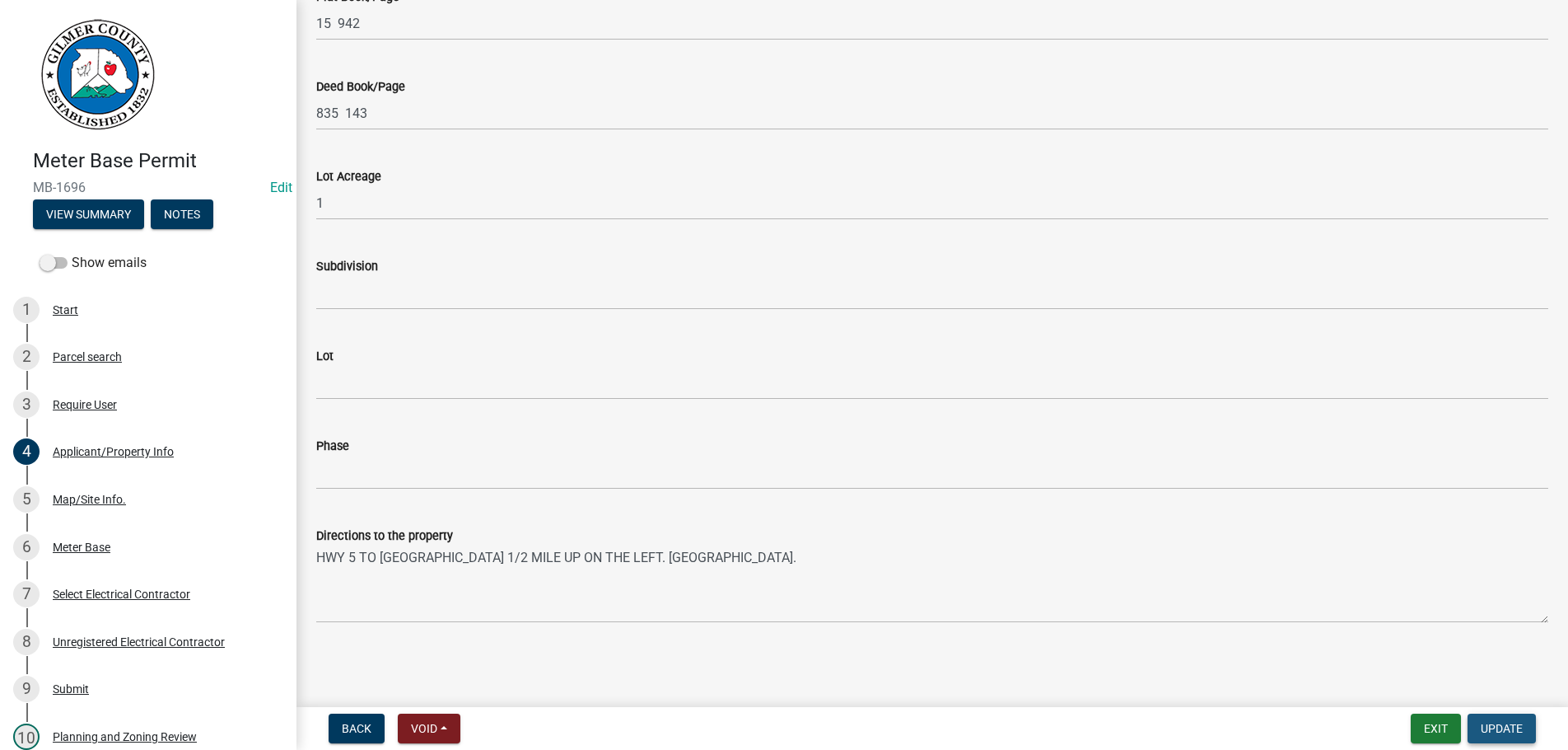
click at [1507, 724] on span "Update" at bounding box center [1502, 728] width 42 height 13
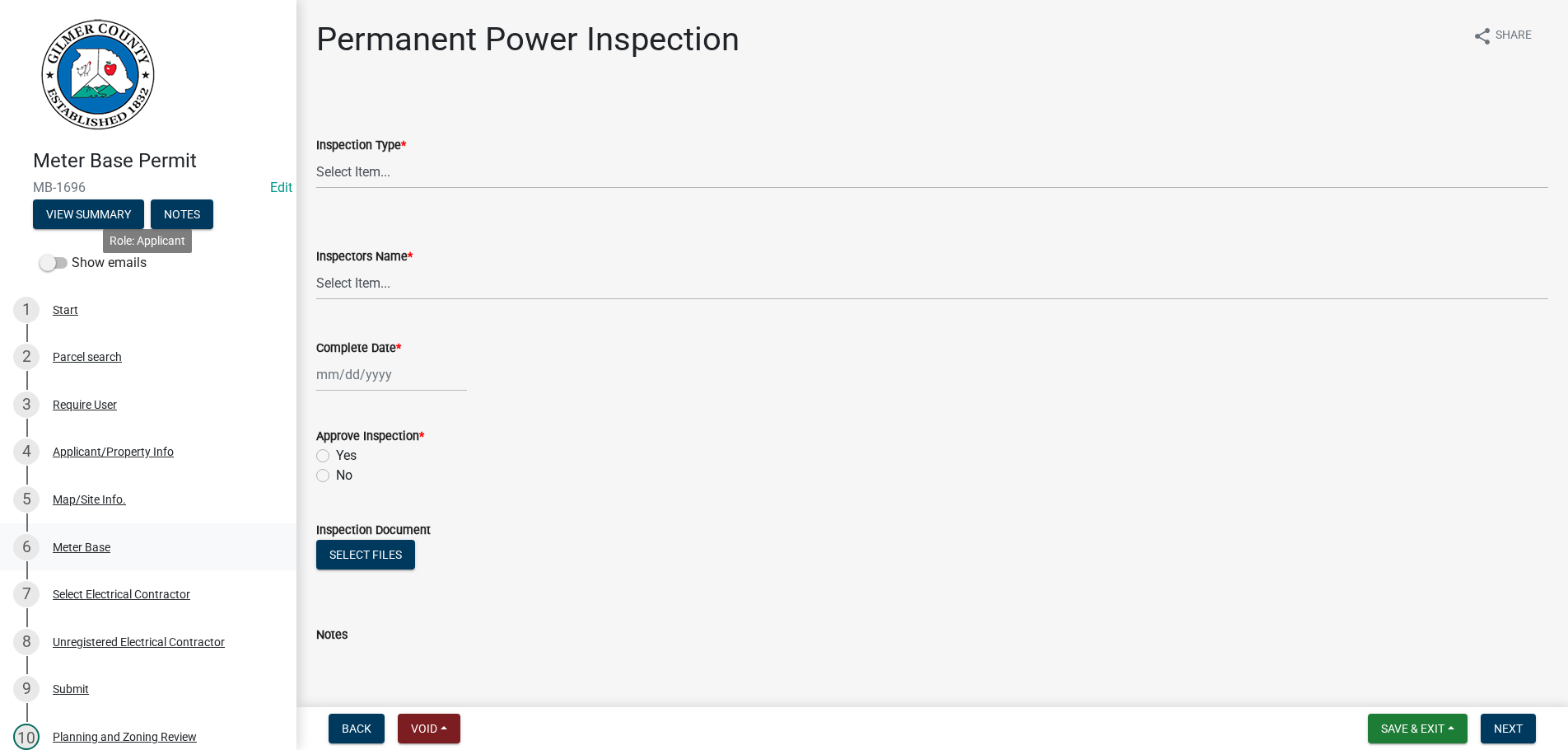
scroll to position [420, 0]
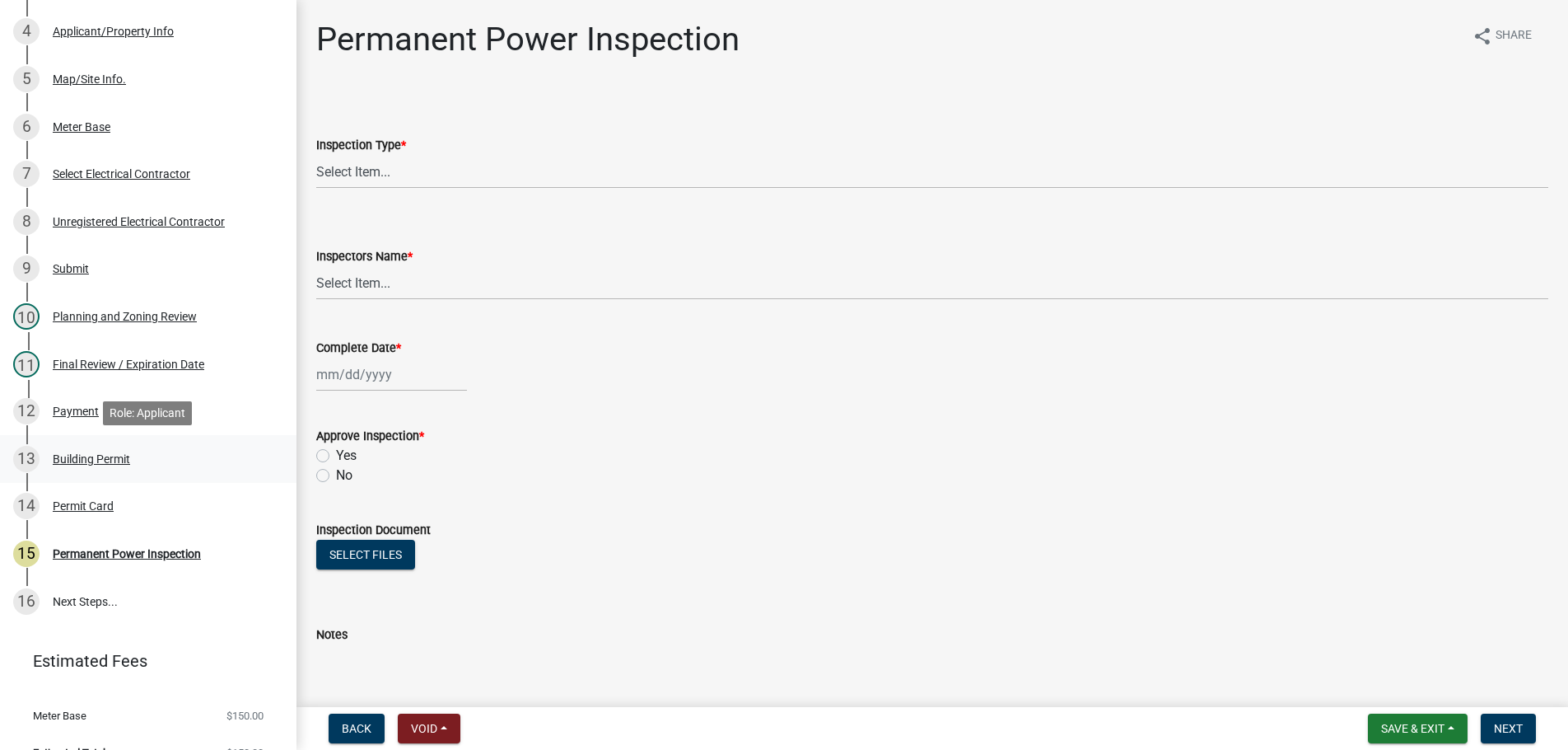
click at [72, 460] on div "Building Permit" at bounding box center [92, 459] width 78 height 11
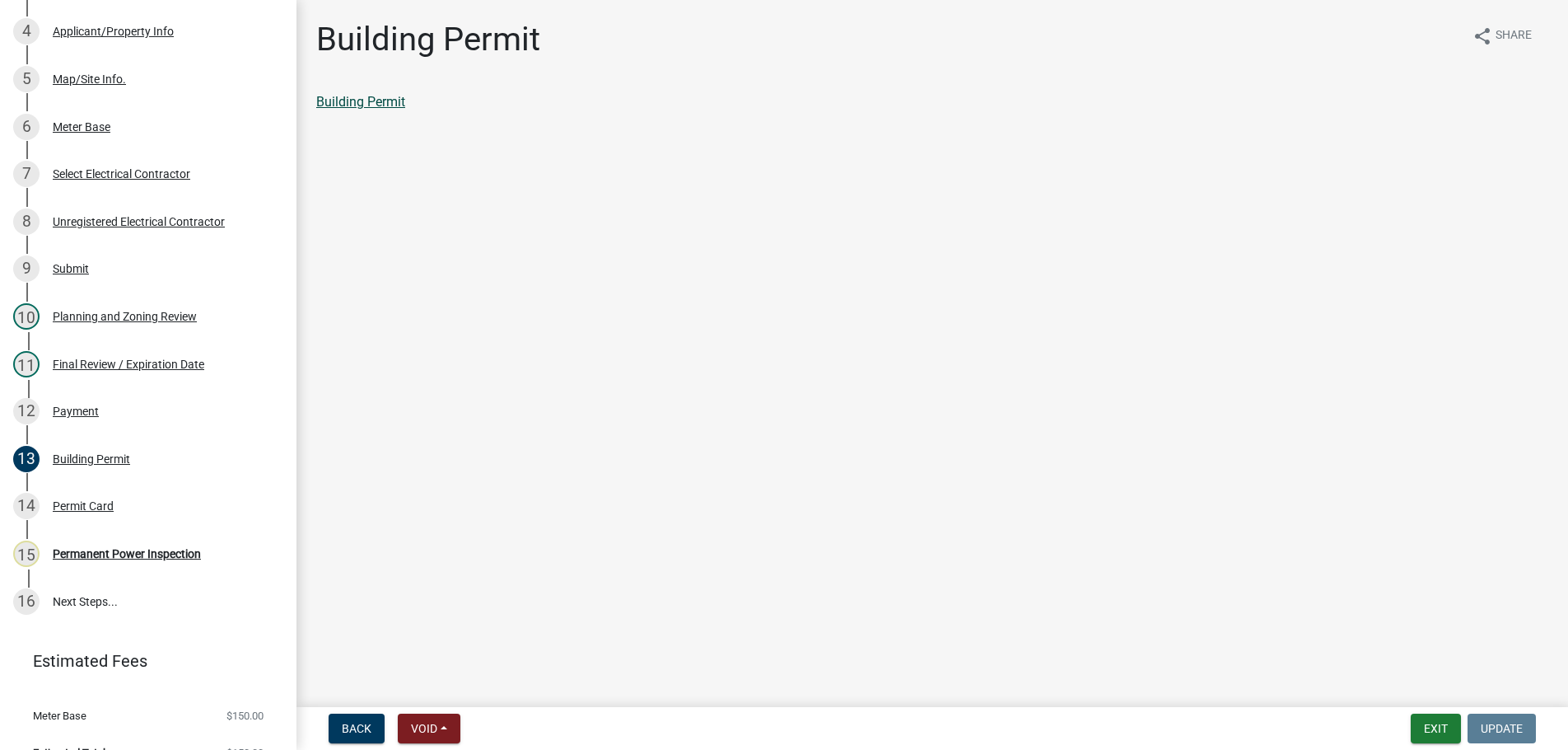
click at [380, 103] on link "Building Permit" at bounding box center [360, 101] width 89 height 16
click at [126, 554] on div "Permanent Power Inspection" at bounding box center [127, 553] width 148 height 11
